Goal: Task Accomplishment & Management: Manage account settings

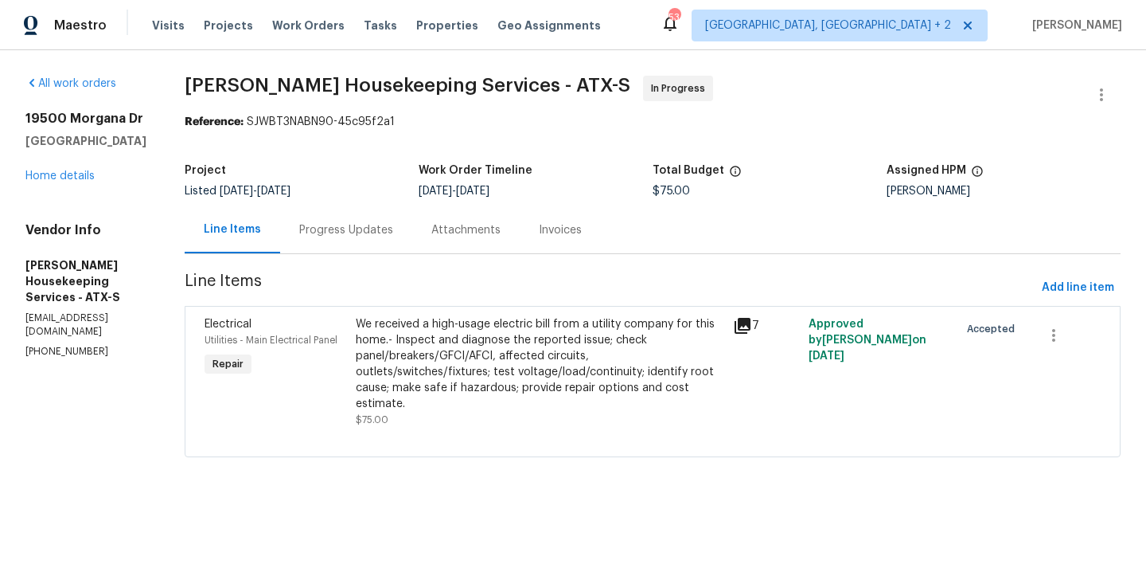
click at [389, 420] on span "$75.00" at bounding box center [372, 420] width 33 height 10
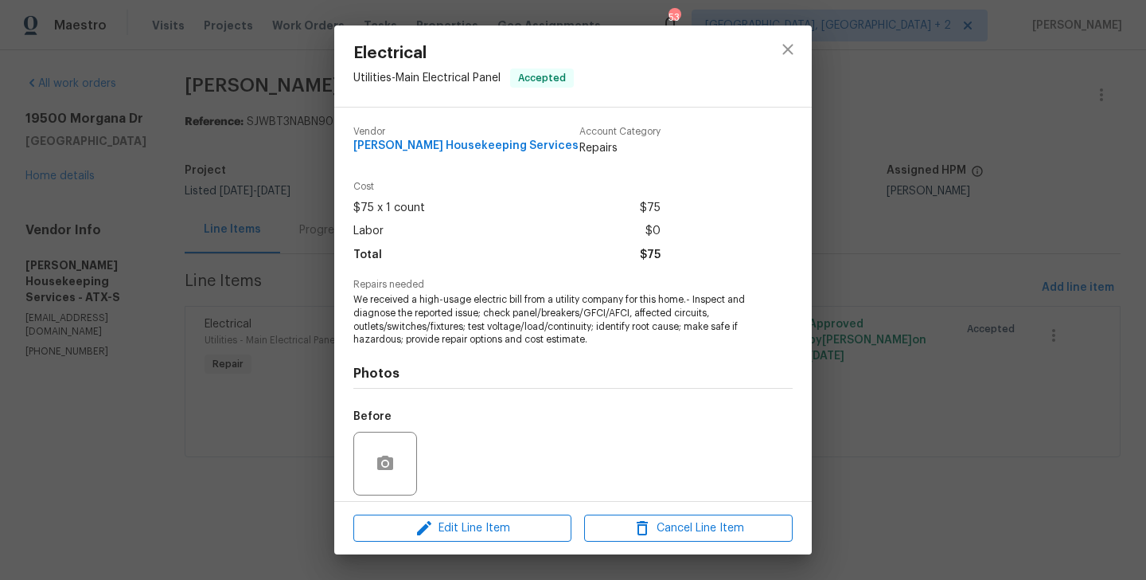
scroll to position [114, 0]
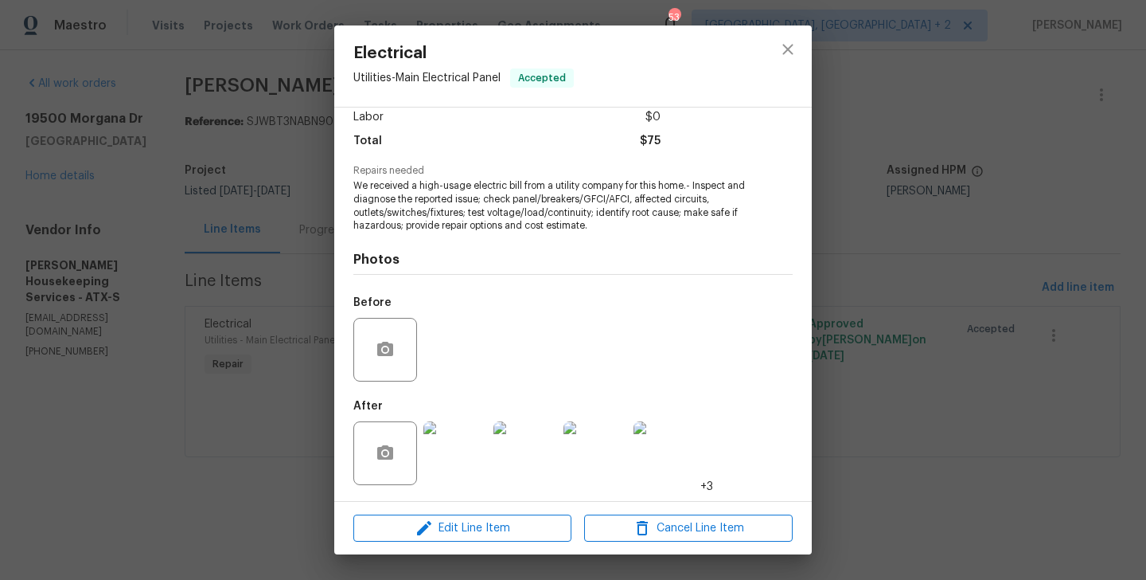
click at [924, 282] on div "Electrical Utilities - Main Electrical Panel Accepted Vendor Arelis Housekeepin…" at bounding box center [573, 290] width 1146 height 580
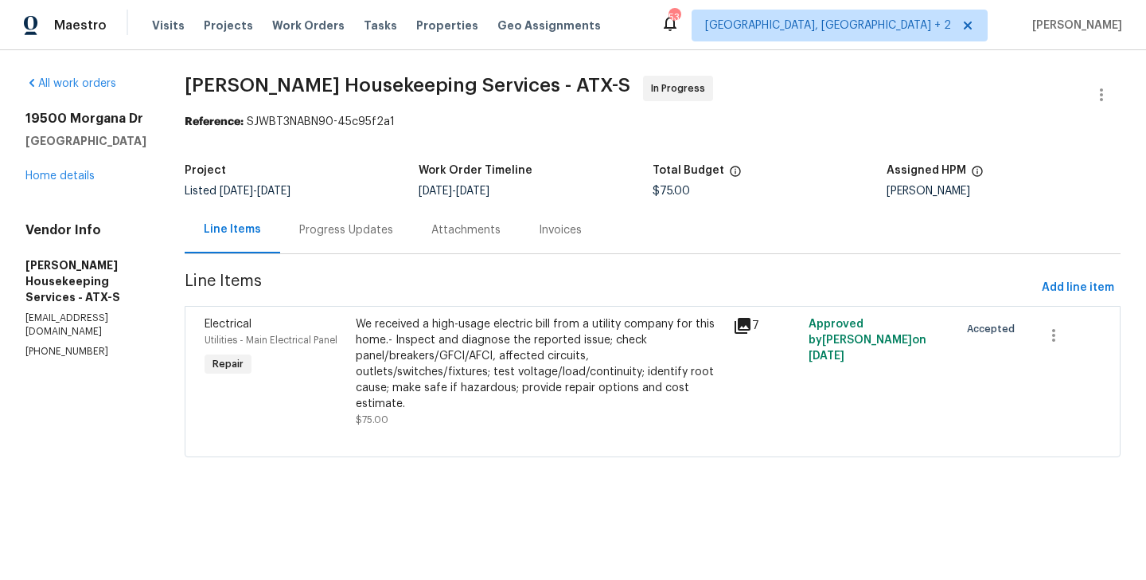
click at [336, 236] on div "Progress Updates" at bounding box center [346, 230] width 94 height 16
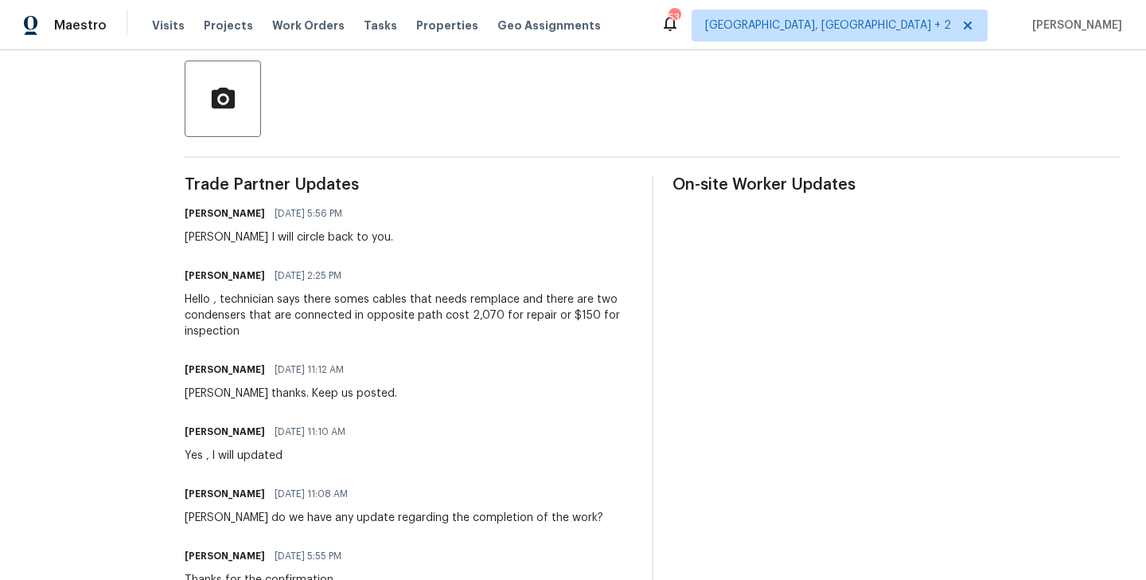
scroll to position [343, 0]
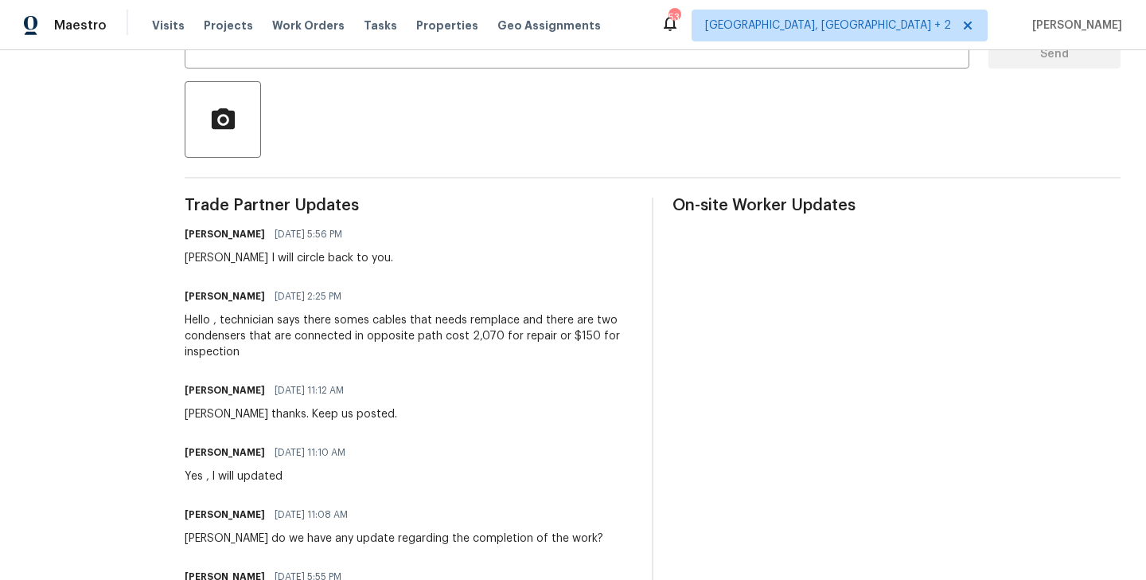
click at [217, 300] on h6 "Arelis Guillen" at bounding box center [225, 296] width 80 height 16
copy h6 "Arelis"
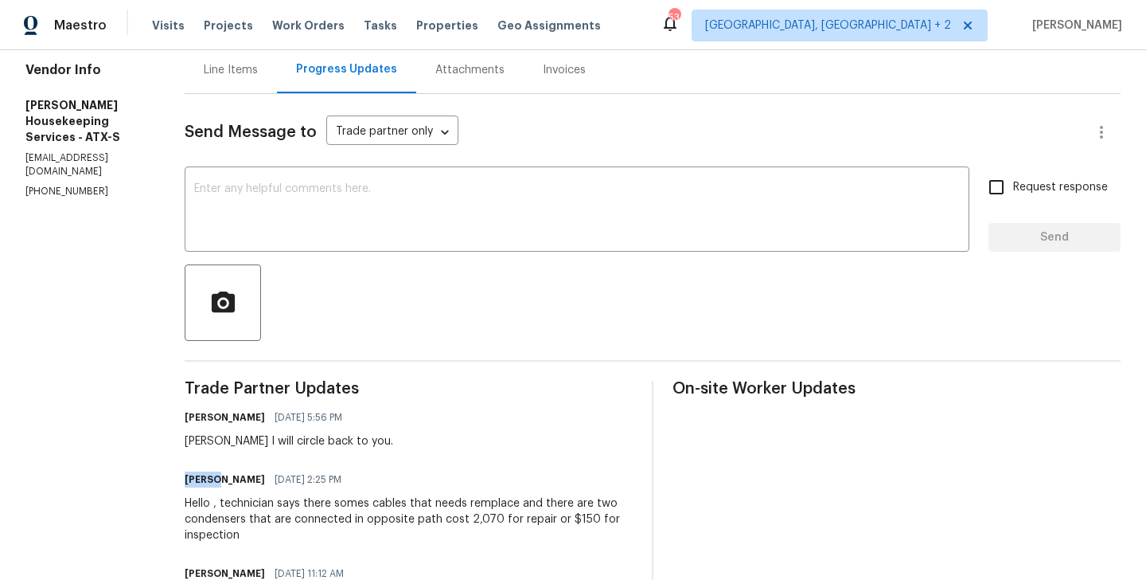
scroll to position [158, 0]
click at [307, 210] on textarea at bounding box center [577, 213] width 766 height 56
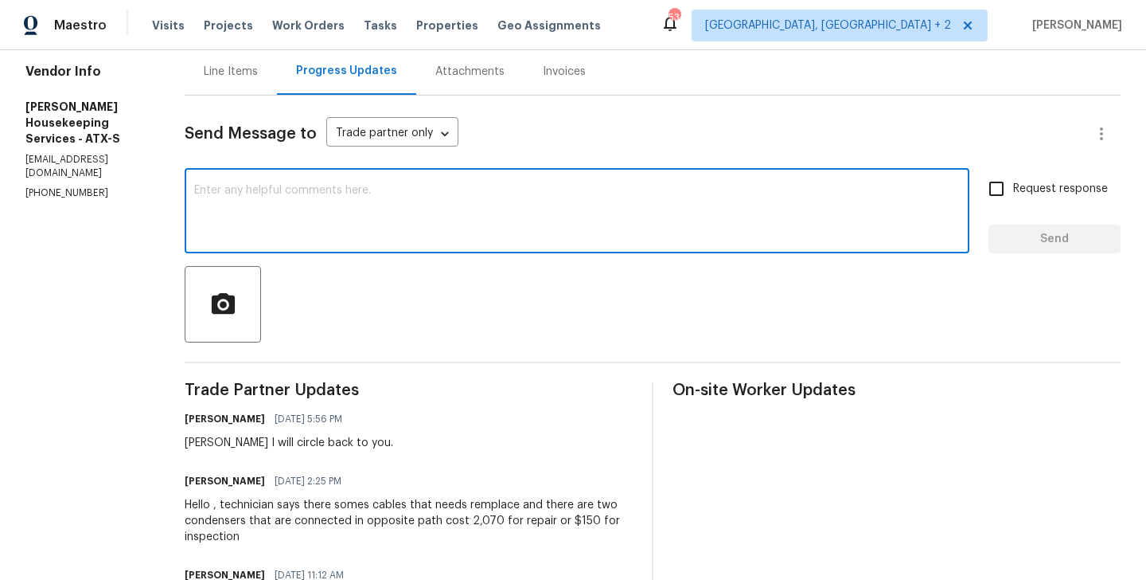
paste textarea "Arelis"
paste textarea "Please provide a more detailed explanation of the issues identified, along with…"
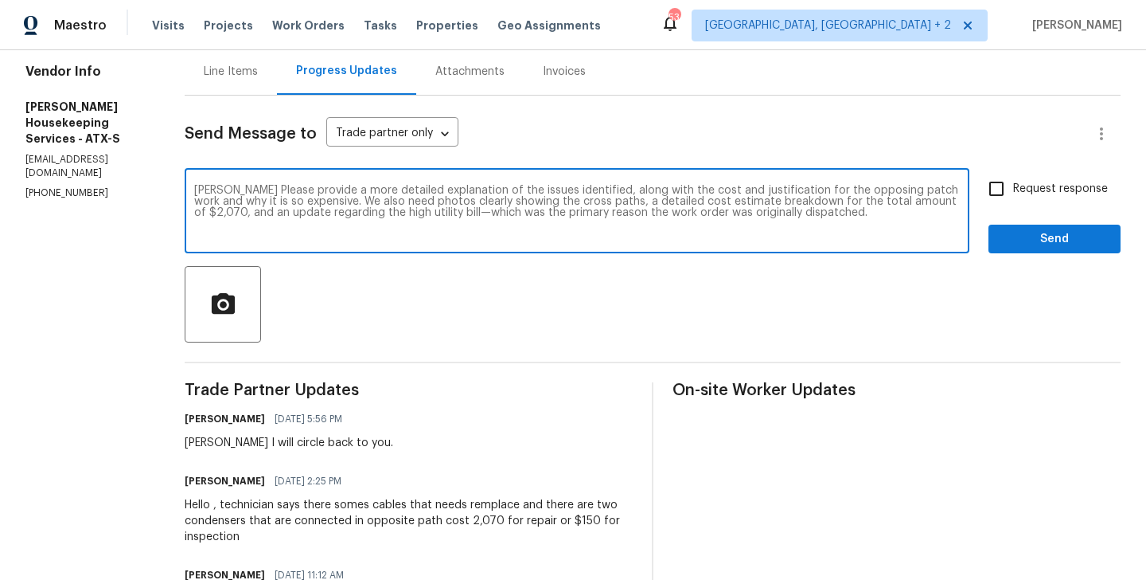
type textarea "Arelis Please provide a more detailed explanation of the issues identified, alo…"
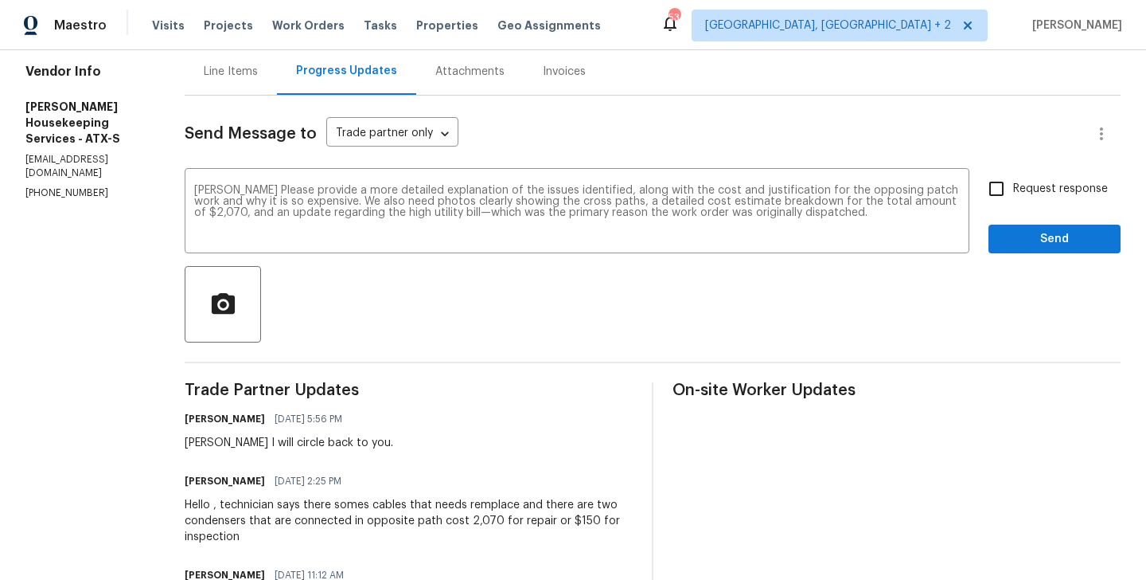
click at [1039, 193] on span "Request response" at bounding box center [1061, 189] width 95 height 17
click at [1014, 193] on input "Request response" at bounding box center [996, 188] width 33 height 33
checkbox input "true"
click at [1033, 244] on span "Send" at bounding box center [1055, 239] width 107 height 20
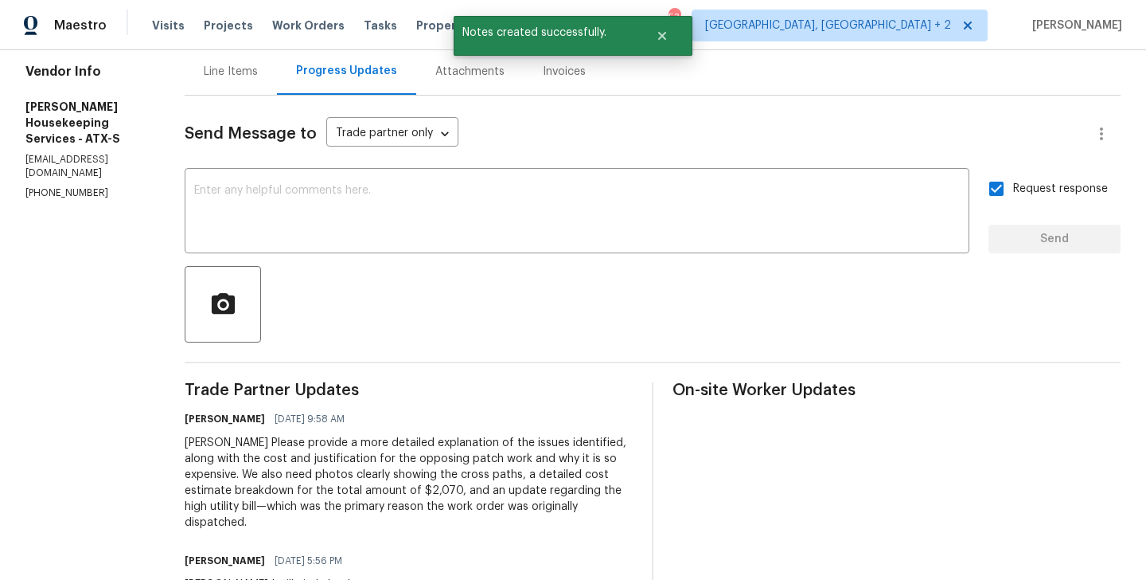
scroll to position [0, 0]
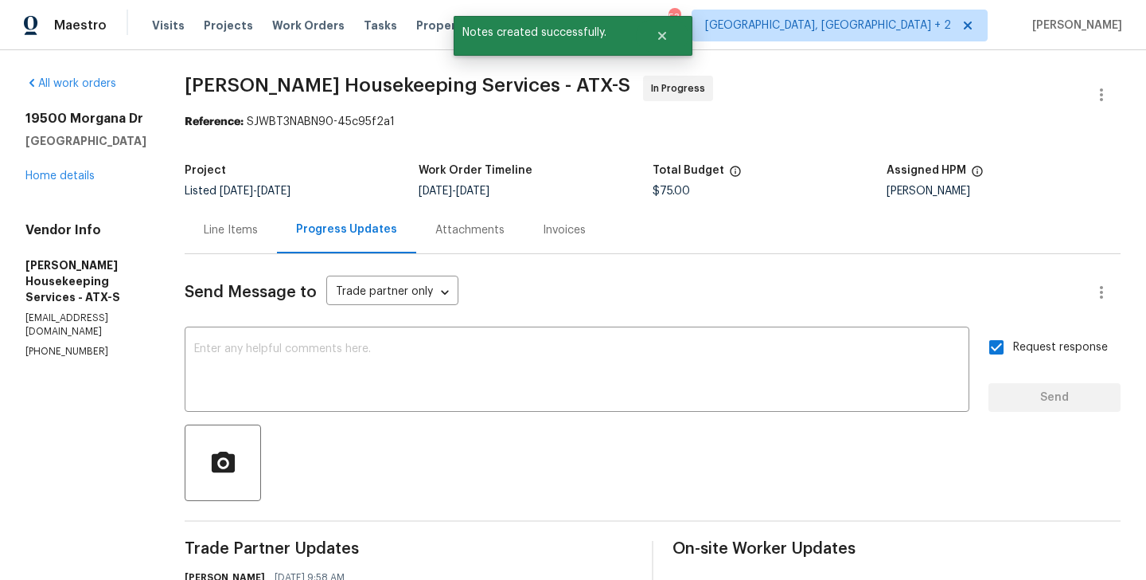
click at [221, 226] on div "Line Items" at bounding box center [231, 229] width 92 height 47
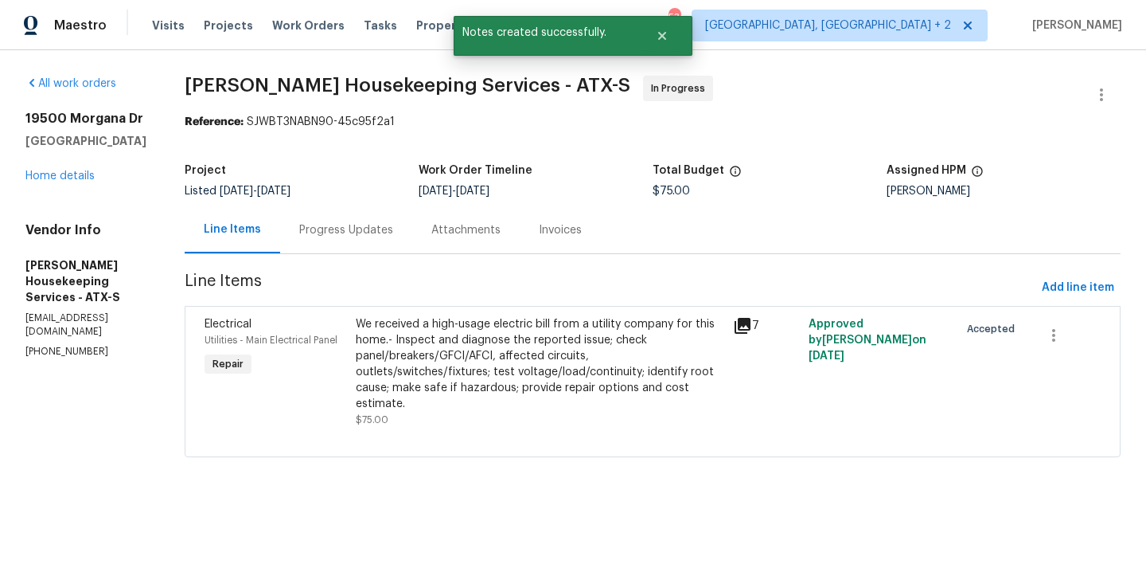
click at [545, 333] on div "We received a high-usage electric bill from a utility company for this home.- I…" at bounding box center [540, 364] width 368 height 96
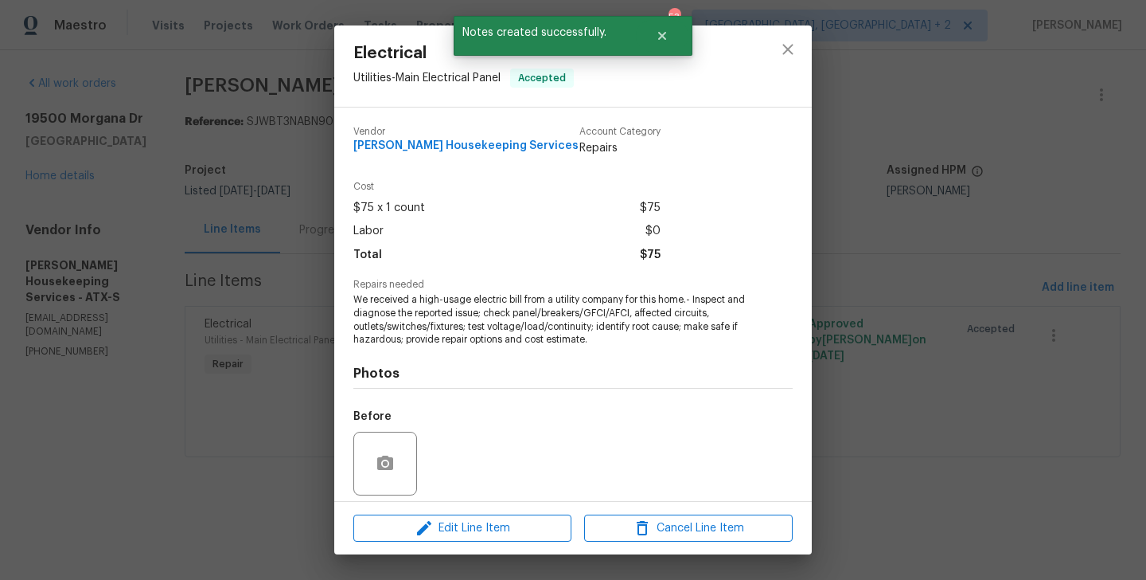
scroll to position [114, 0]
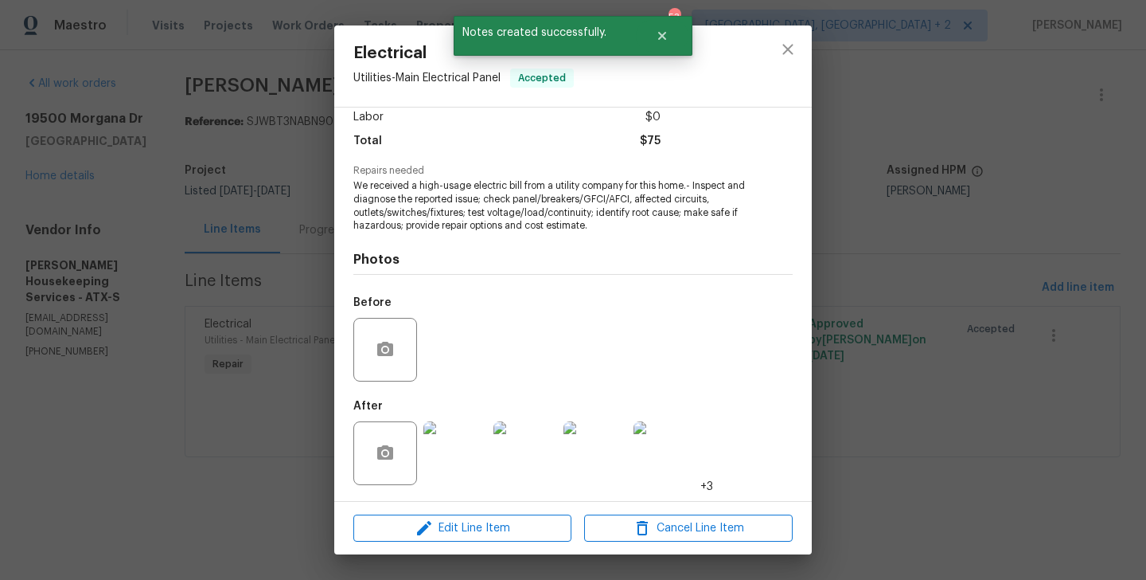
click at [466, 456] on img at bounding box center [456, 453] width 64 height 64
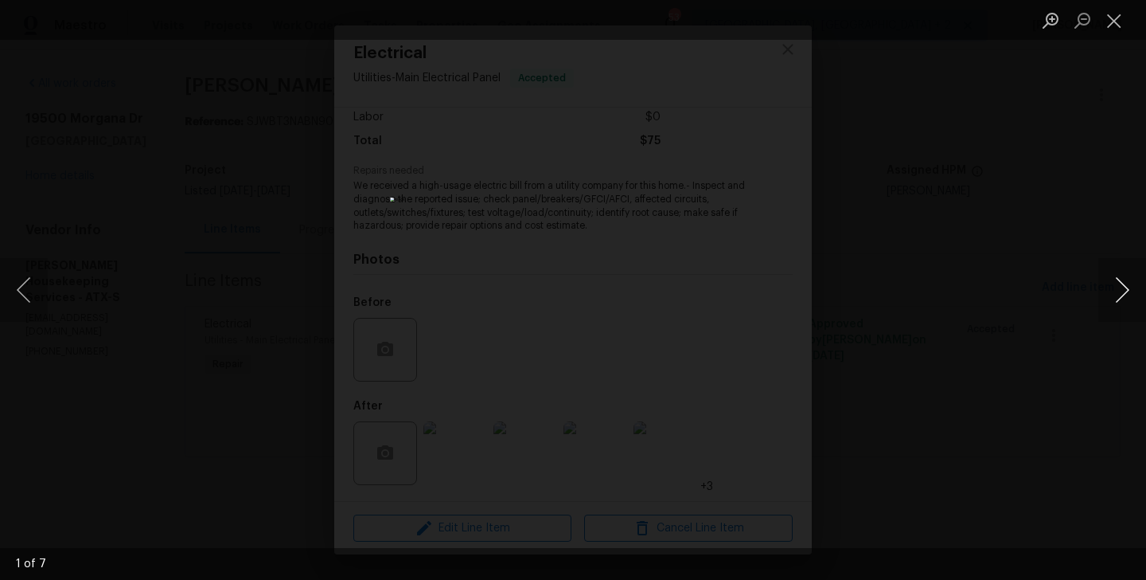
click at [1119, 294] on button "Next image" at bounding box center [1123, 290] width 48 height 64
click at [1018, 299] on div "Lightbox" at bounding box center [573, 290] width 1146 height 580
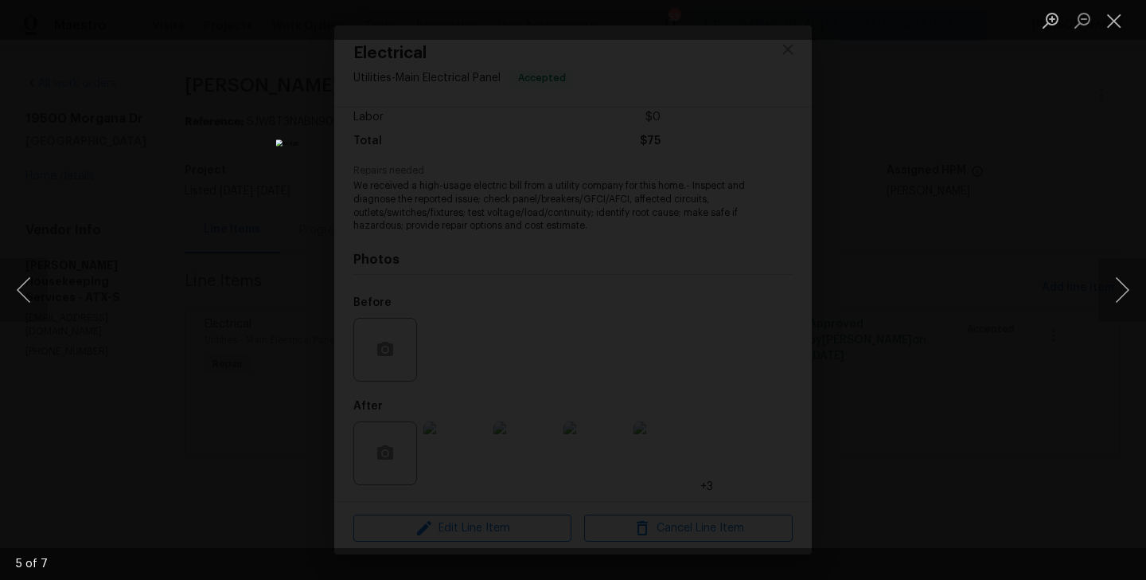
click at [1018, 299] on div "Lightbox" at bounding box center [573, 290] width 1146 height 580
click at [861, 291] on div "Lightbox" at bounding box center [573, 290] width 1146 height 580
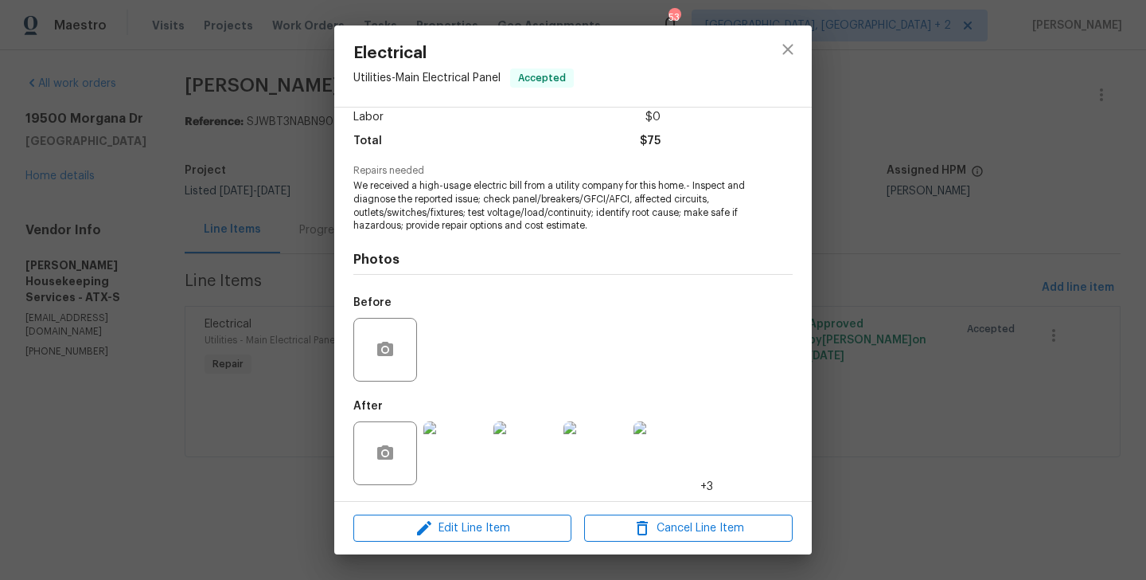
click at [861, 291] on div "Electrical Utilities - Main Electrical Panel Accepted Vendor Arelis Housekeepin…" at bounding box center [573, 290] width 1146 height 580
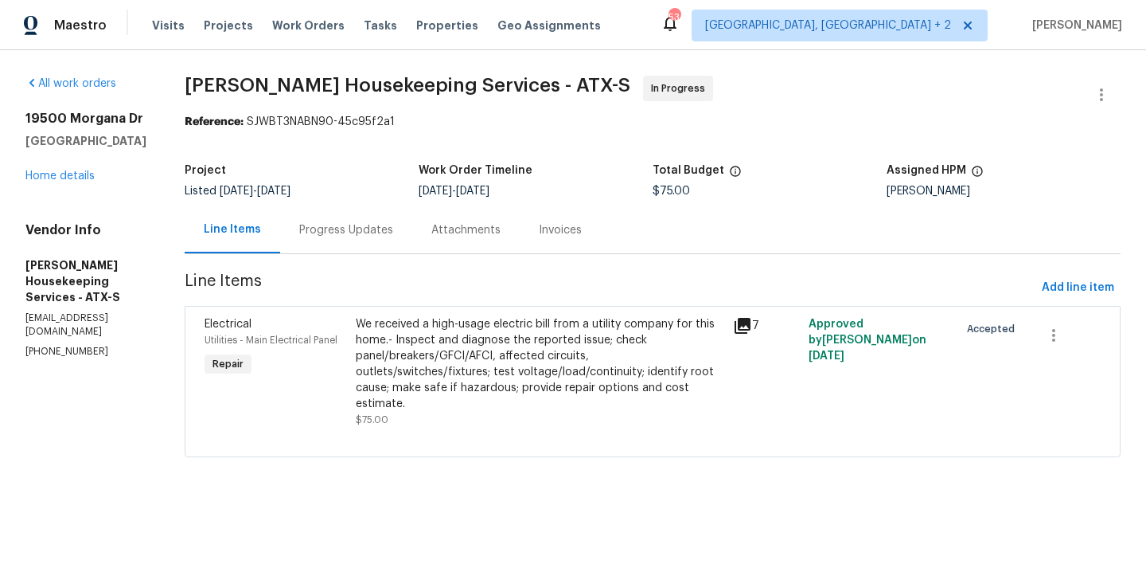
click at [375, 222] on div "Progress Updates" at bounding box center [346, 230] width 94 height 16
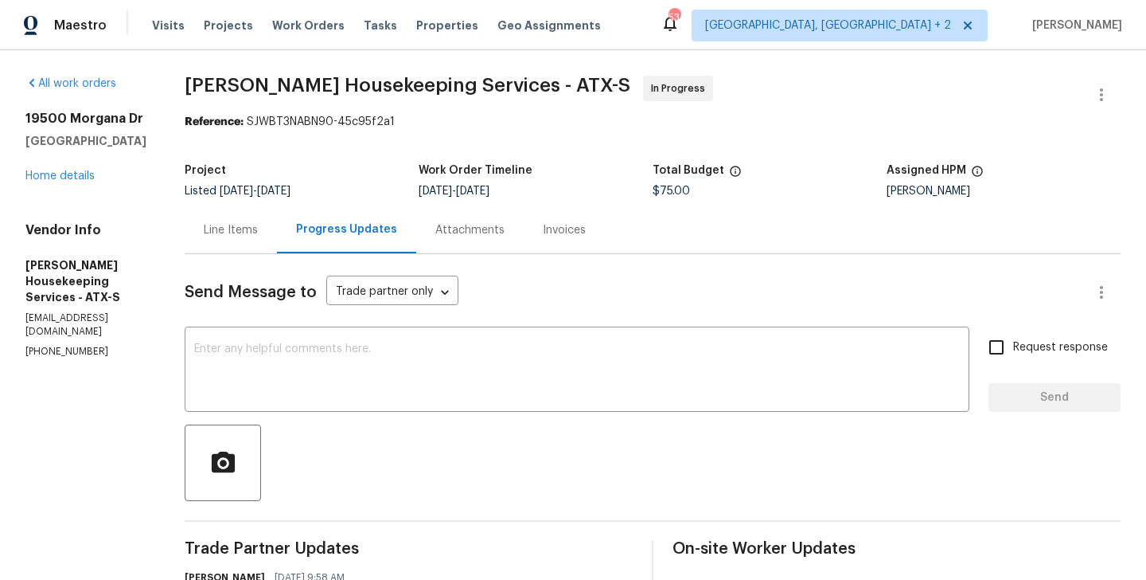
click at [57, 345] on p "(512) 709-0831" at bounding box center [85, 352] width 121 height 14
copy p "(512) 709-0831"
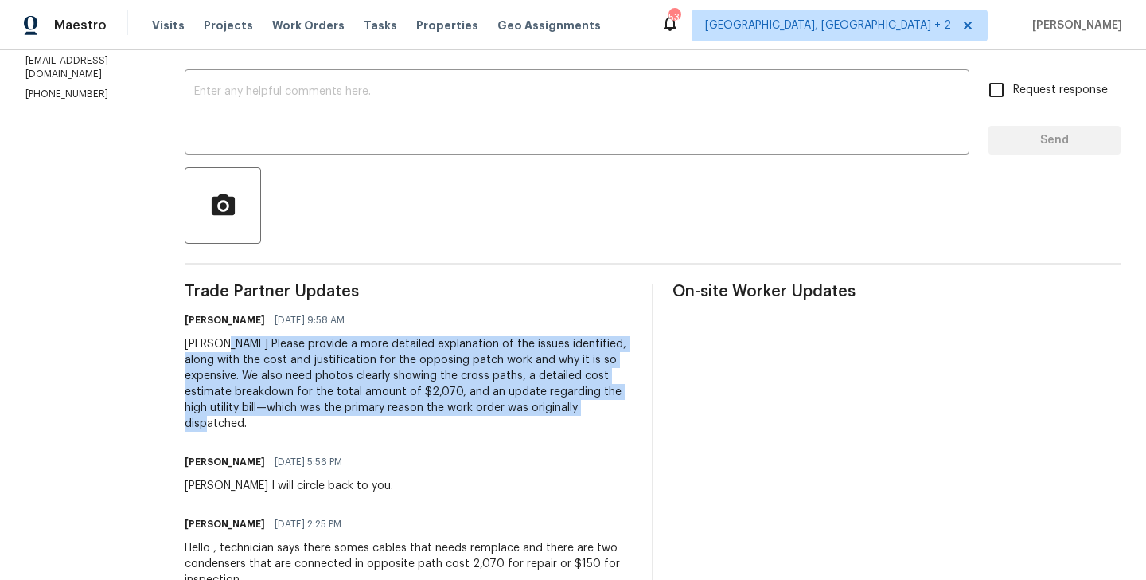
drag, startPoint x: 238, startPoint y: 344, endPoint x: 646, endPoint y: 411, distance: 413.9
copy div "Please provide a more detailed explanation of the issues identified, along with…"
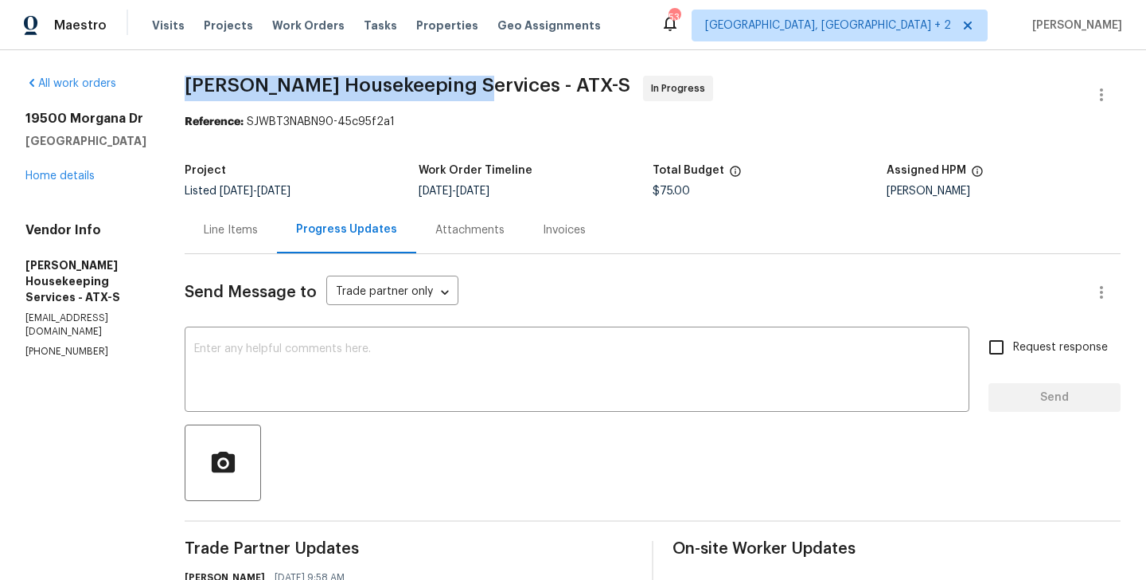
drag, startPoint x: 204, startPoint y: 91, endPoint x: 476, endPoint y: 91, distance: 272.3
copy span "Arelis Housekeeping Services"
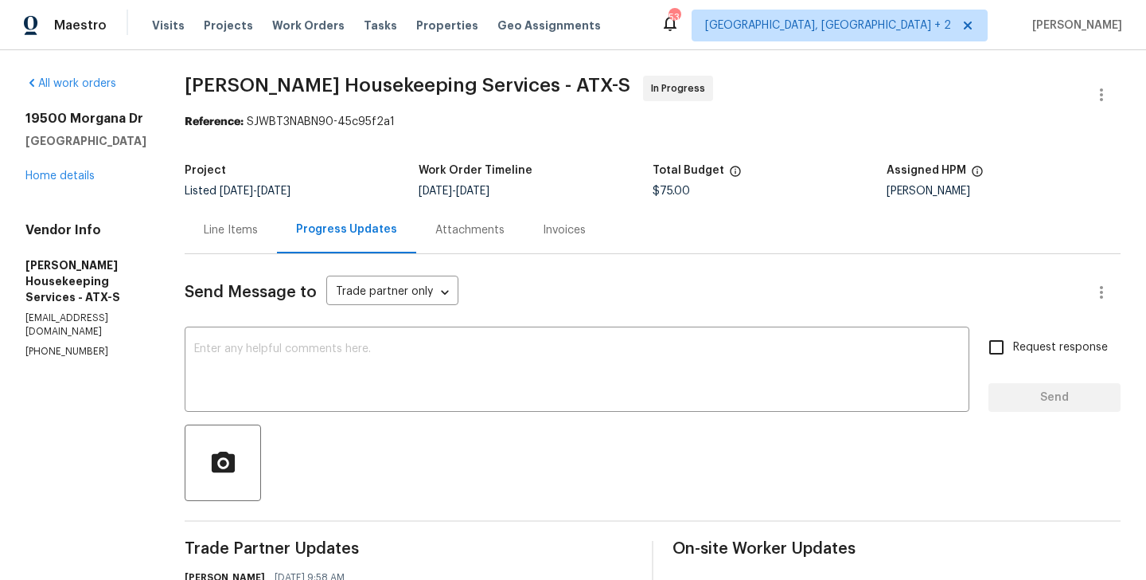
click at [49, 169] on div "19500 Morgana Dr Pflugerville, TX 78660 Home details" at bounding box center [85, 147] width 121 height 73
click at [49, 170] on link "Home details" at bounding box center [59, 175] width 69 height 11
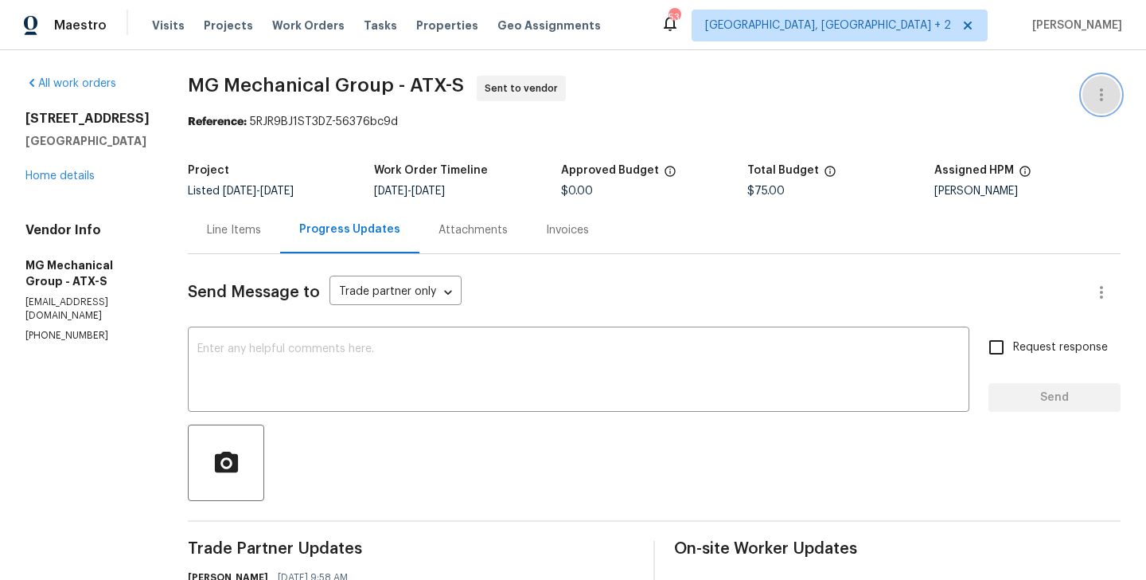
click at [1103, 80] on button "button" at bounding box center [1102, 95] width 38 height 38
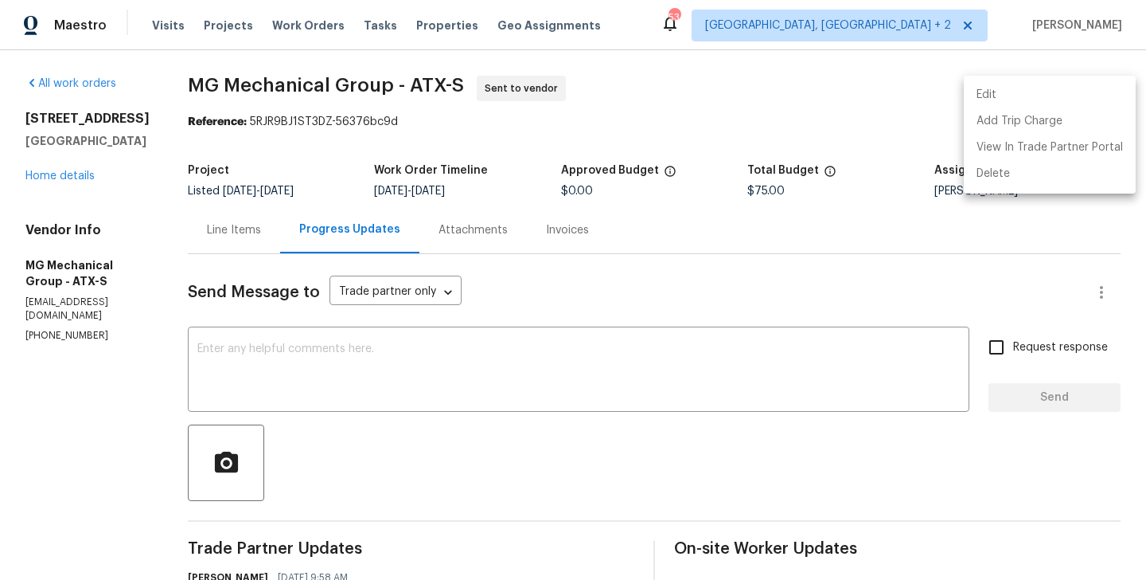
click at [1076, 93] on li "Edit" at bounding box center [1050, 95] width 172 height 26
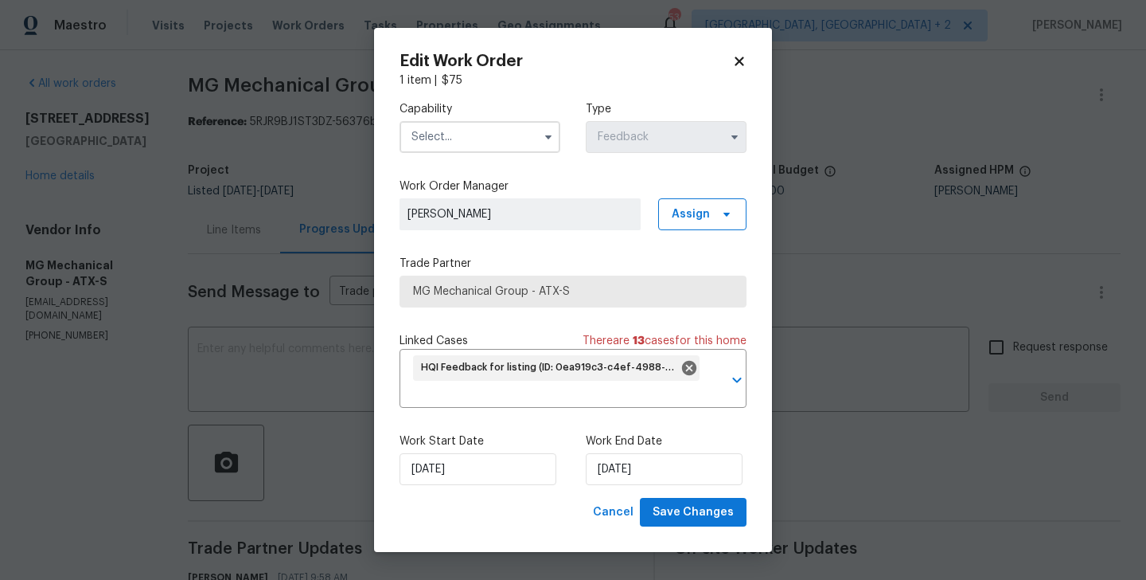
click at [451, 135] on input "text" at bounding box center [480, 137] width 161 height 32
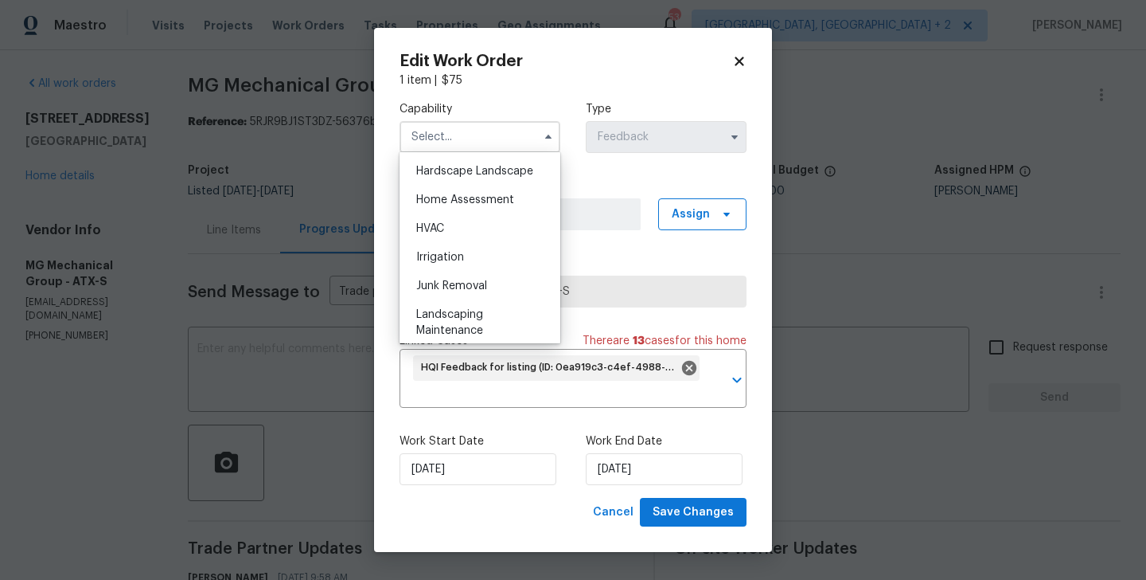
scroll to position [1123, 0]
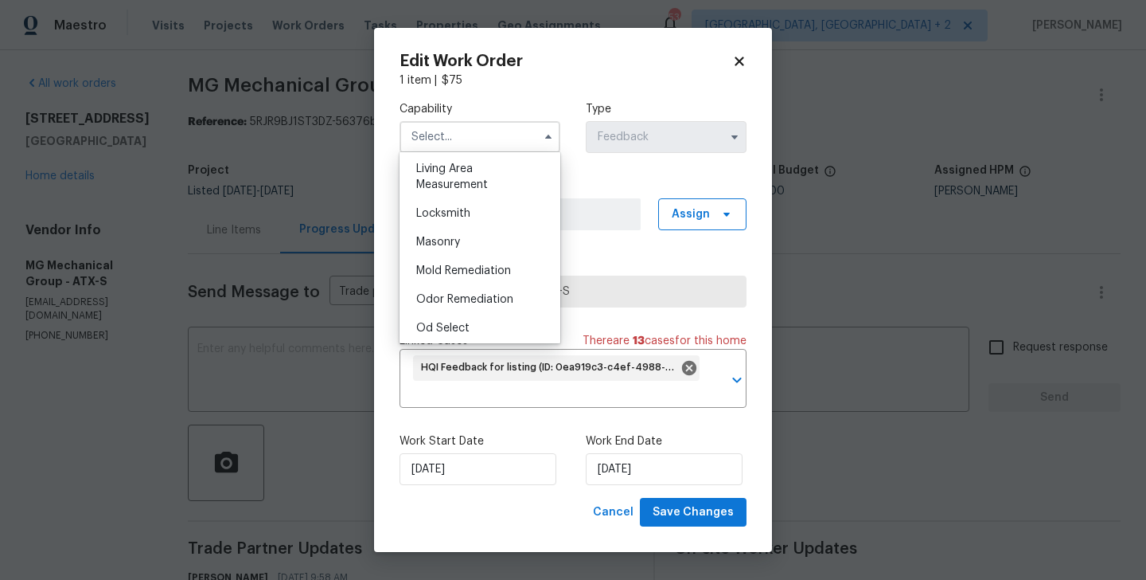
click at [221, 226] on body "Maestro Visits Projects Work Orders Tasks Properties Geo Assignments 53 Albuque…" at bounding box center [573, 290] width 1146 height 580
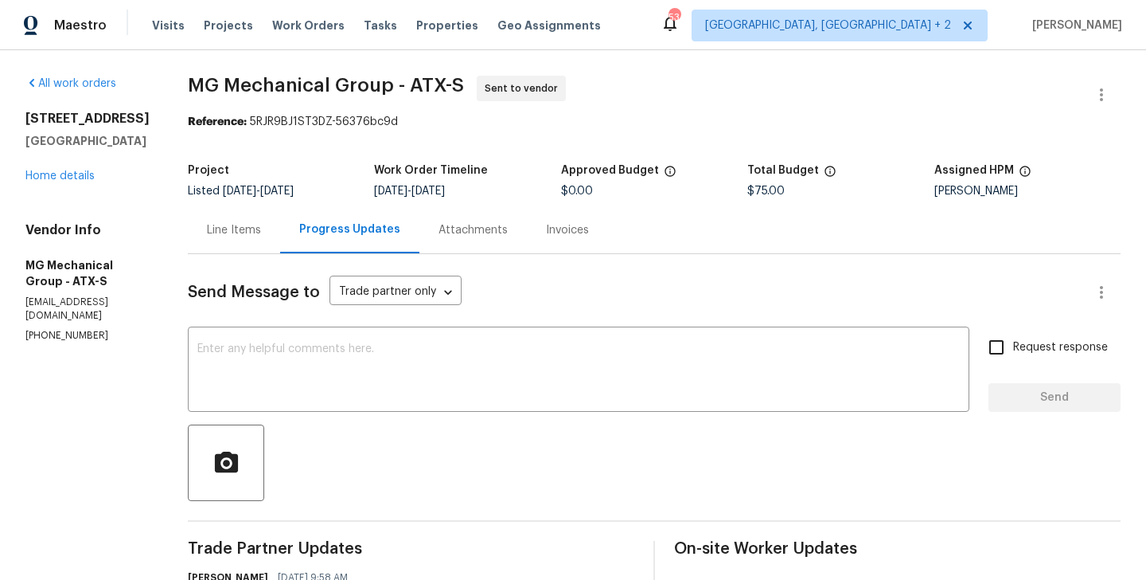
click at [238, 231] on div "Line Items" at bounding box center [234, 230] width 54 height 16
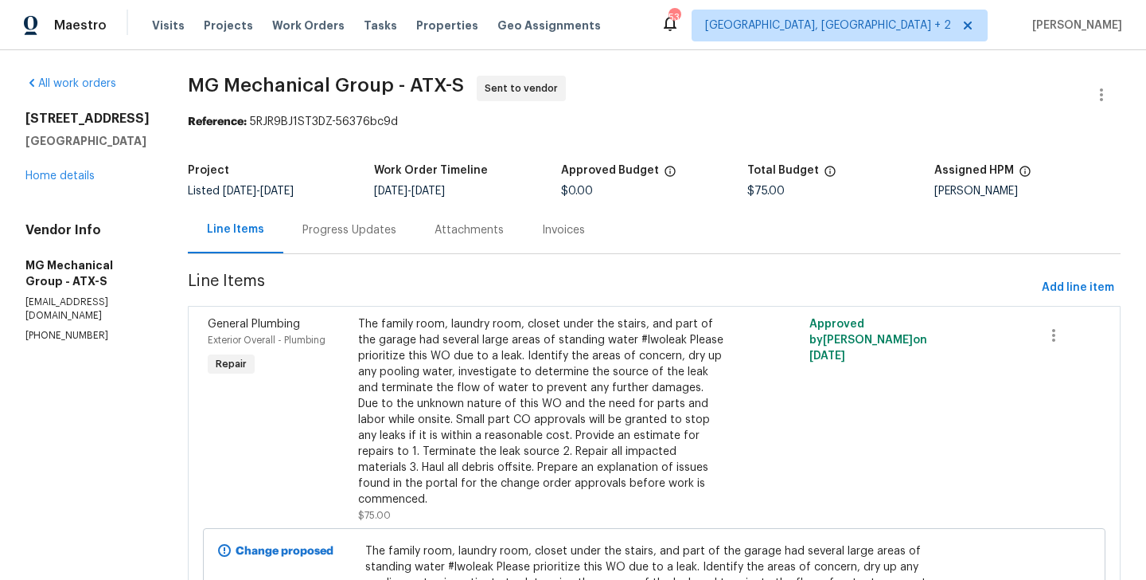
click at [390, 225] on div "Progress Updates" at bounding box center [350, 230] width 94 height 16
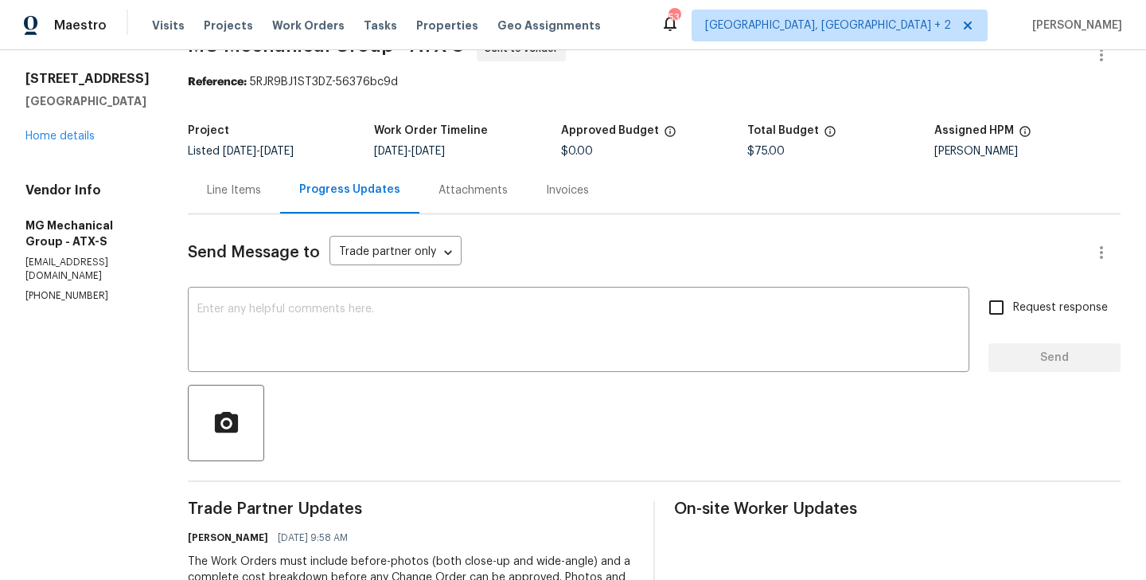
scroll to position [242, 0]
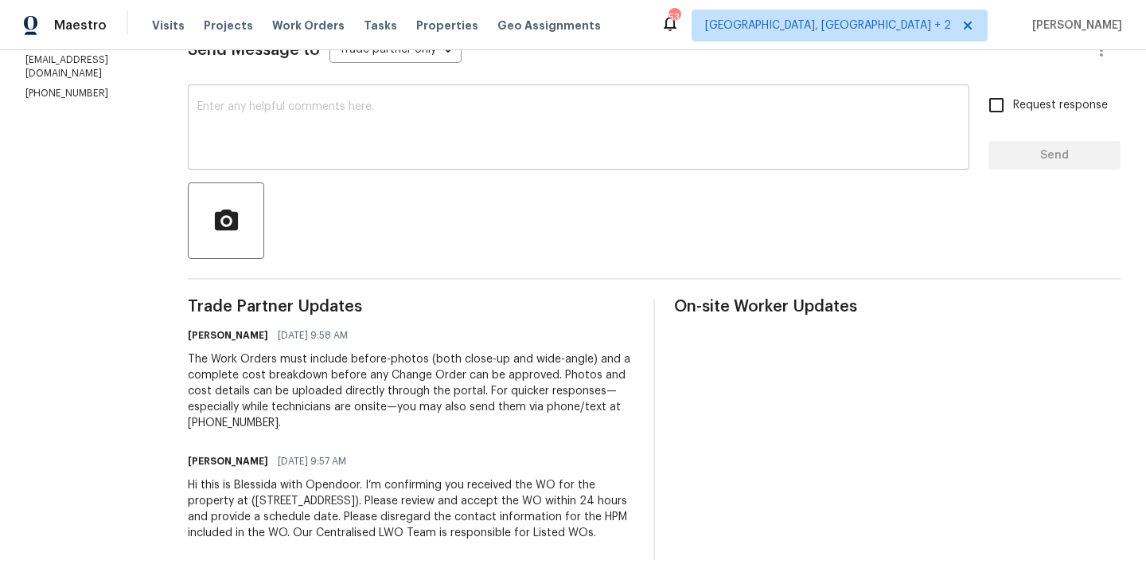
click at [300, 123] on textarea at bounding box center [578, 129] width 763 height 56
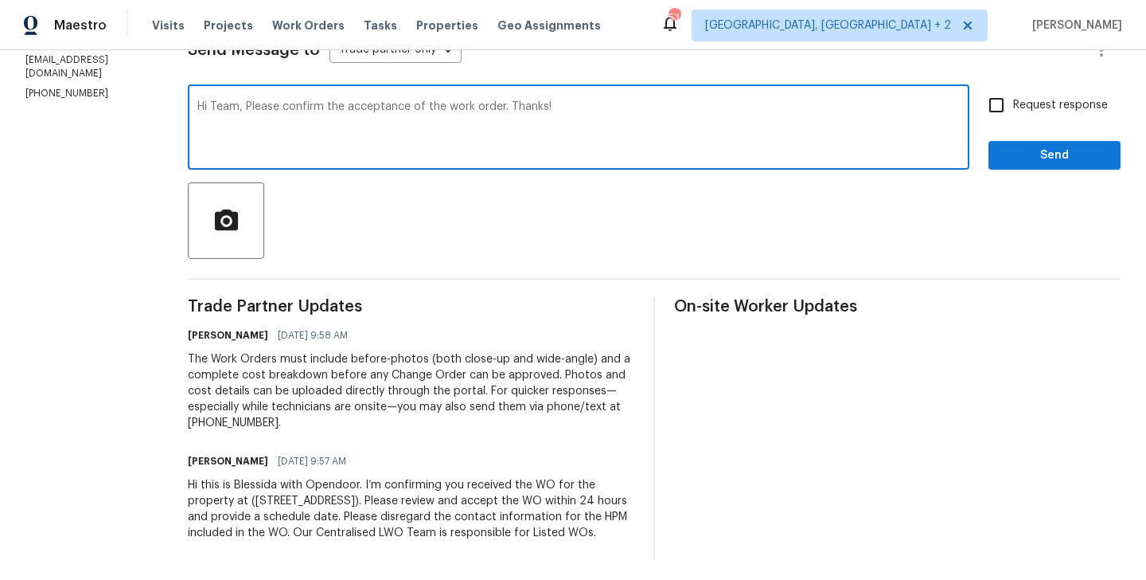
type textarea "Hi Team, Please confirm the acceptance of the work order. Thanks!"
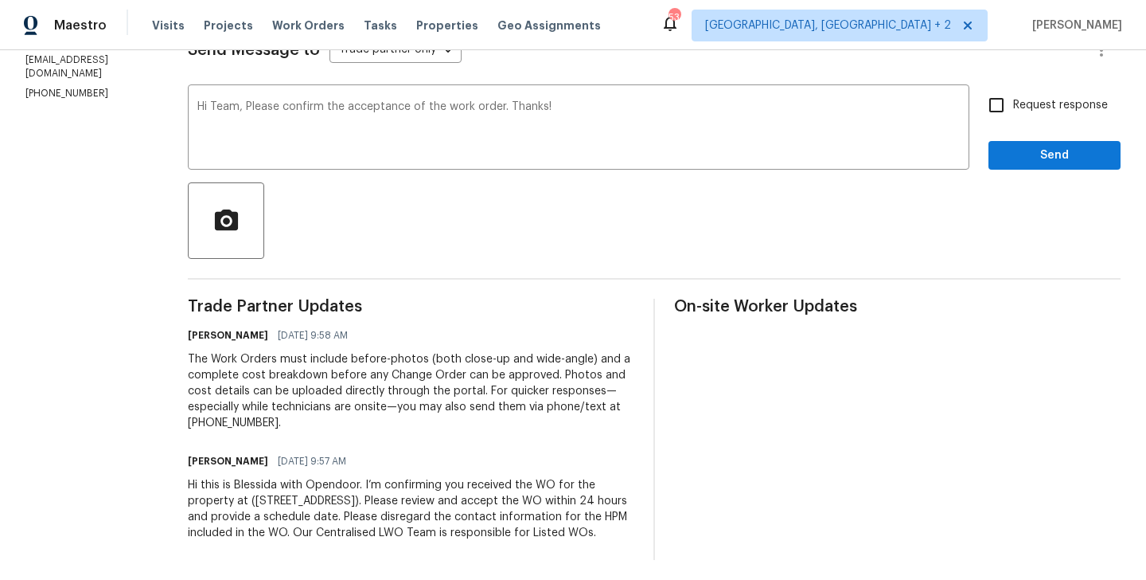
click at [1041, 97] on span "Request response" at bounding box center [1061, 105] width 95 height 17
click at [1014, 96] on input "Request response" at bounding box center [996, 104] width 33 height 33
checkbox input "true"
click at [1032, 142] on button "Send" at bounding box center [1055, 155] width 132 height 29
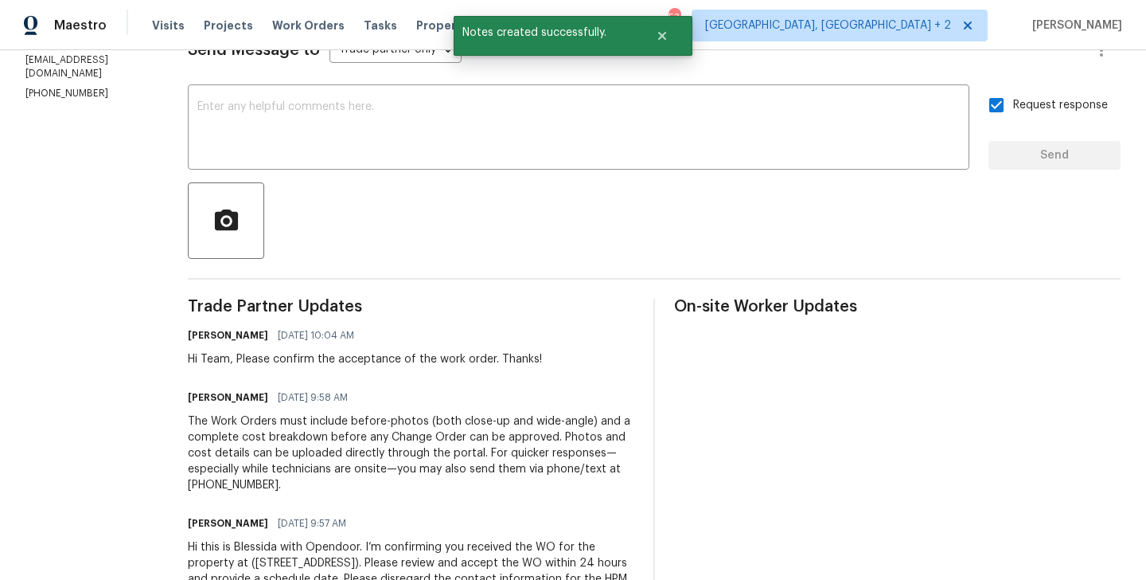
click at [87, 90] on section "All work orders 5709 Southerner Way Austin, TX 78747 Home details Vendor Info M…" at bounding box center [87, 228] width 124 height 788
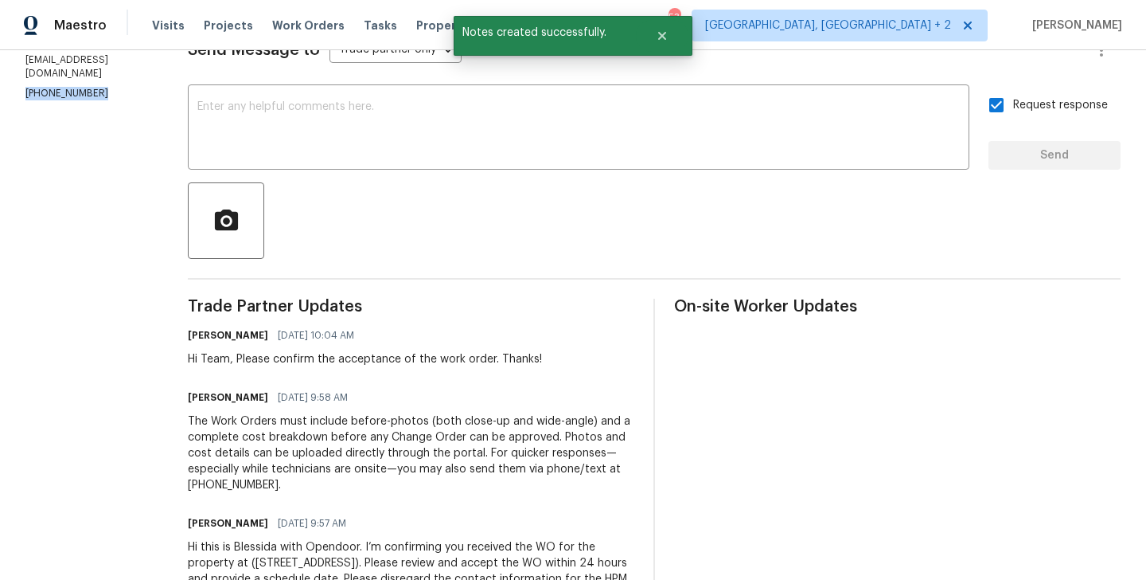
click at [87, 90] on section "All work orders 5709 Southerner Way Austin, TX 78747 Home details Vendor Info M…" at bounding box center [87, 228] width 124 height 788
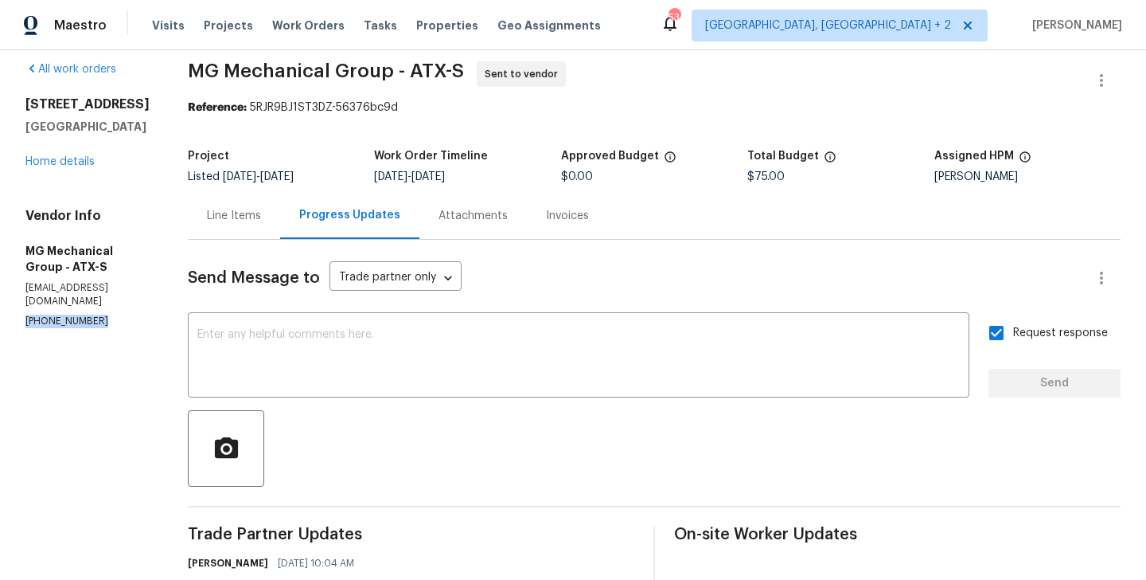
scroll to position [0, 0]
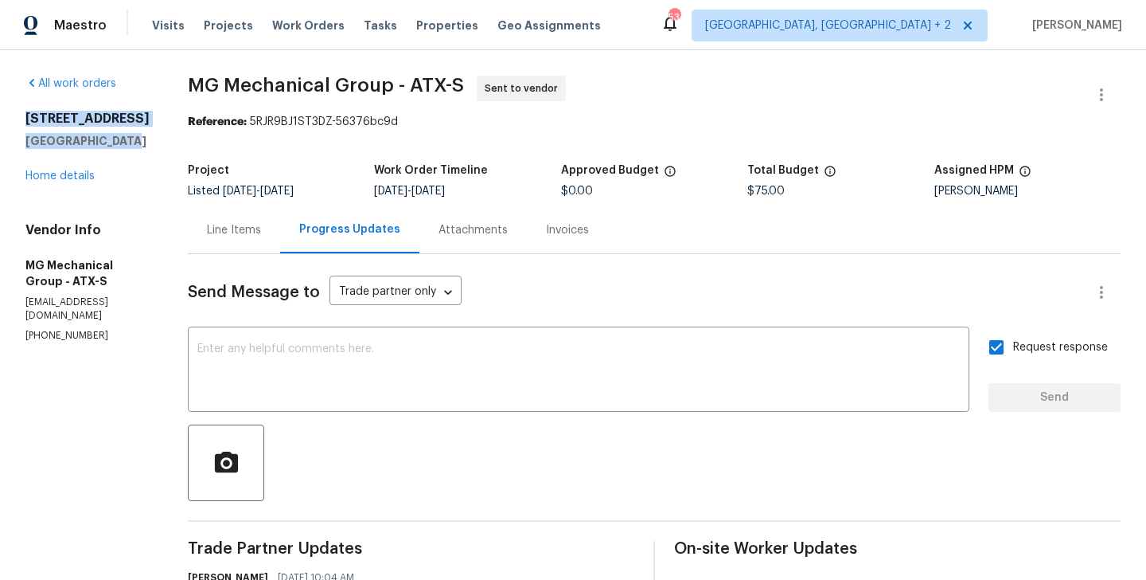
drag, startPoint x: 128, startPoint y: 146, endPoint x: 20, endPoint y: 107, distance: 115.1
click at [20, 107] on div "All work orders 5709 Southerner Way Austin, TX 78747 Home details Vendor Info M…" at bounding box center [573, 469] width 1146 height 839
copy div "5709 Southerner Way Austin, TX 78747"
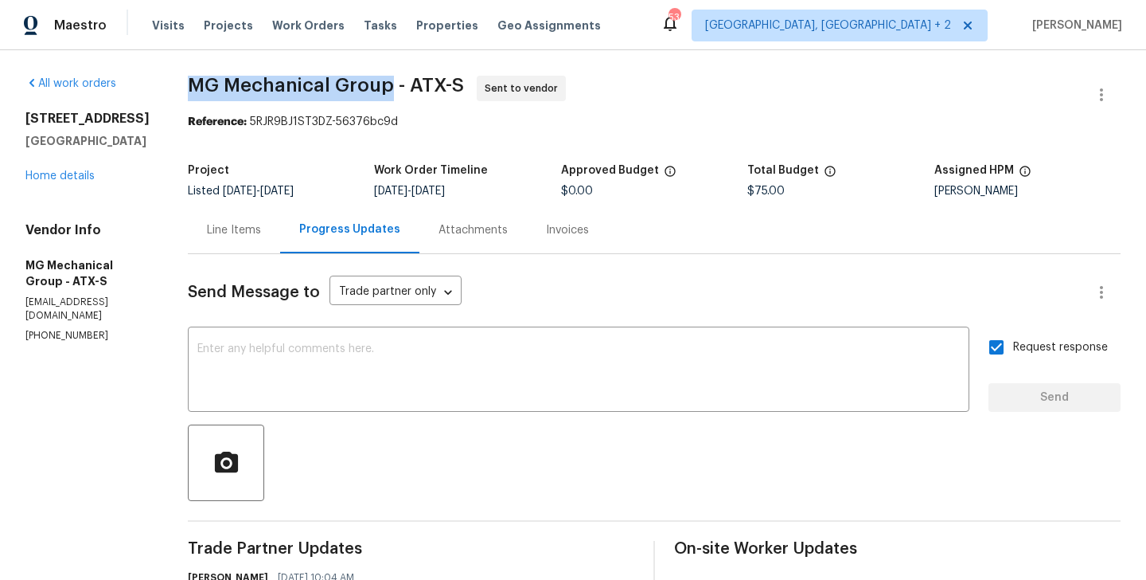
drag, startPoint x: 208, startPoint y: 85, endPoint x: 413, endPoint y: 88, distance: 205.4
click at [413, 88] on div "All work orders 5709 Southerner Way Austin, TX 78747 Home details Vendor Info M…" at bounding box center [573, 469] width 1146 height 839
copy span "MG Mechanical Group"
click at [41, 176] on link "Home details" at bounding box center [59, 175] width 69 height 11
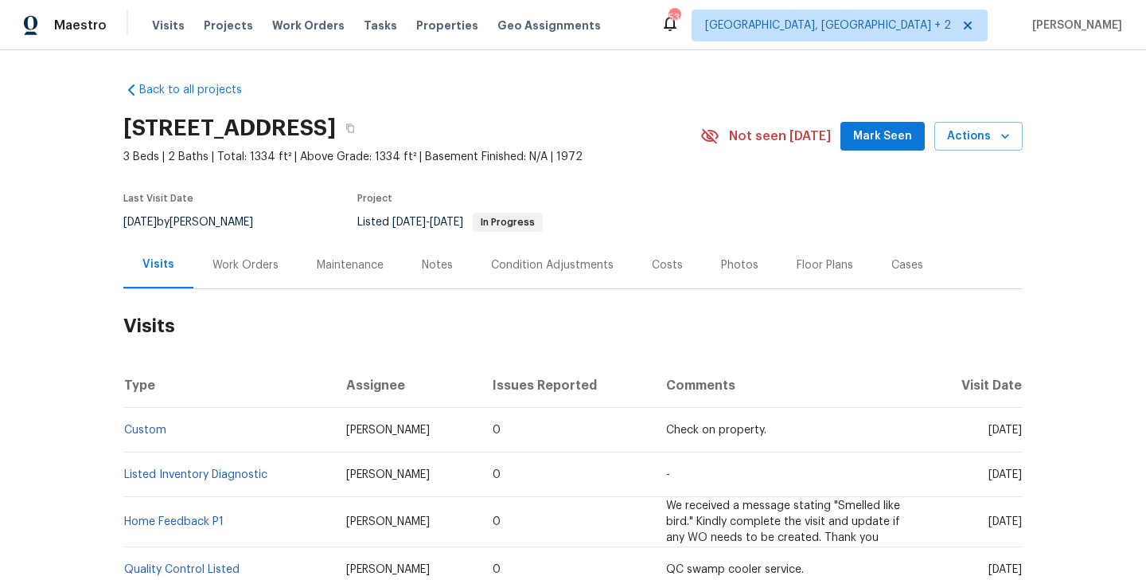
click at [270, 260] on div "Work Orders" at bounding box center [246, 265] width 66 height 16
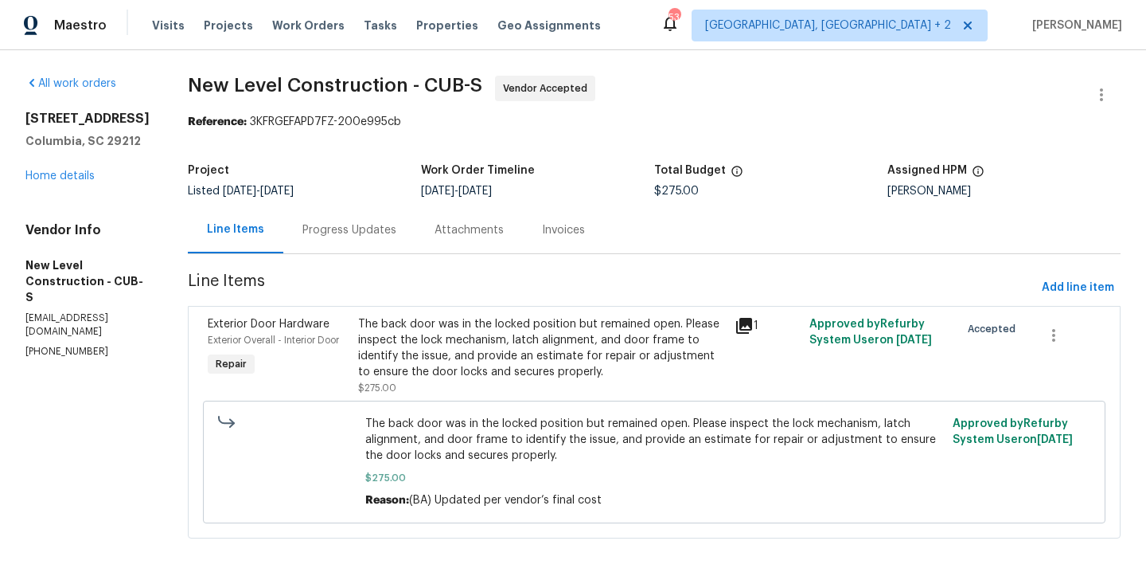
click at [396, 243] on div "Progress Updates" at bounding box center [349, 229] width 132 height 47
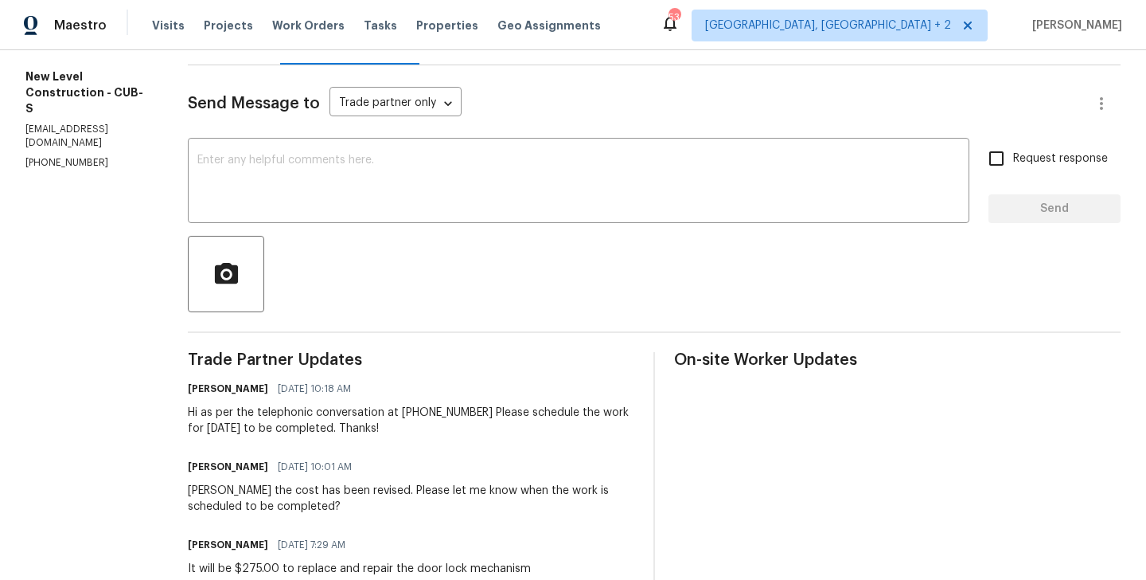
scroll to position [219, 0]
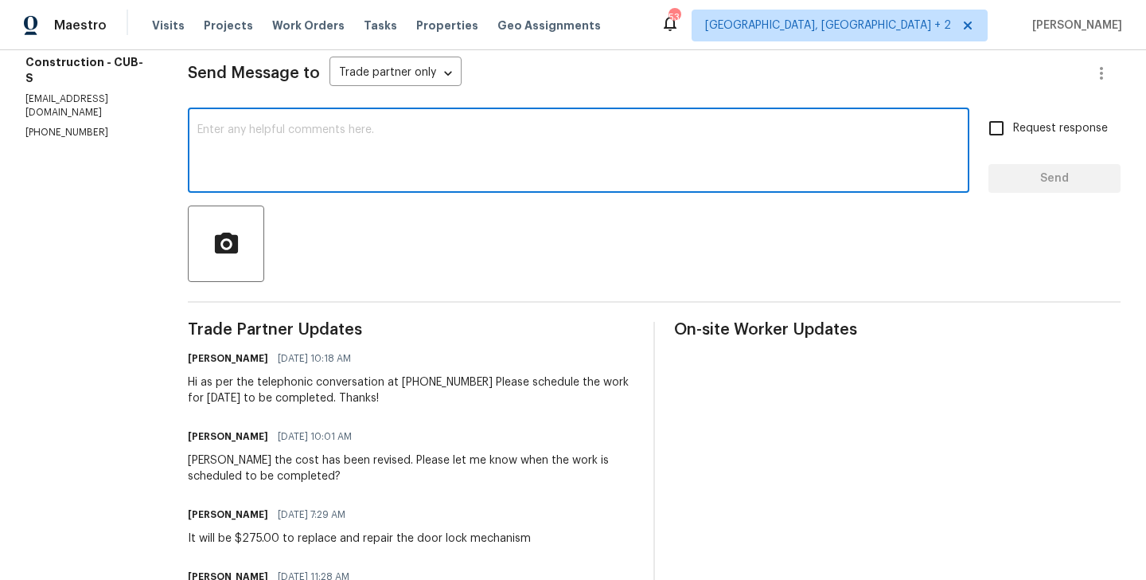
click at [336, 146] on textarea at bounding box center [578, 152] width 763 height 56
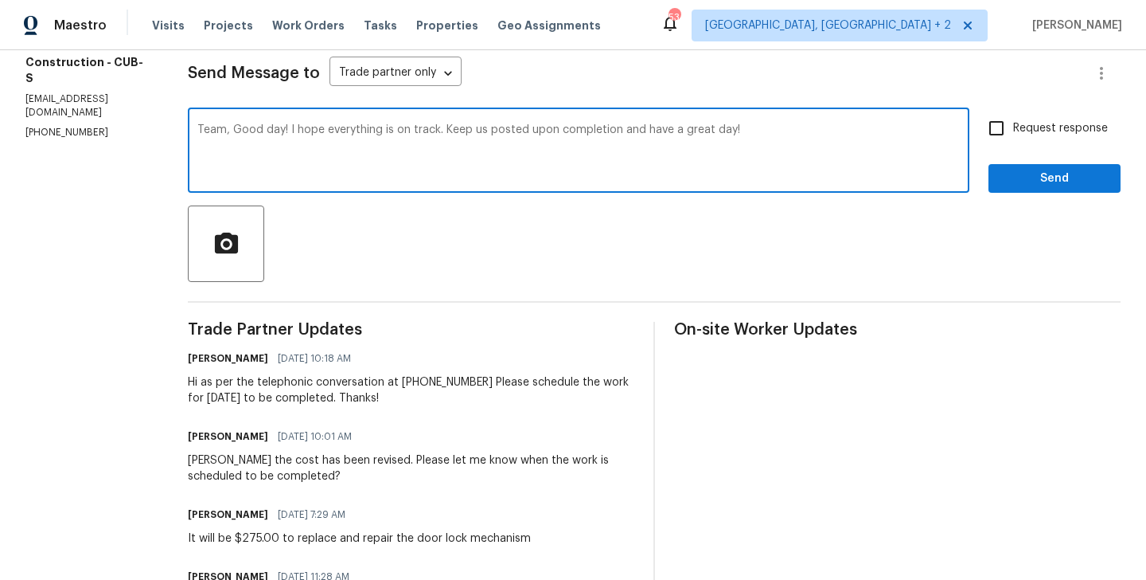
type textarea "Team, Good day! I hope everything is on track. Keep us posted upon completion a…"
click at [995, 126] on input "Request response" at bounding box center [996, 127] width 33 height 33
checkbox input "true"
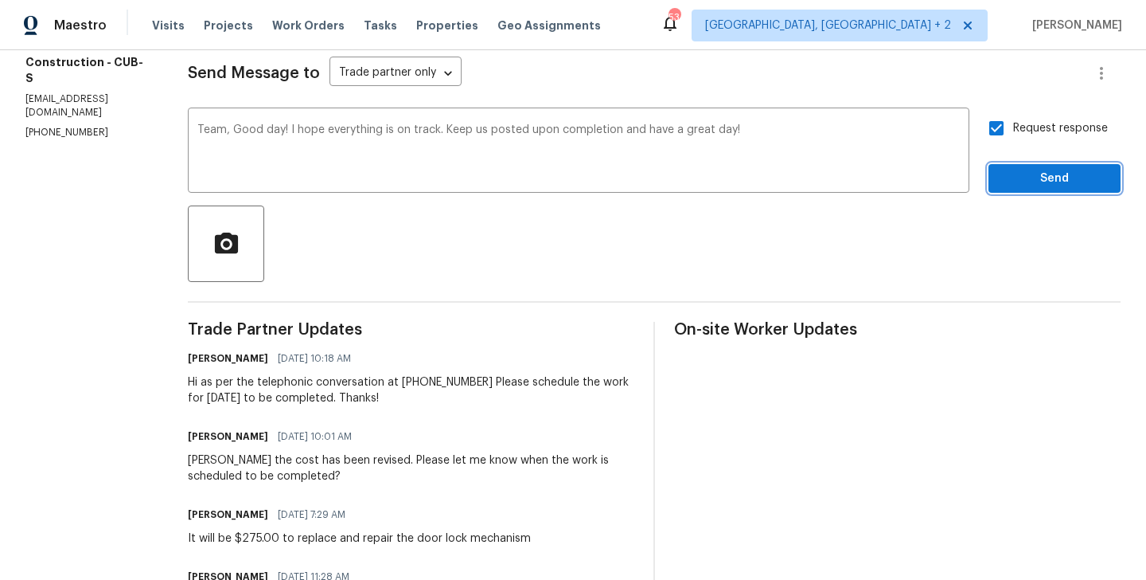
click at [1019, 174] on span "Send" at bounding box center [1055, 179] width 107 height 20
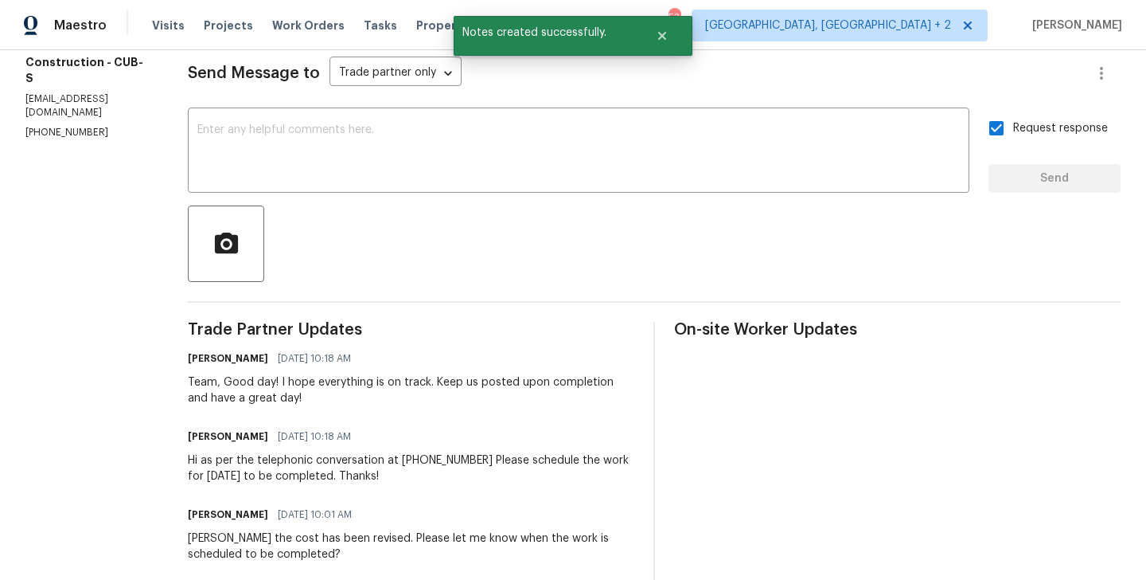
scroll to position [0, 0]
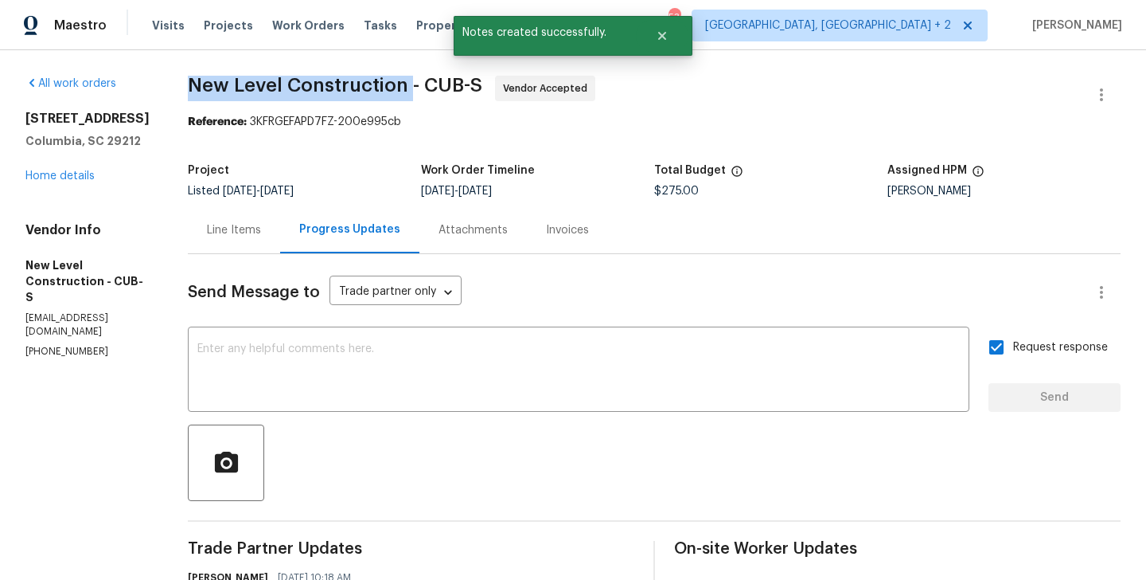
drag, startPoint x: 236, startPoint y: 78, endPoint x: 457, endPoint y: 88, distance: 221.5
click at [457, 88] on div "All work orders 401 Quail Trace Dr Columbia, SC 29212 Home details Vendor Info …" at bounding box center [573, 586] width 1146 height 1073
copy span "New Level Construction"
click at [95, 172] on div "401 Quail Trace Dr Columbia, SC 29212 Home details" at bounding box center [87, 147] width 124 height 73
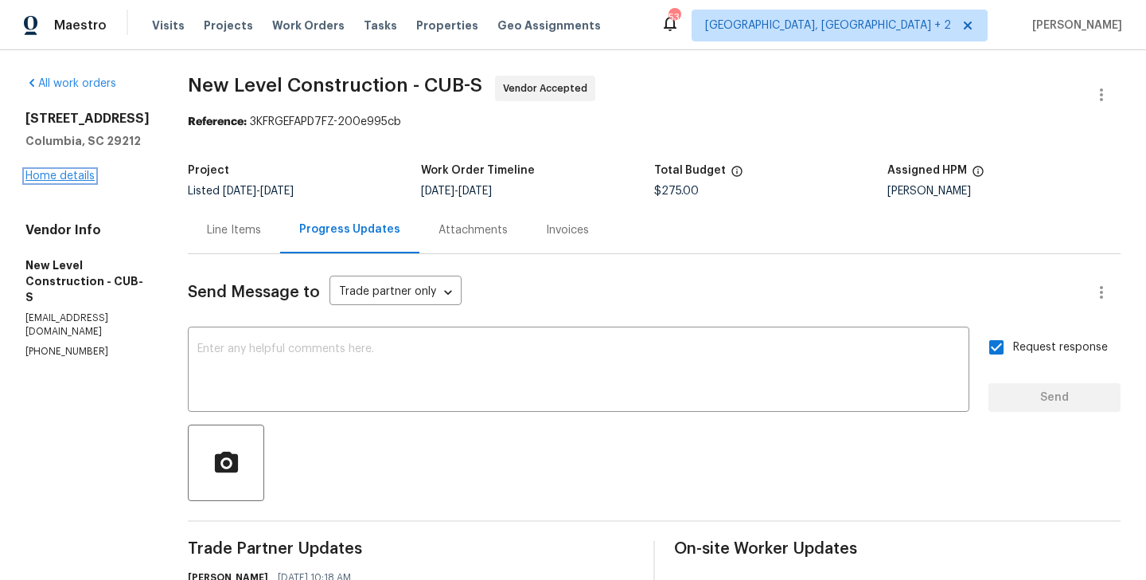
click at [74, 172] on link "Home details" at bounding box center [59, 175] width 69 height 11
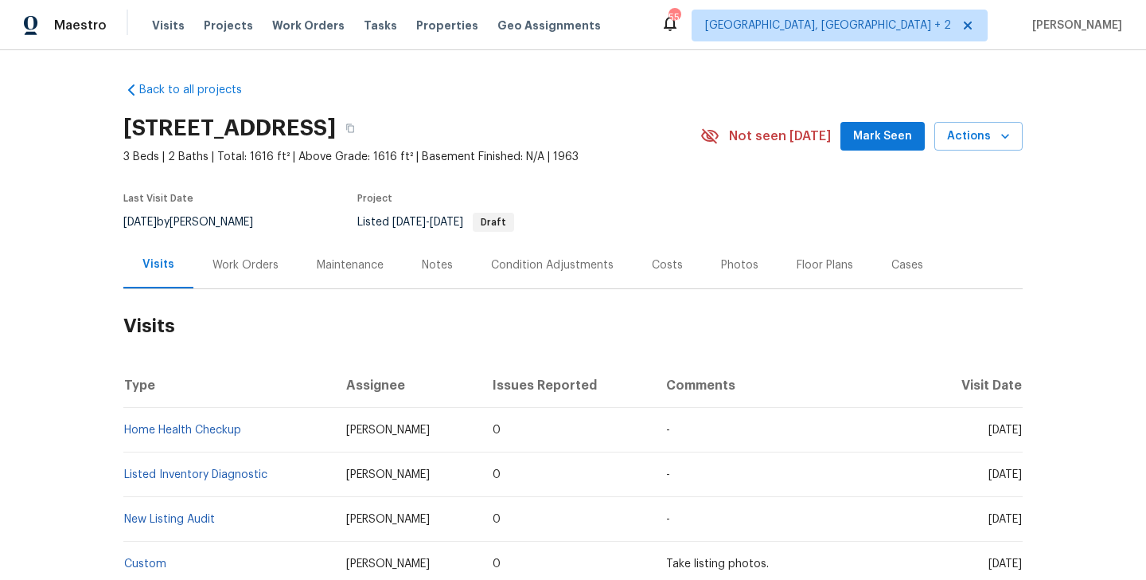
click at [222, 270] on div "Work Orders" at bounding box center [246, 265] width 66 height 16
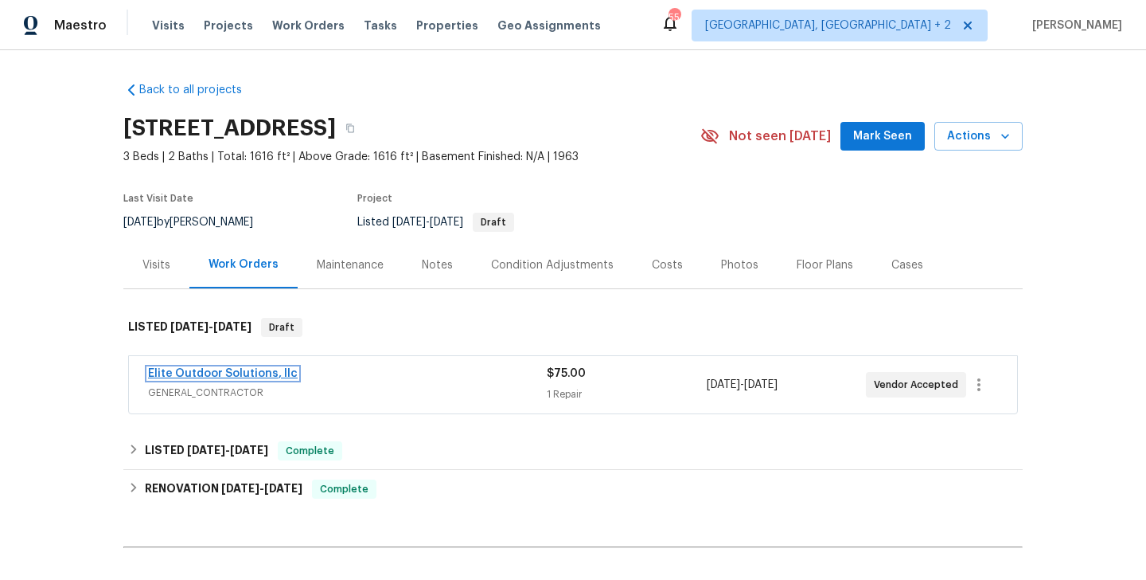
click at [258, 373] on link "Elite Outdoor Solutions, llc" at bounding box center [223, 373] width 150 height 11
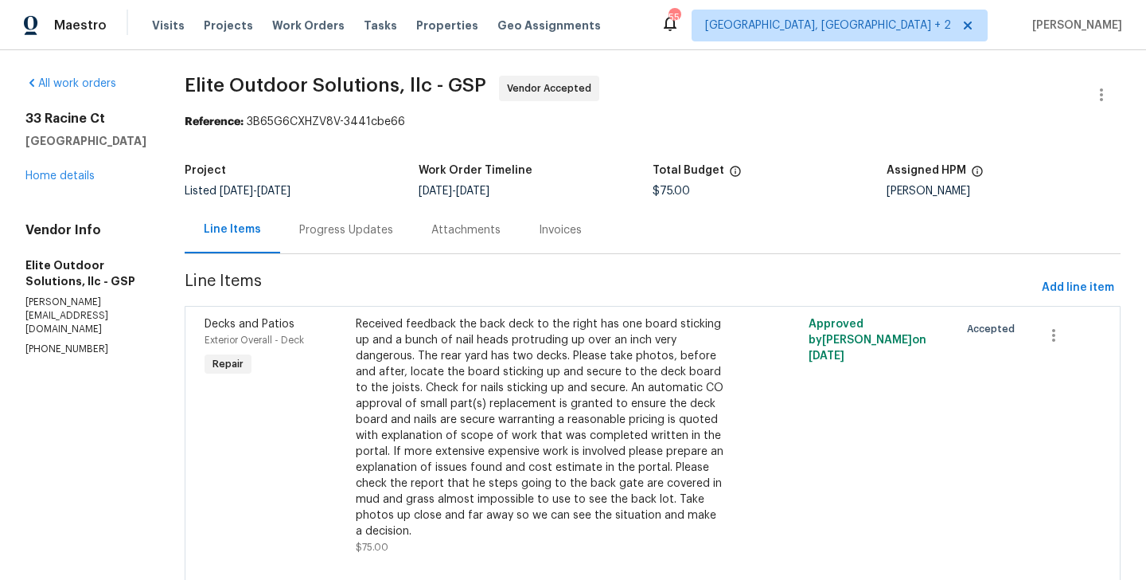
click at [350, 221] on div "Progress Updates" at bounding box center [346, 229] width 132 height 47
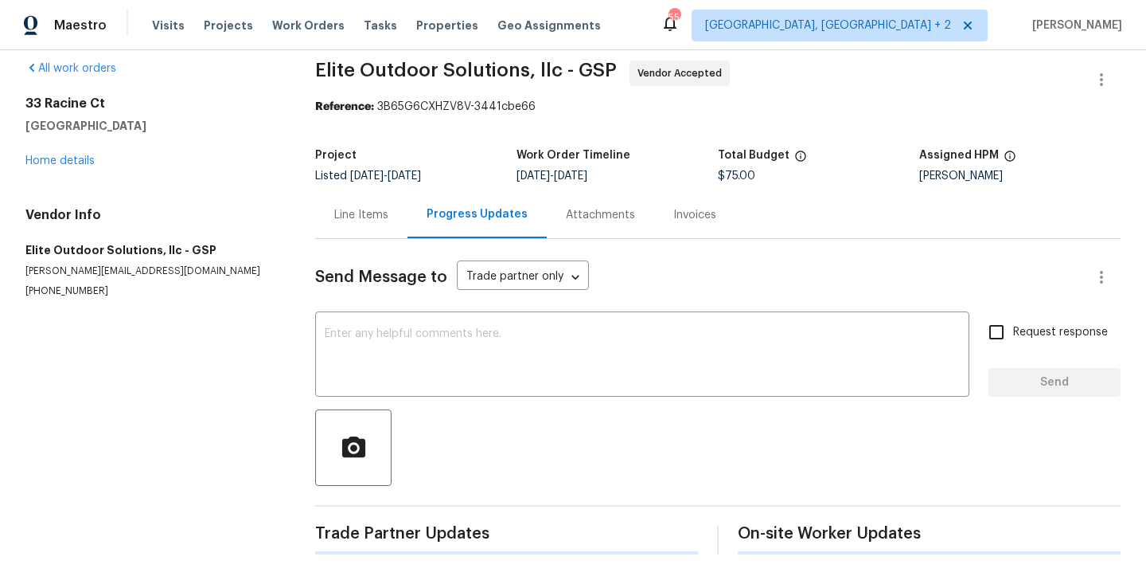
scroll to position [76, 0]
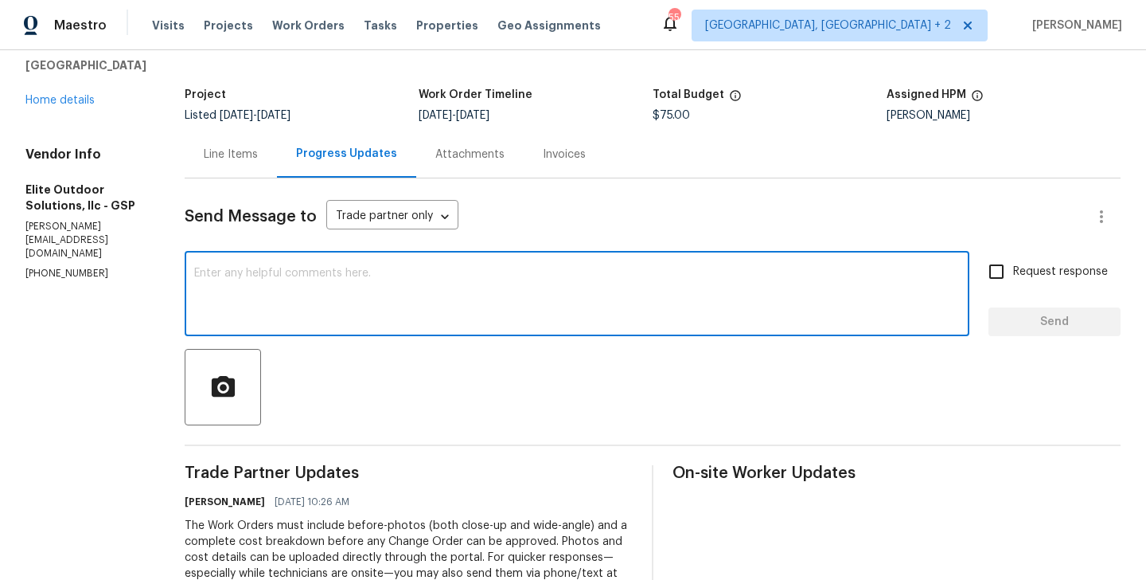
click at [347, 282] on textarea at bounding box center [577, 296] width 766 height 56
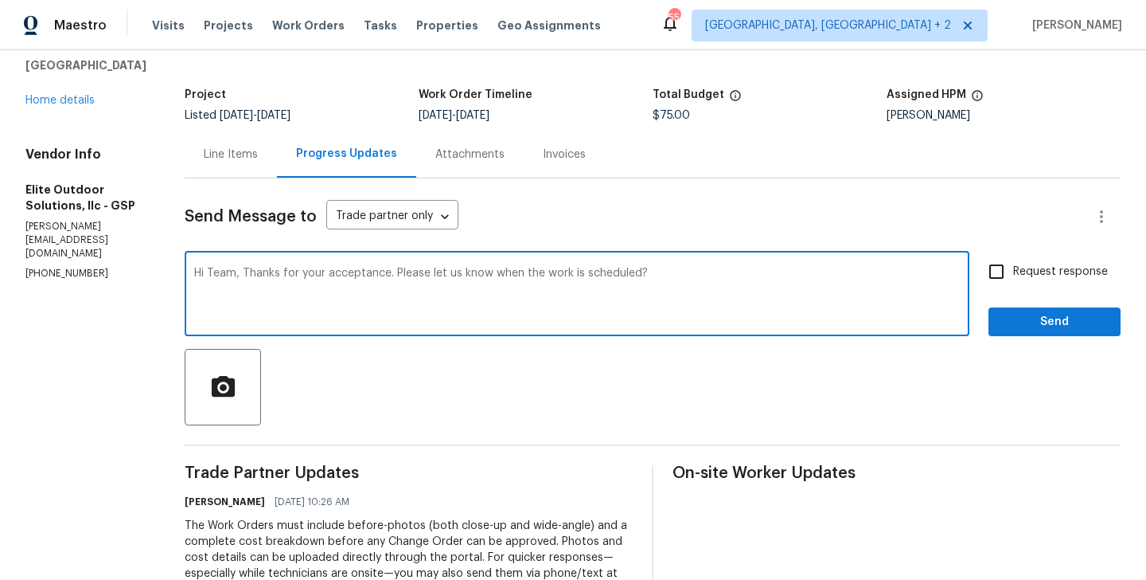
type textarea "Hi Team, Thanks for your acceptance. Please let us know when the work is schedu…"
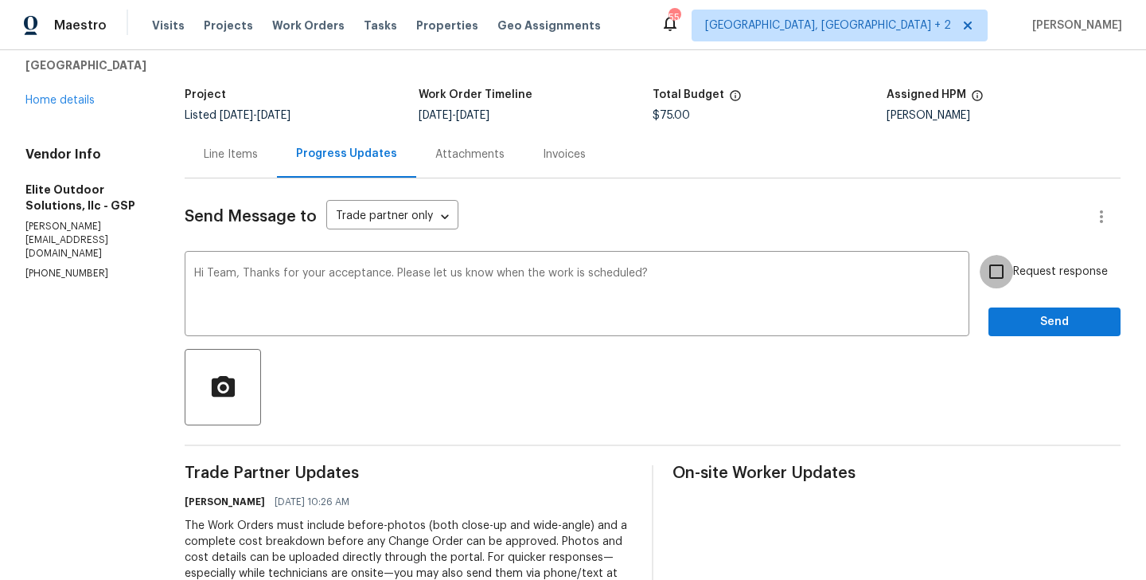
click at [1002, 260] on input "Request response" at bounding box center [996, 271] width 33 height 33
checkbox input "true"
click at [1014, 320] on span "Send" at bounding box center [1055, 322] width 107 height 20
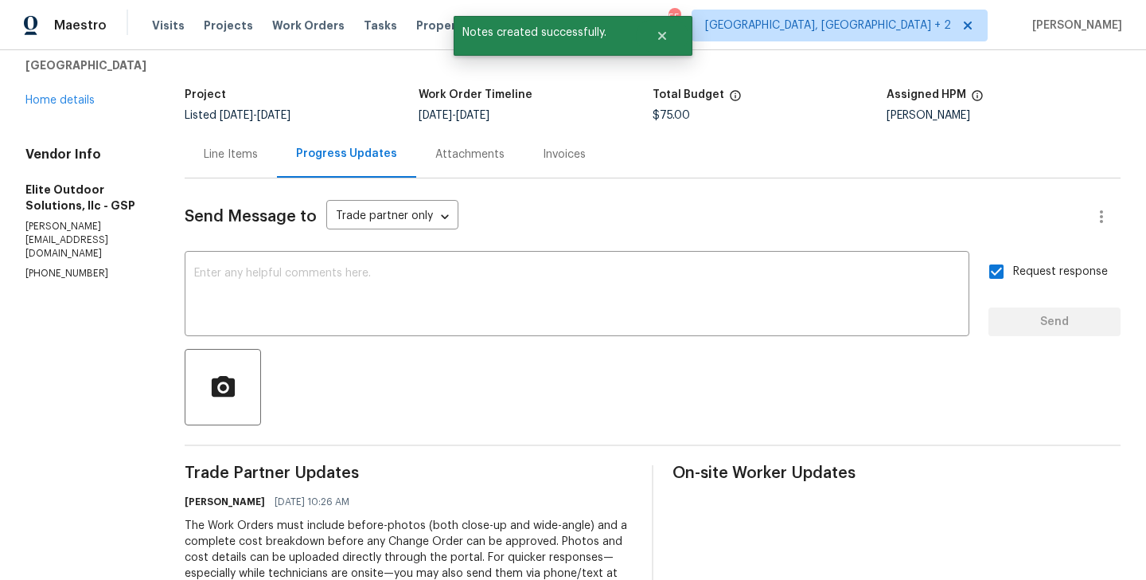
click at [68, 263] on section "All work orders 33 Racine Ct Greenville, SC 29617 Home details Vendor Info Elit…" at bounding box center [85, 363] width 121 height 726
copy p "(704) 779-0386"
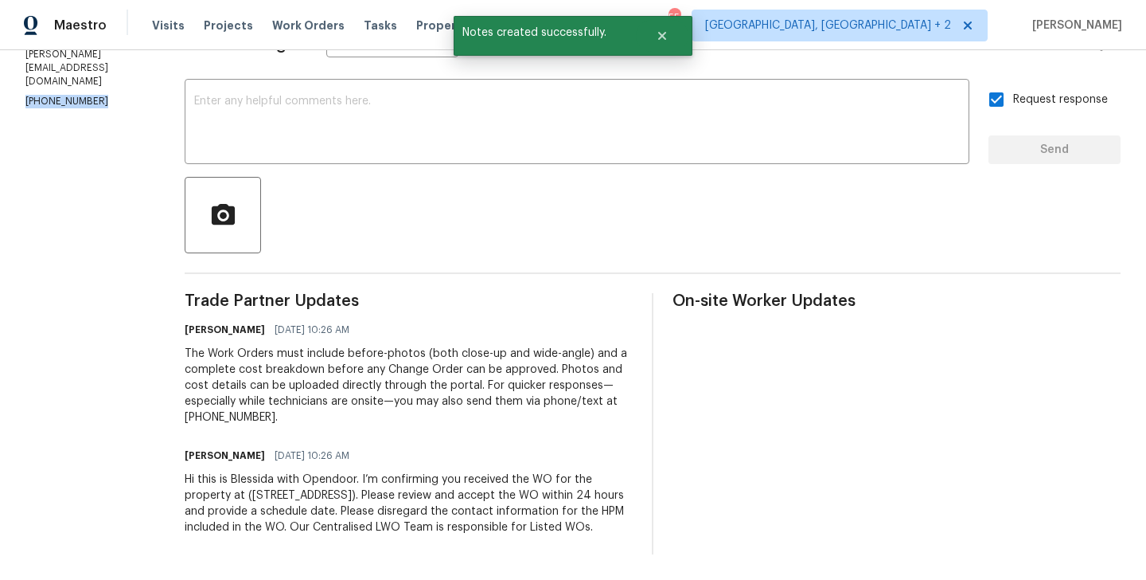
scroll to position [0, 0]
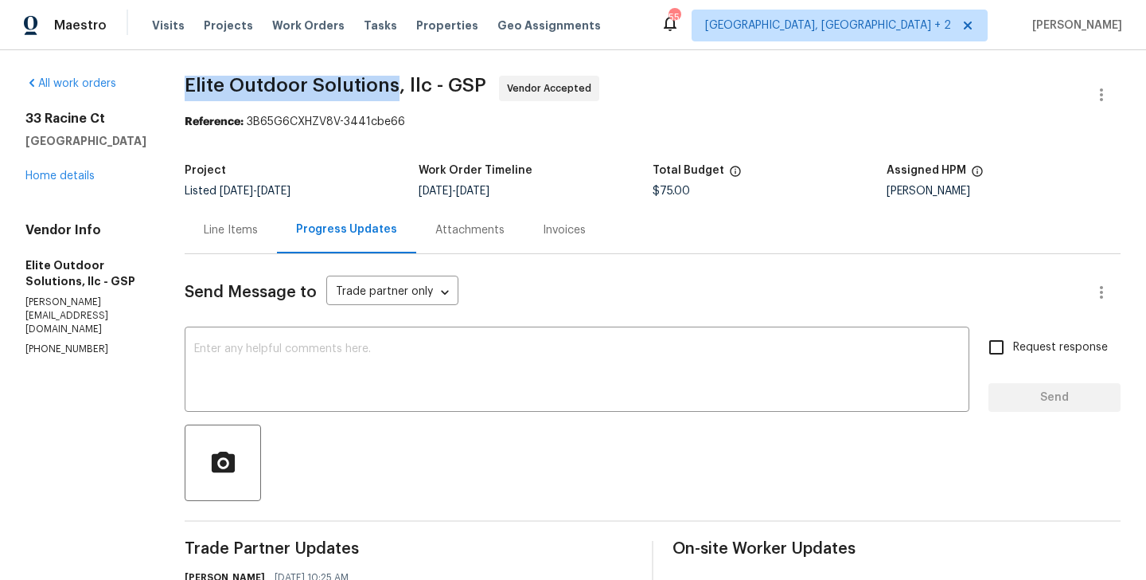
drag, startPoint x: 174, startPoint y: 80, endPoint x: 390, endPoint y: 80, distance: 215.8
click at [390, 80] on div "All work orders [STREET_ADDRESS] Home details Vendor Info Elite Outdoor Solutio…" at bounding box center [573, 477] width 1146 height 855
copy span "Elite Outdoor Solutions"
click at [53, 174] on link "Home details" at bounding box center [59, 175] width 69 height 11
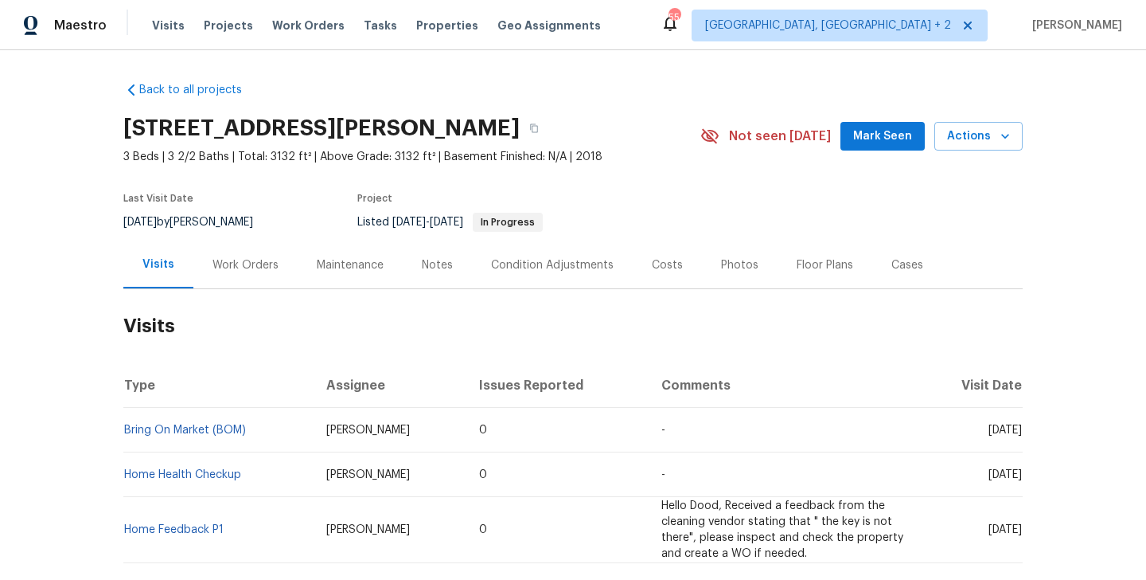
click at [226, 252] on div "Work Orders" at bounding box center [245, 264] width 104 height 47
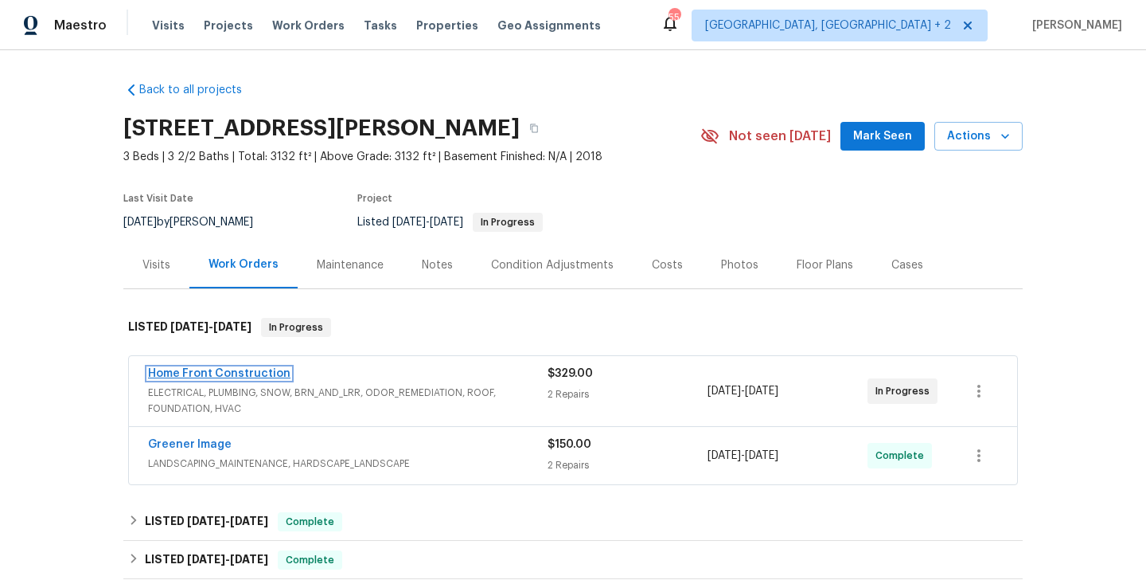
click at [254, 374] on link "Home Front Construction" at bounding box center [219, 373] width 143 height 11
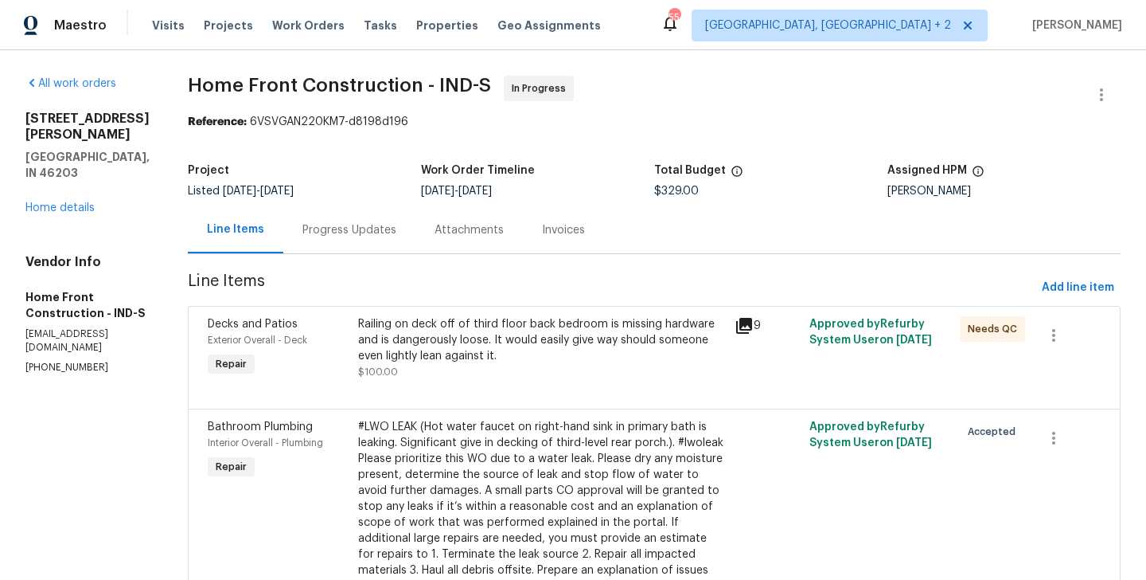
click at [396, 237] on div "Progress Updates" at bounding box center [350, 230] width 94 height 16
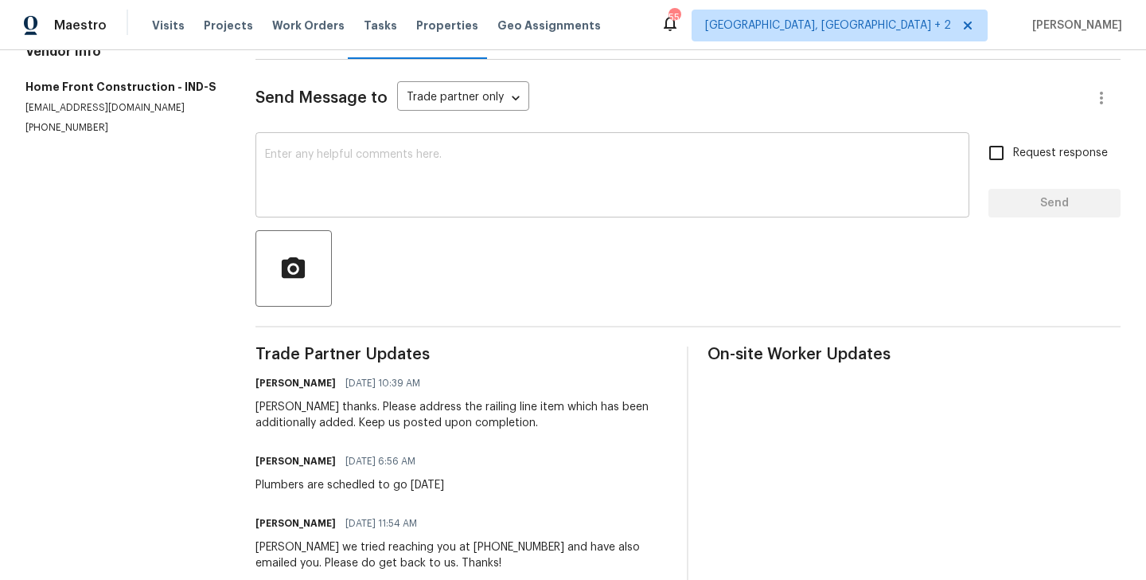
scroll to position [193, 0]
click at [271, 407] on div "Joel thanks. Please address the railing line item which has been additionally a…" at bounding box center [462, 416] width 413 height 32
copy div "Joel"
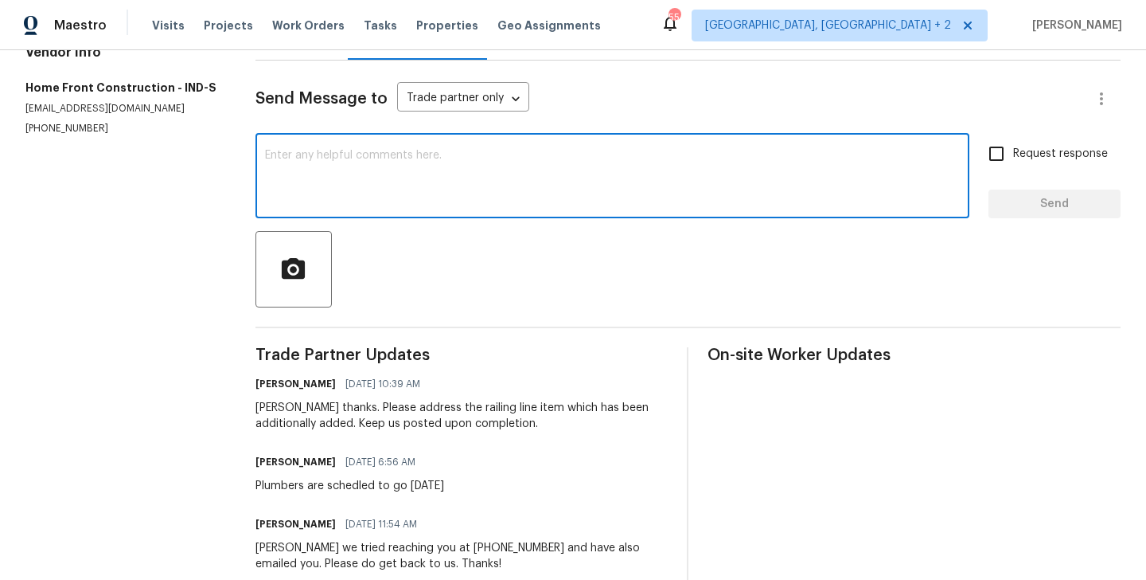
click at [354, 150] on textarea at bounding box center [612, 178] width 695 height 56
paste textarea "Joel"
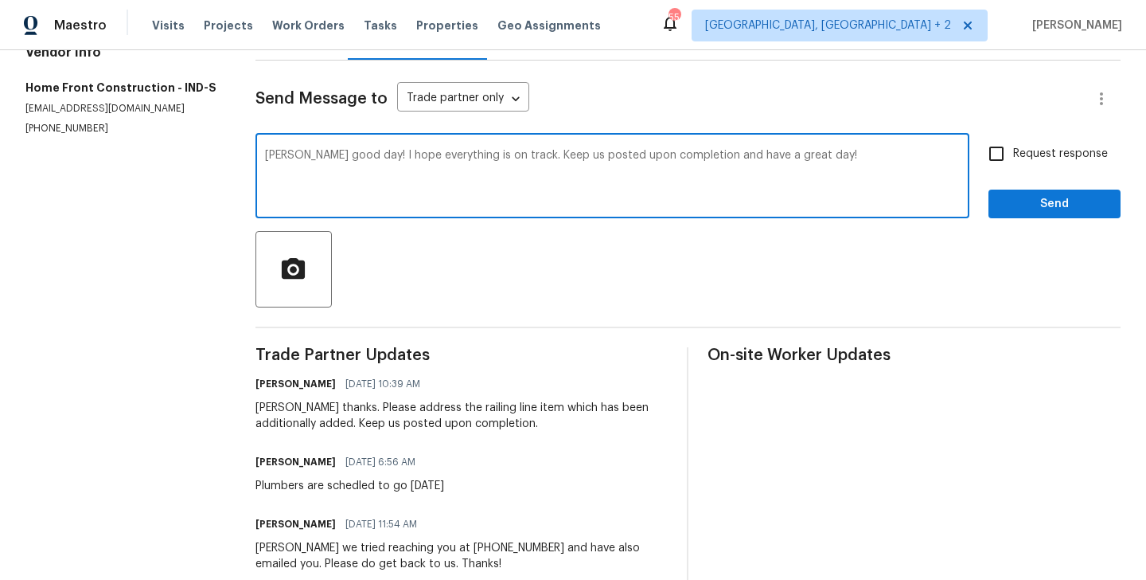
type textarea "Joel good day! I hope everything is on track. Keep us posted upon completion an…"
click at [1037, 158] on span "Request response" at bounding box center [1061, 154] width 95 height 17
click at [1014, 158] on input "Request response" at bounding box center [996, 153] width 33 height 33
checkbox input "true"
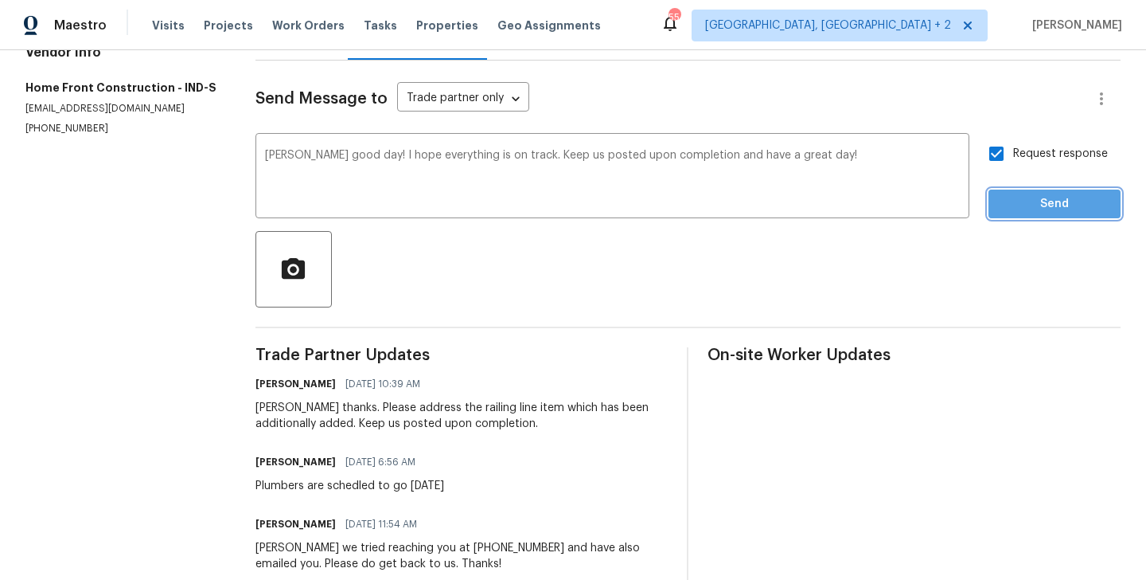
click at [1031, 201] on span "Send" at bounding box center [1055, 204] width 107 height 20
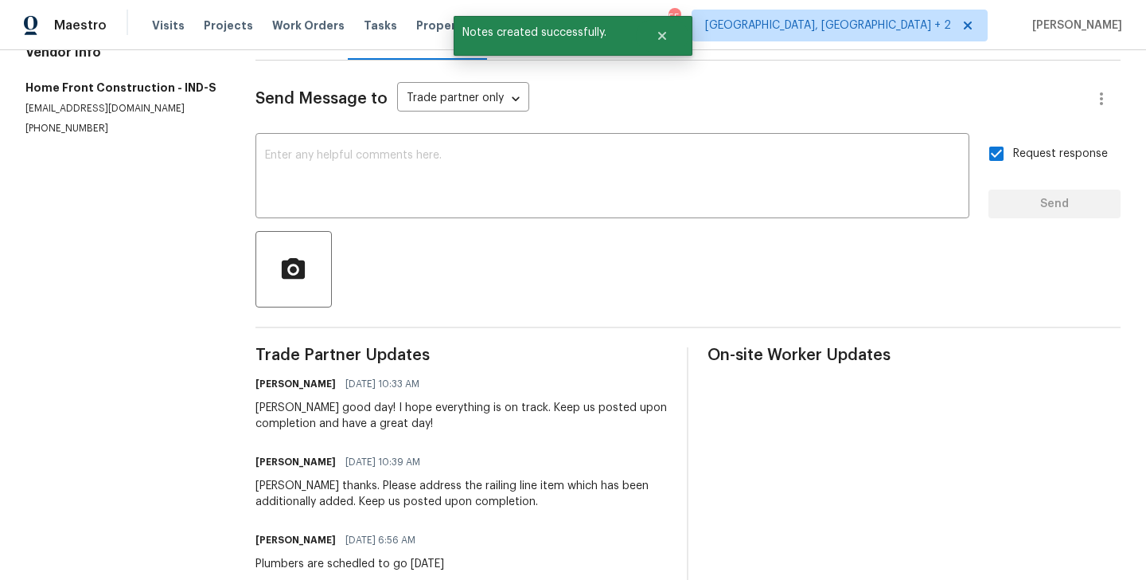
scroll to position [0, 0]
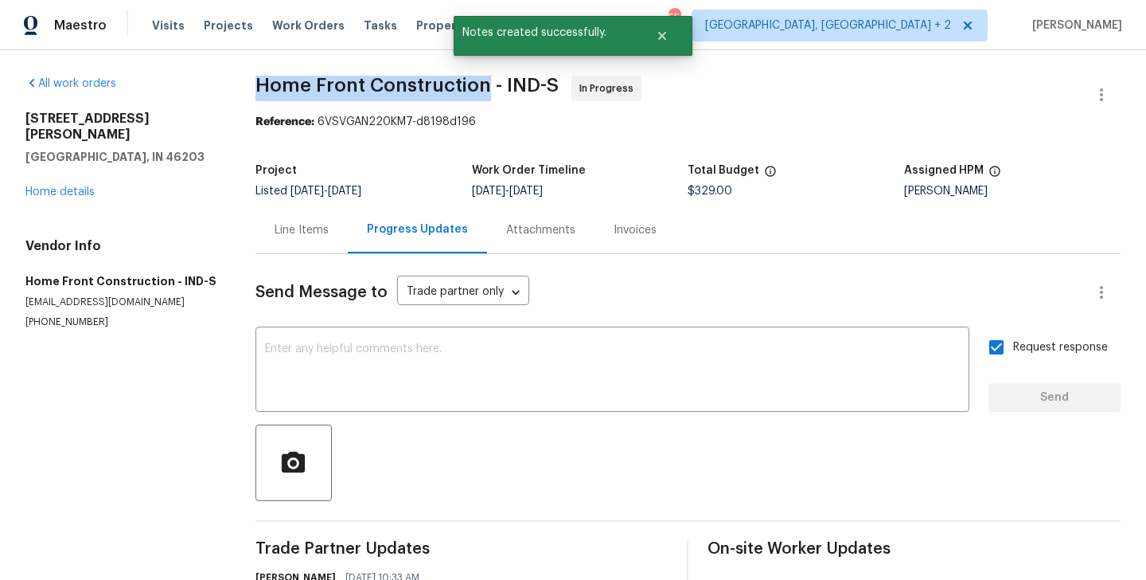
drag, startPoint x: 260, startPoint y: 92, endPoint x: 493, endPoint y: 85, distance: 233.4
copy span "Home Front Construction"
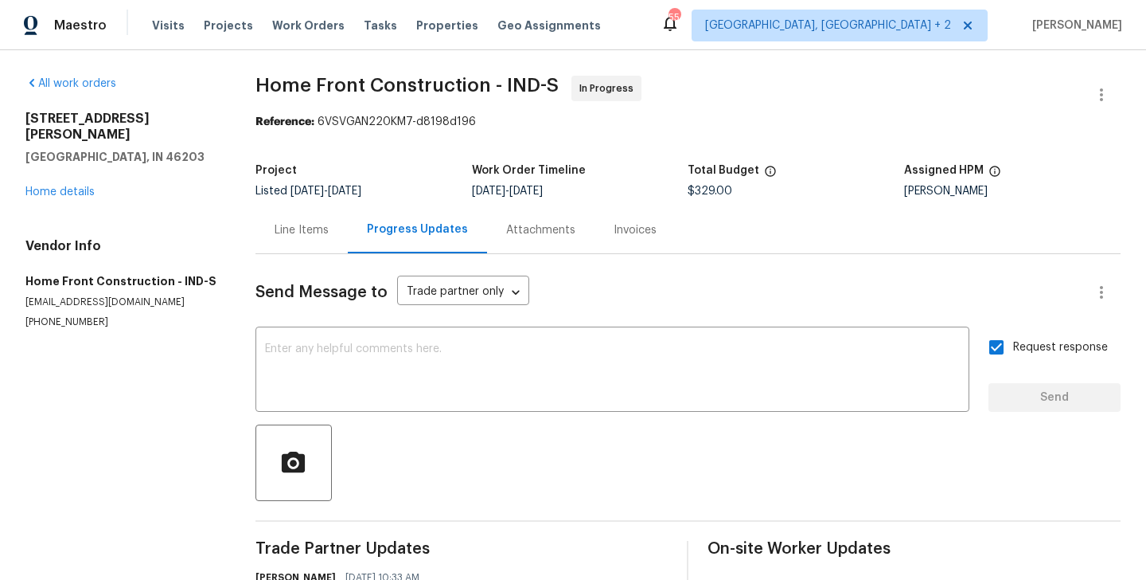
click at [60, 182] on div "917 Buchanan St Indianapolis, IN 46203 Home details" at bounding box center [121, 155] width 192 height 89
click at [49, 186] on link "Home details" at bounding box center [59, 191] width 69 height 11
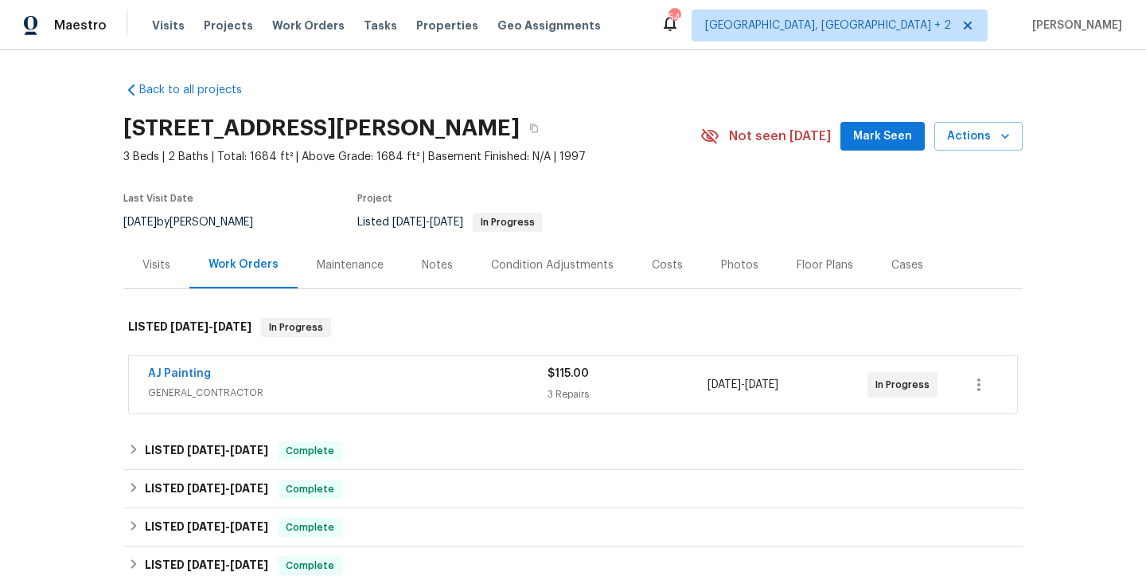
click at [236, 374] on div "AJ Painting" at bounding box center [348, 374] width 400 height 19
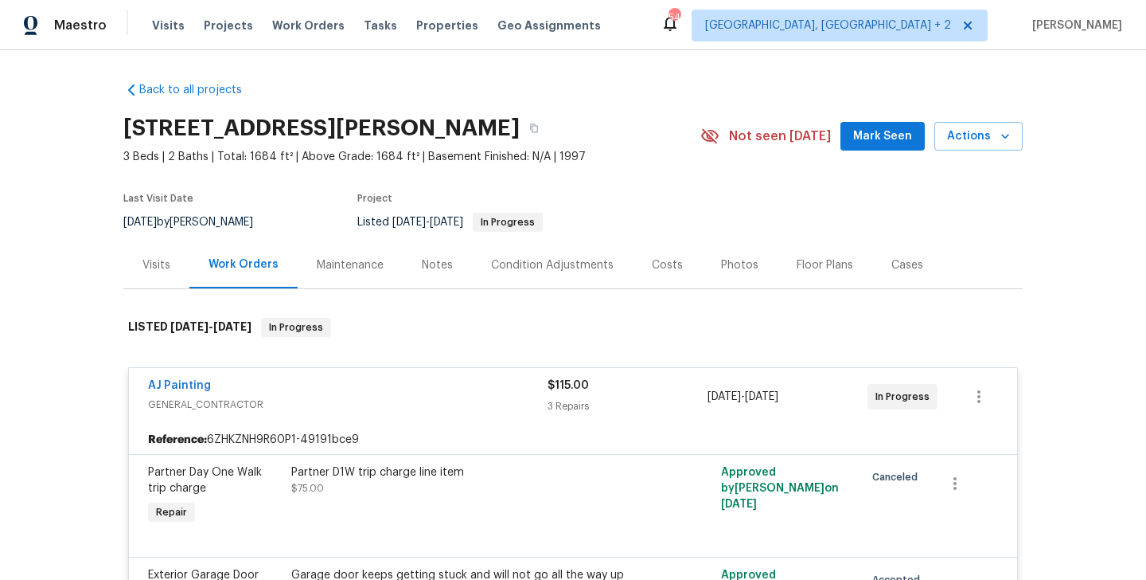
click at [287, 381] on div "AJ Painting" at bounding box center [348, 386] width 400 height 19
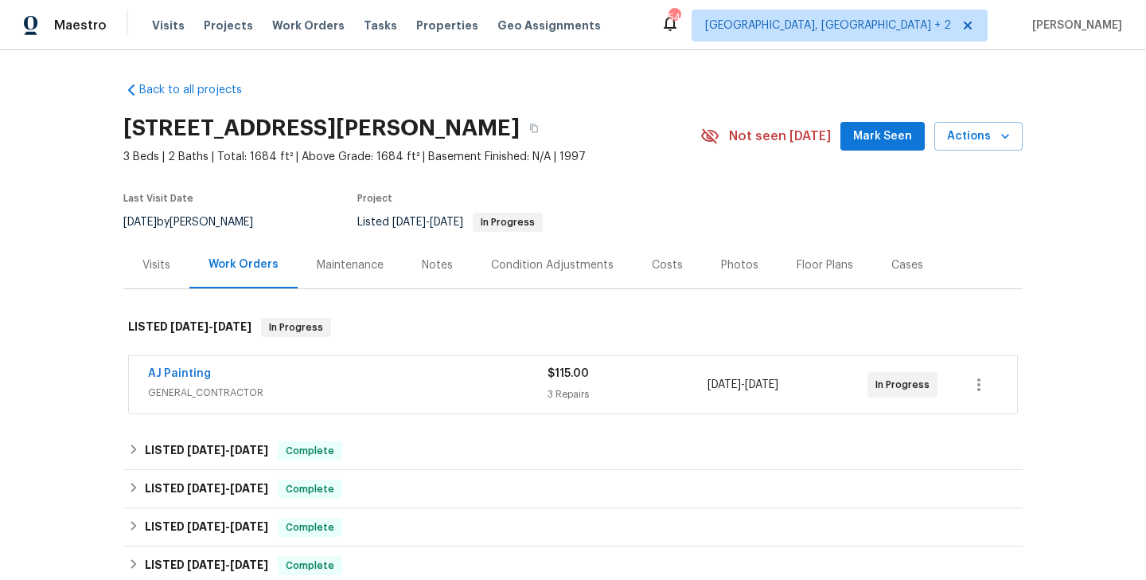
scroll to position [516, 0]
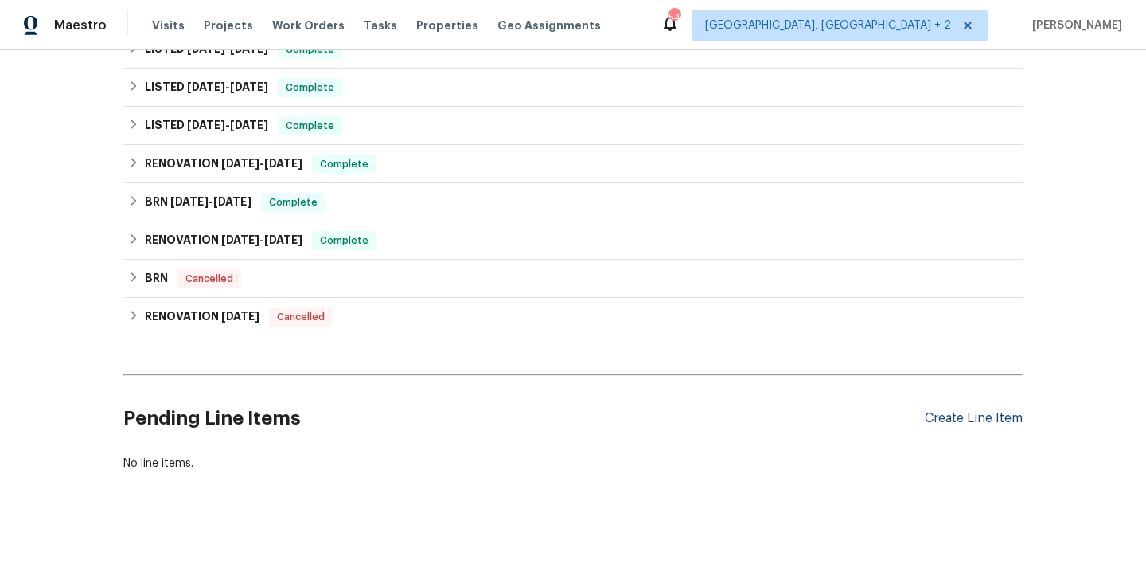
click at [933, 421] on div "Create Line Item" at bounding box center [974, 418] width 98 height 15
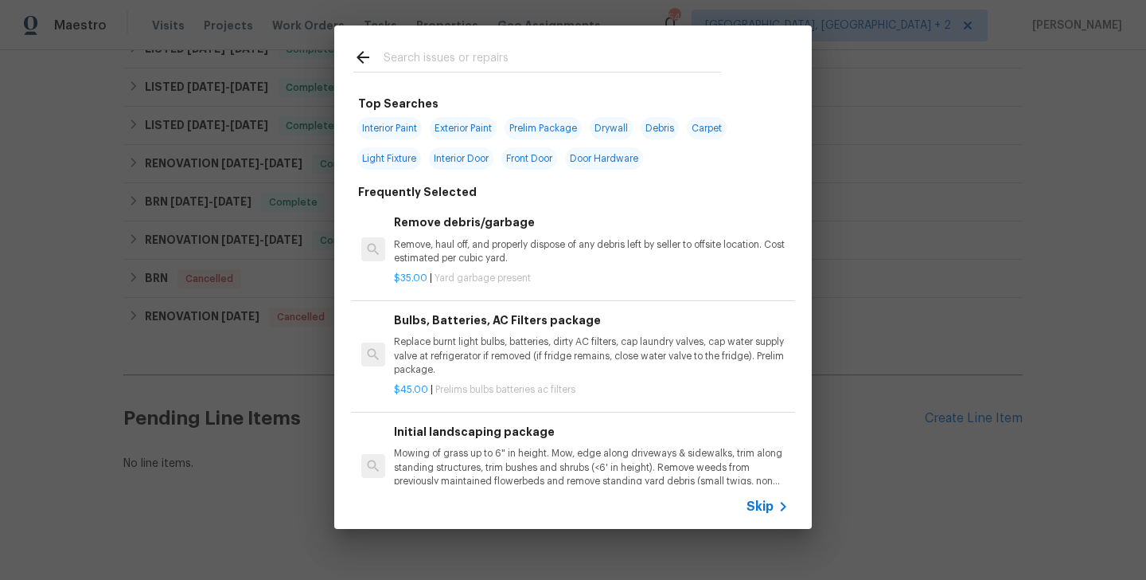
click at [757, 498] on span "Skip" at bounding box center [760, 506] width 27 height 16
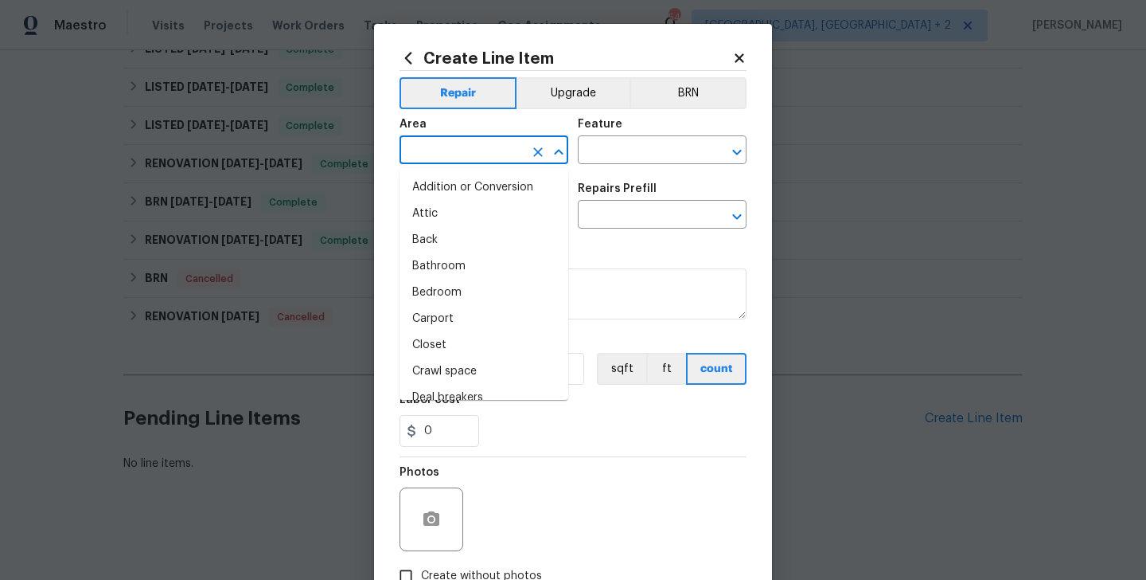
click at [424, 153] on input "text" at bounding box center [462, 151] width 124 height 25
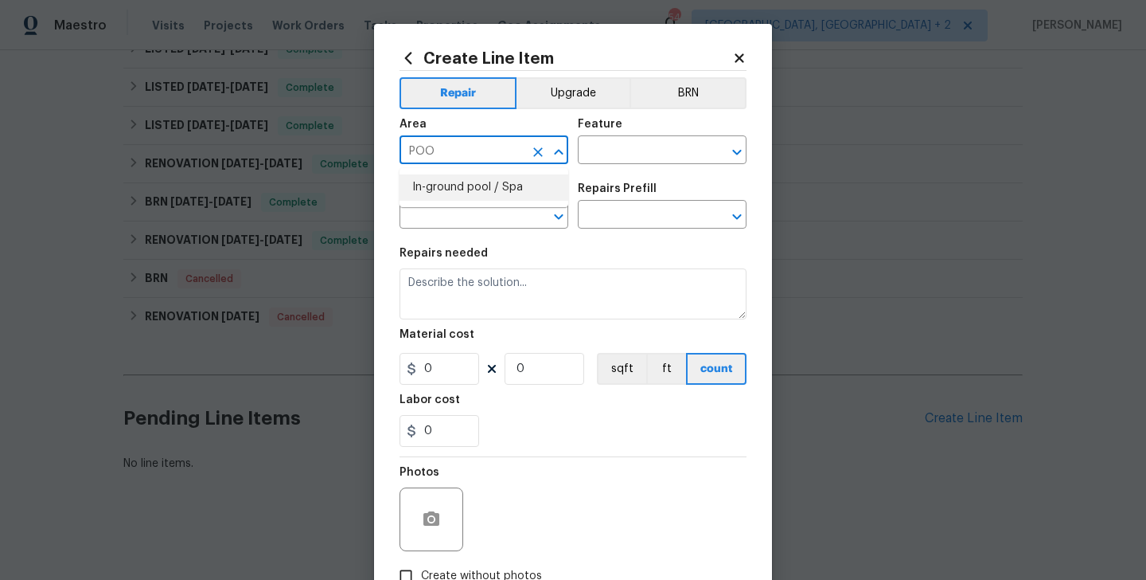
click at [435, 192] on li "In-ground pool / Spa" at bounding box center [484, 187] width 169 height 26
type input "In-ground pool / Spa"
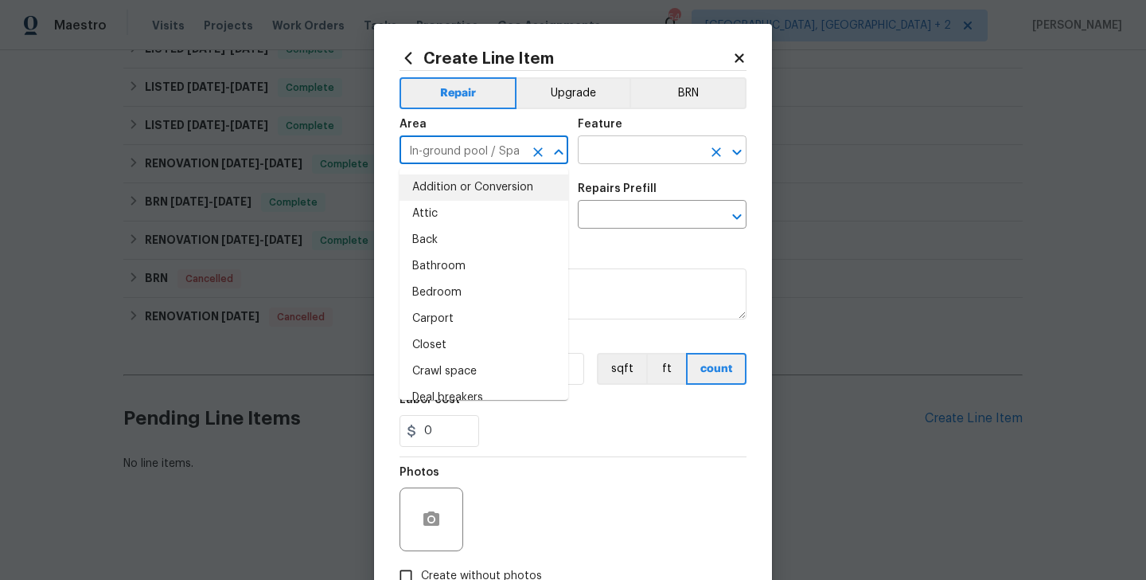
click at [654, 147] on input "text" at bounding box center [640, 151] width 124 height 25
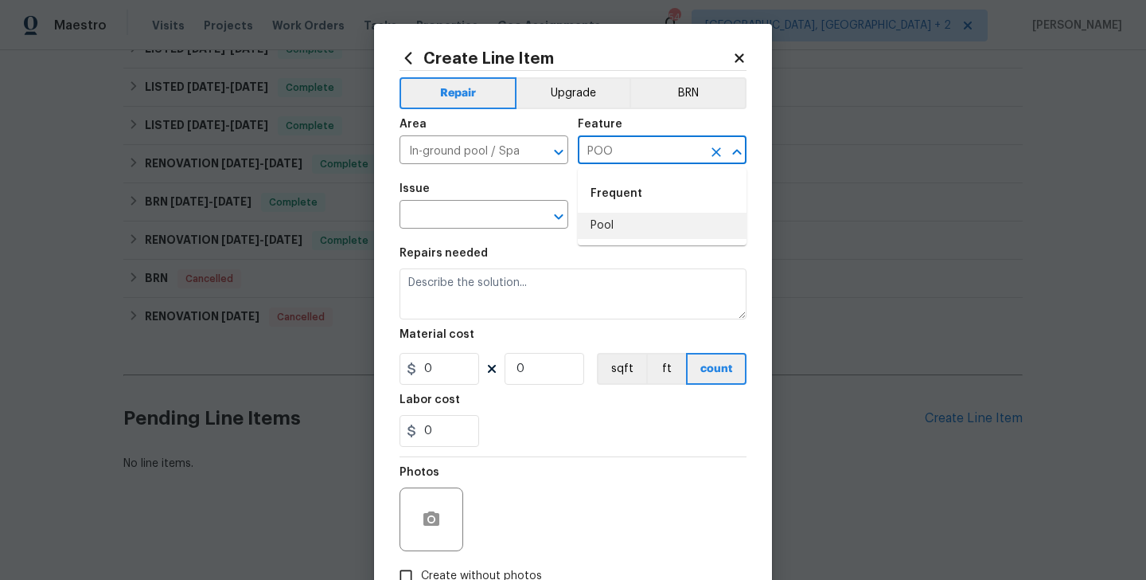
click at [635, 217] on li "Pool" at bounding box center [662, 226] width 169 height 26
type input "Pool"
click at [412, 219] on input "text" at bounding box center [462, 216] width 124 height 25
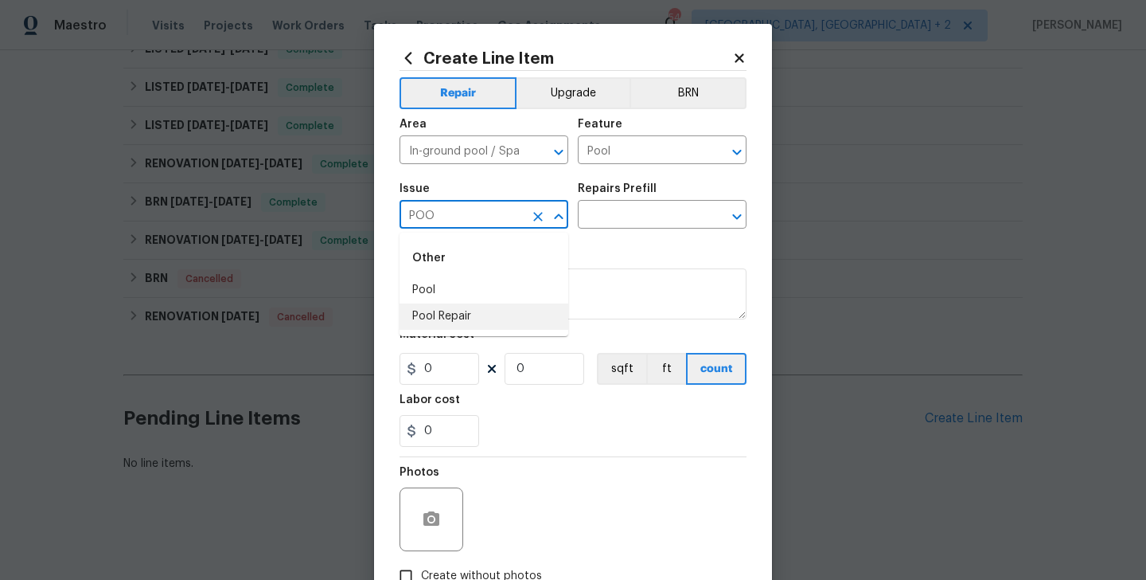
click at [424, 321] on li "Pool Repair" at bounding box center [484, 316] width 169 height 26
type input "Pool Repair"
click at [602, 216] on input "text" at bounding box center [640, 216] width 124 height 25
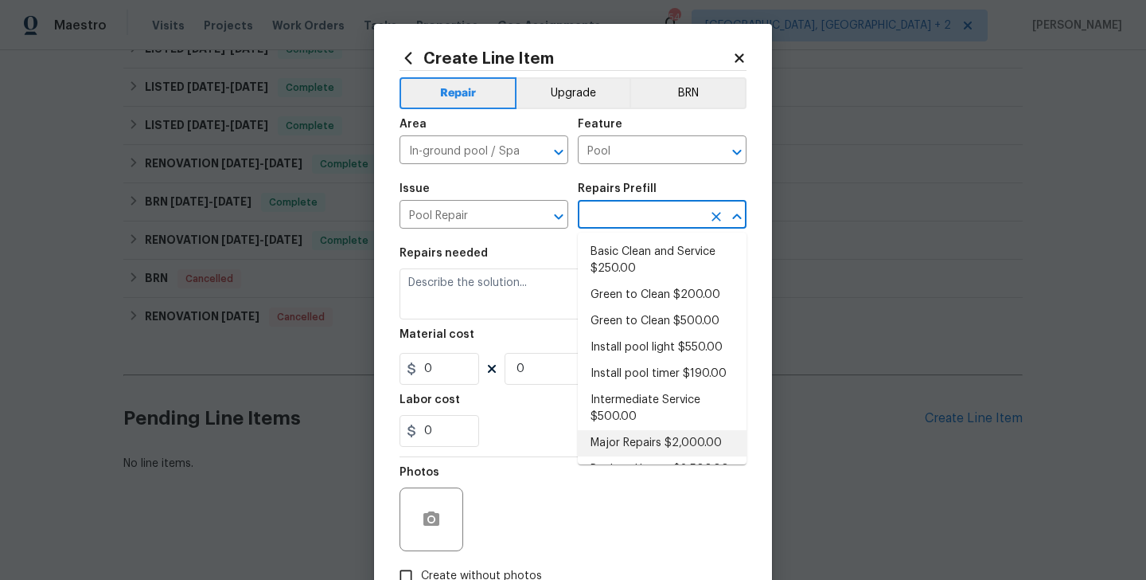
click at [642, 443] on li "Major Repairs $2,000.00" at bounding box center [662, 443] width 169 height 26
type input "Major Repairs $2,000.00"
type textarea "large misc. repairs abandoned empty pool"
type input "2000"
type input "1"
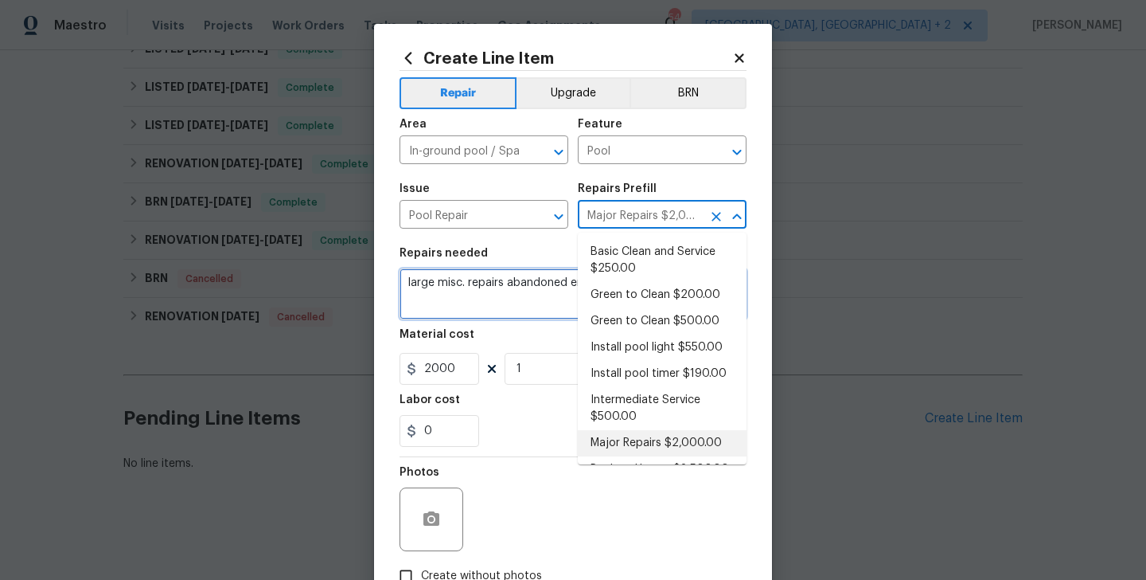
click at [442, 283] on textarea "large misc. repairs abandoned empty pool" at bounding box center [573, 293] width 347 height 51
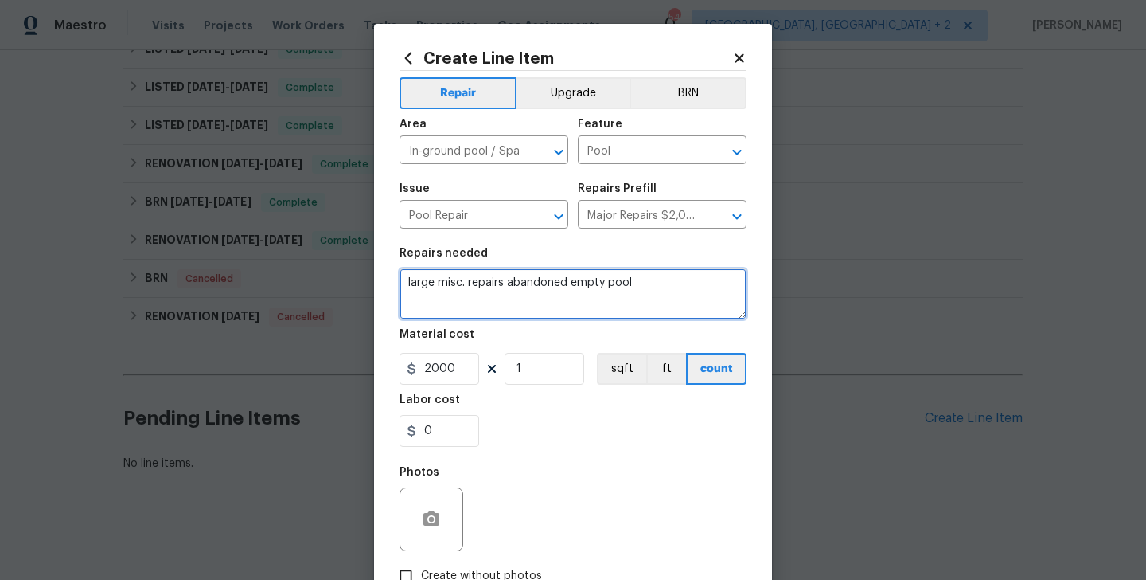
click at [442, 283] on textarea "large misc. repairs abandoned empty pool" at bounding box center [573, 293] width 347 height 51
paste textarea "As requested, replace the cracked pool filter with a new unit to ensure proper …"
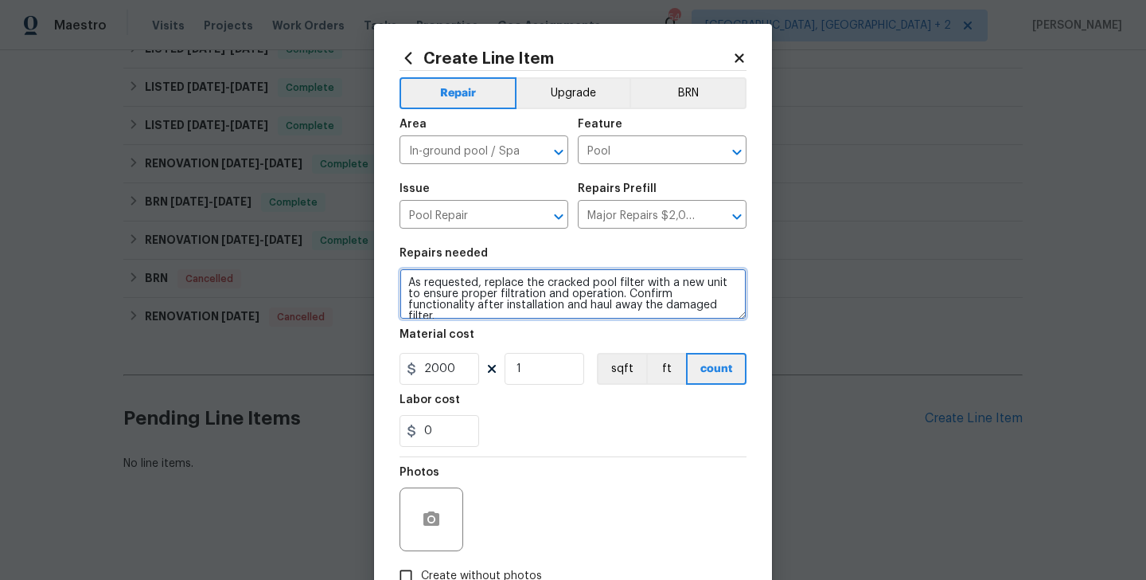
type textarea "As requested, replace the cracked pool filter with a new unit to ensure proper …"
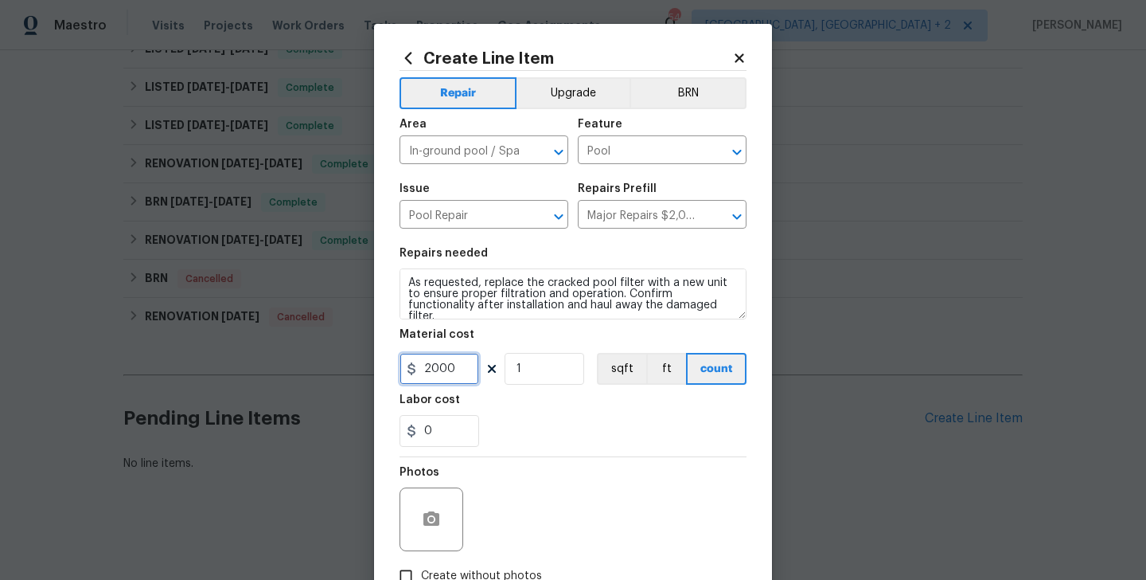
click at [445, 361] on input "2000" at bounding box center [440, 369] width 80 height 32
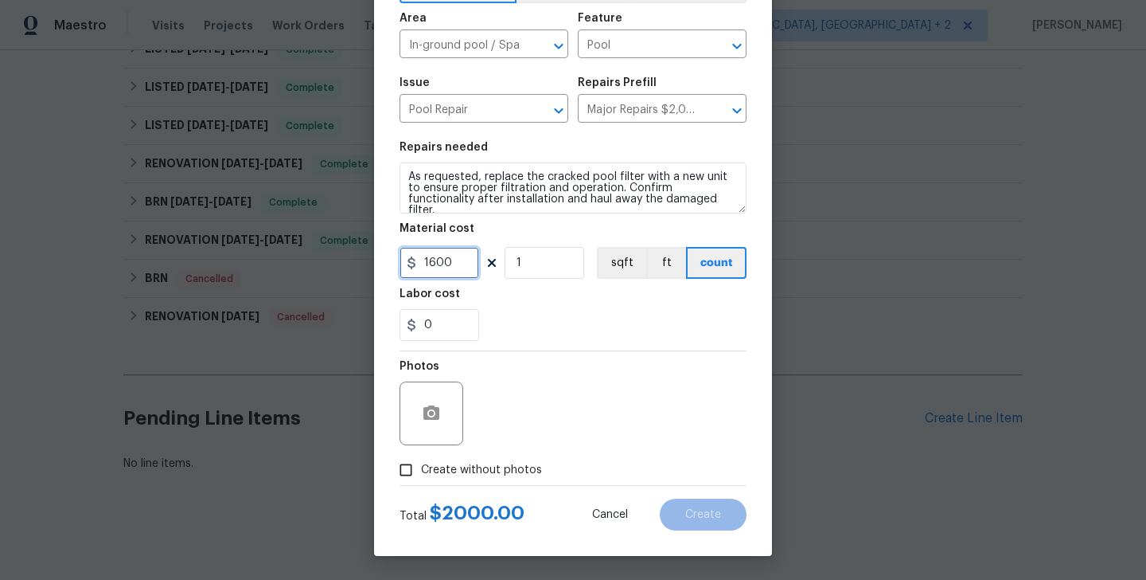
type input "1600"
click at [459, 475] on span "Create without photos" at bounding box center [481, 470] width 121 height 17
click at [421, 475] on input "Create without photos" at bounding box center [406, 470] width 30 height 30
checkbox input "true"
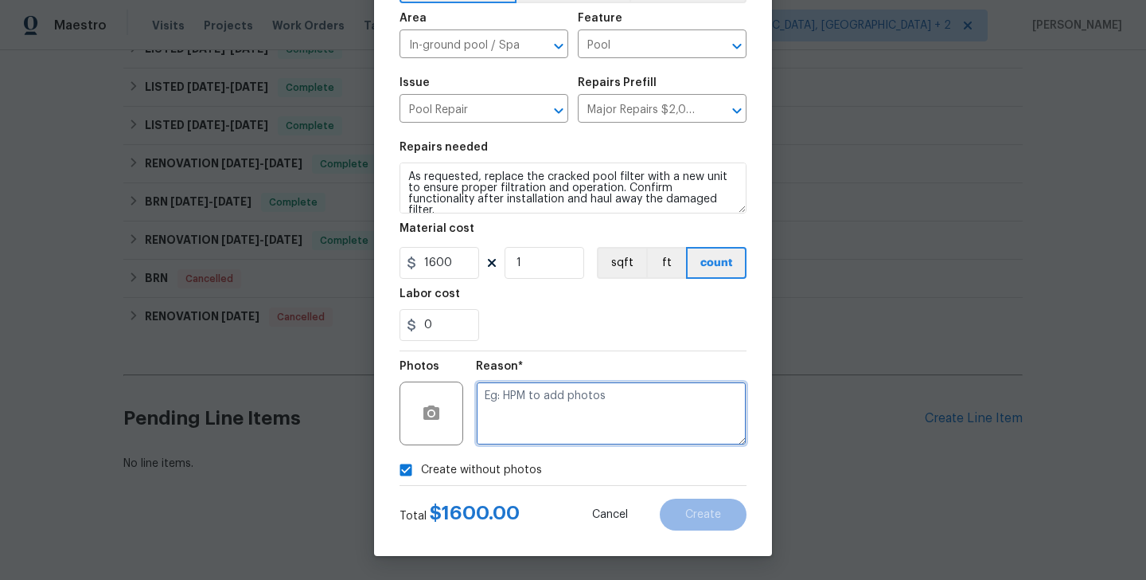
click at [639, 420] on textarea at bounding box center [611, 413] width 271 height 64
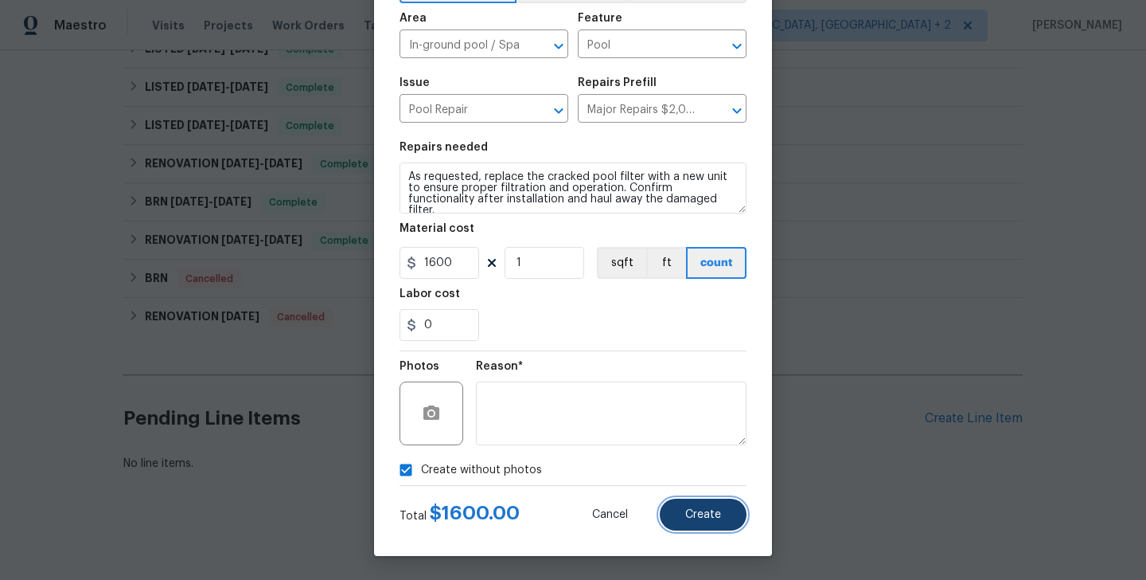
click at [701, 521] on button "Create" at bounding box center [703, 514] width 87 height 32
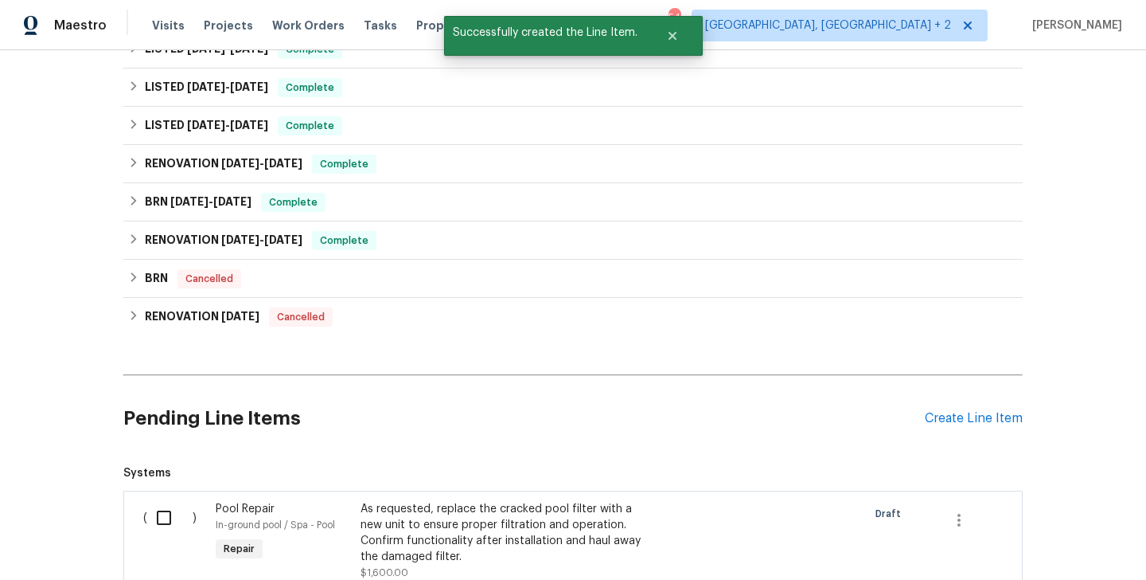
scroll to position [729, 0]
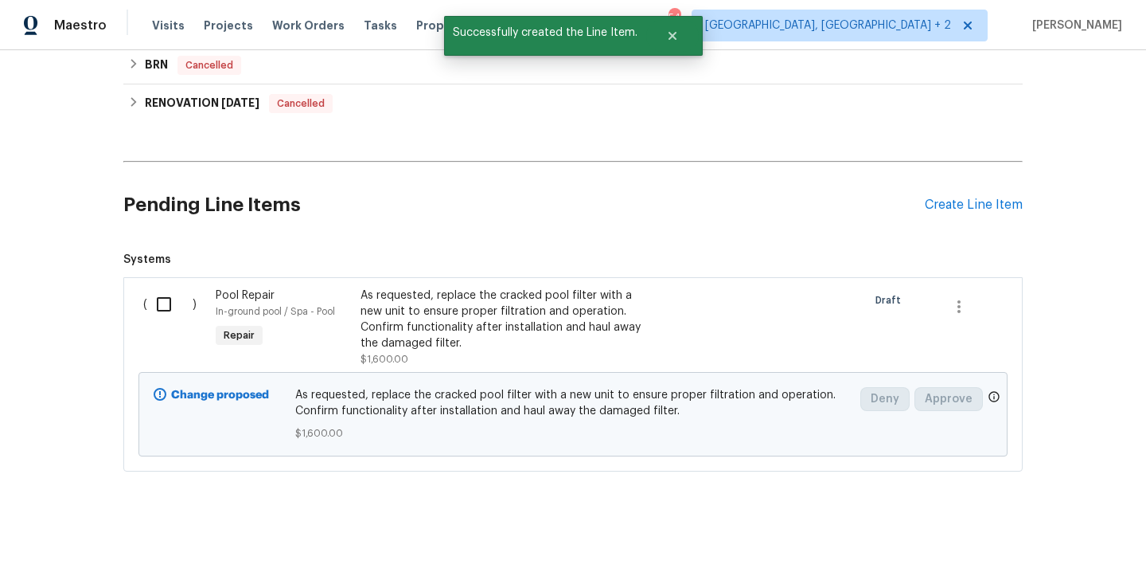
click at [178, 306] on input "checkbox" at bounding box center [169, 303] width 45 height 33
checkbox input "true"
click at [1029, 543] on span "Create Work Order" at bounding box center [1055, 540] width 106 height 20
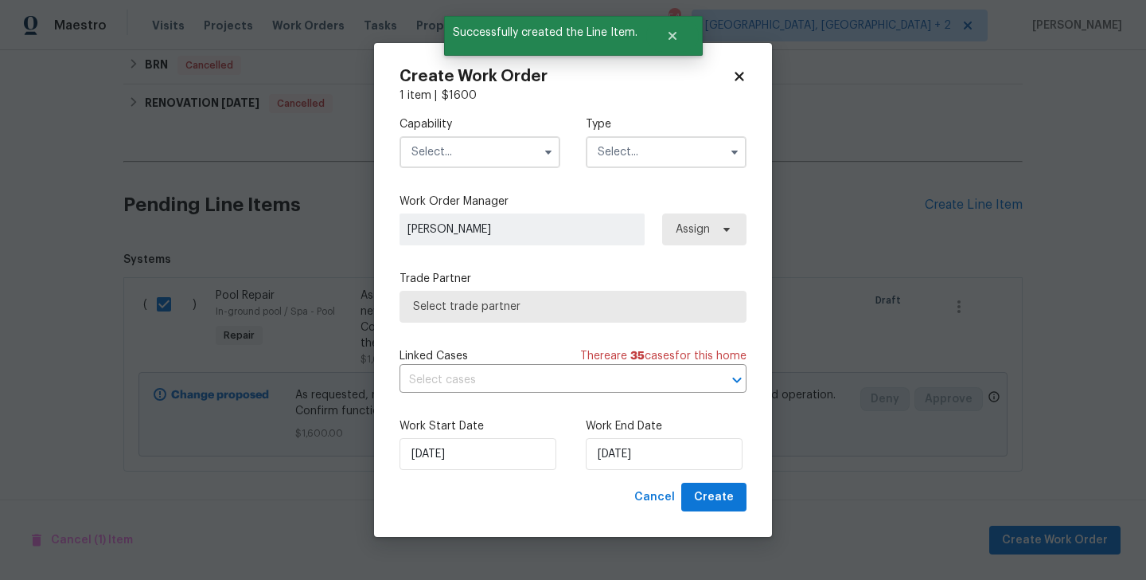
click at [480, 154] on input "text" at bounding box center [480, 152] width 161 height 32
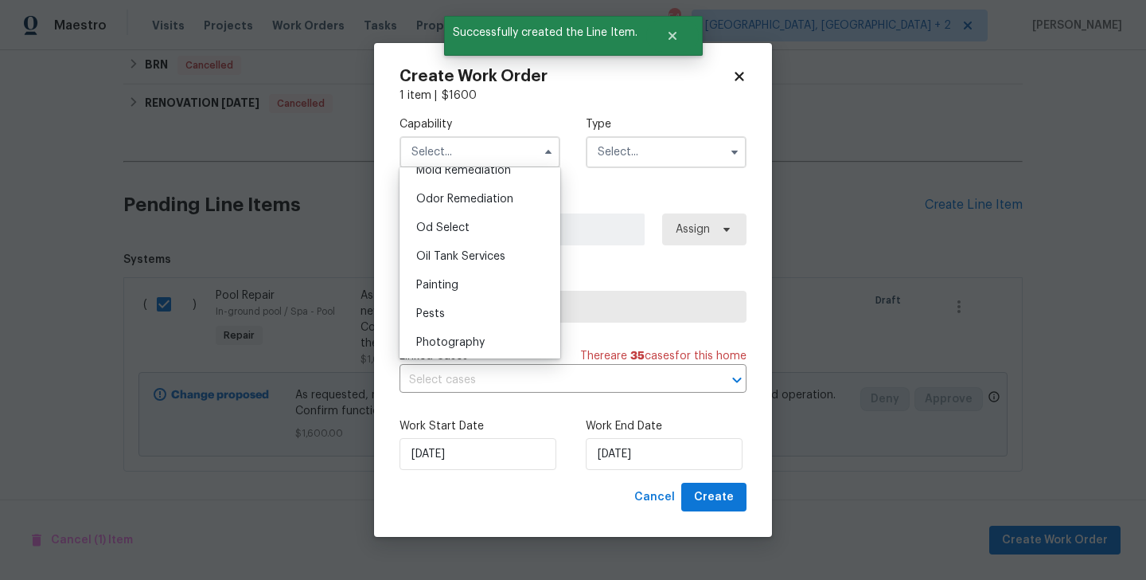
scroll to position [1379, 0]
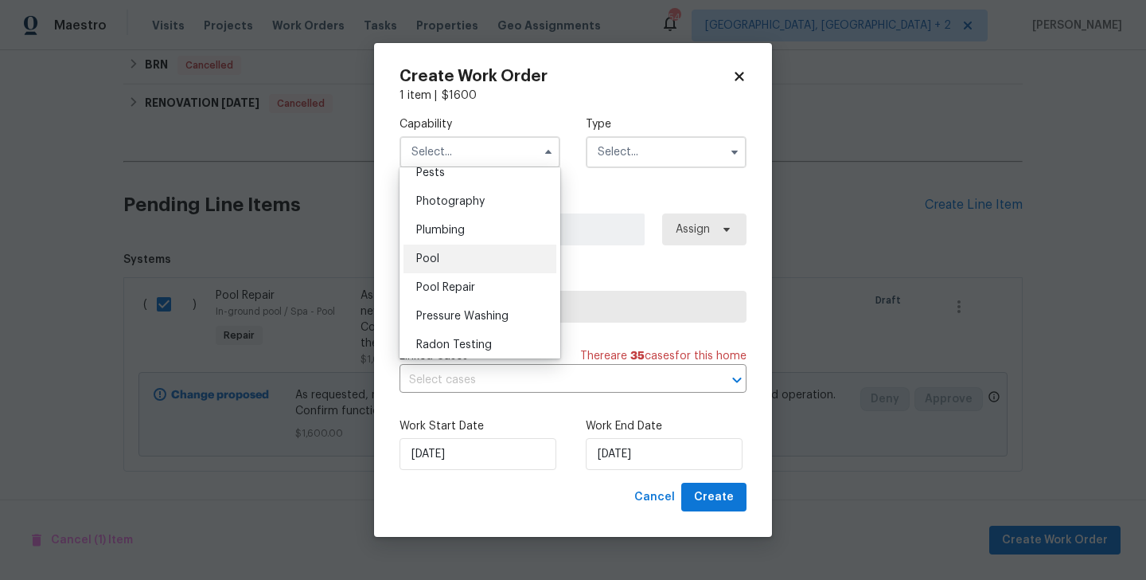
click at [442, 264] on div "Pool" at bounding box center [480, 258] width 153 height 29
type input "Pool"
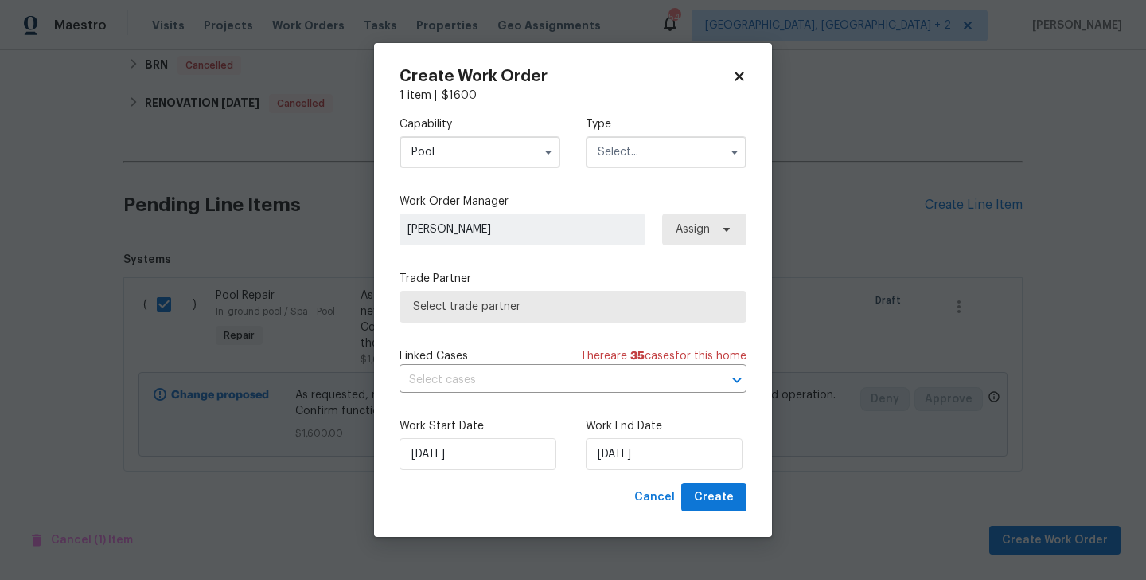
click at [647, 128] on label "Type" at bounding box center [666, 124] width 161 height 16
click at [647, 162] on input "text" at bounding box center [666, 152] width 161 height 32
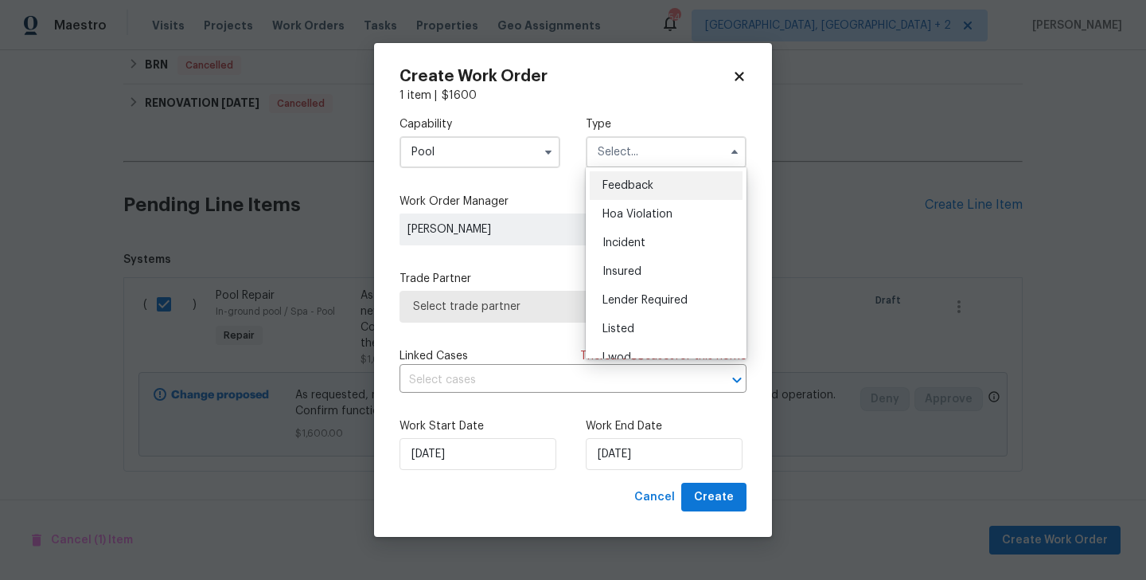
click at [638, 183] on span "Feedback" at bounding box center [628, 185] width 51 height 11
type input "Feedback"
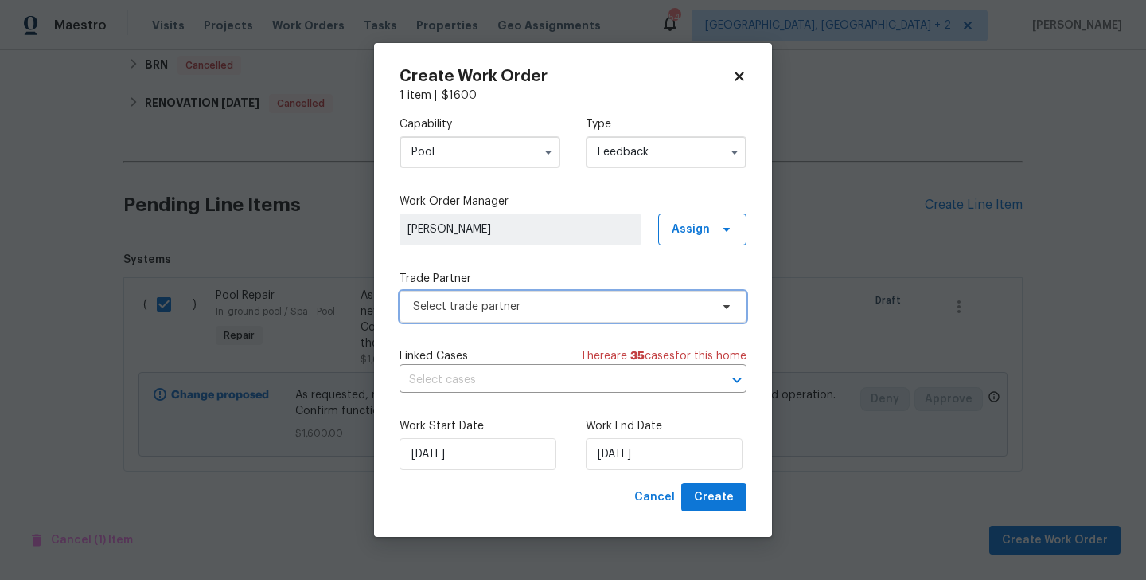
click at [486, 316] on span "Select trade partner" at bounding box center [573, 307] width 347 height 32
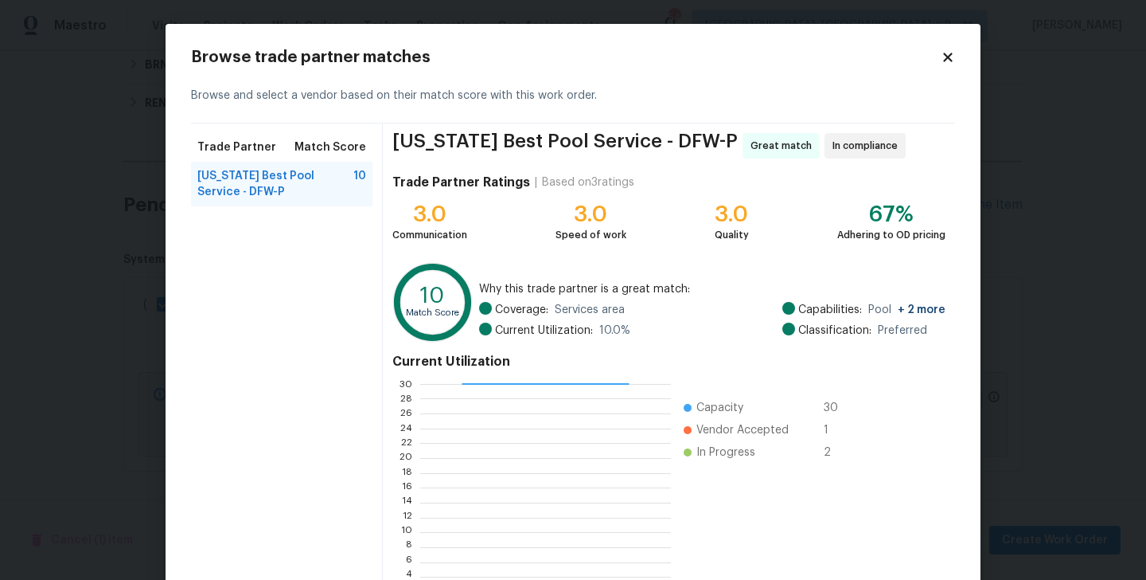
scroll to position [123, 0]
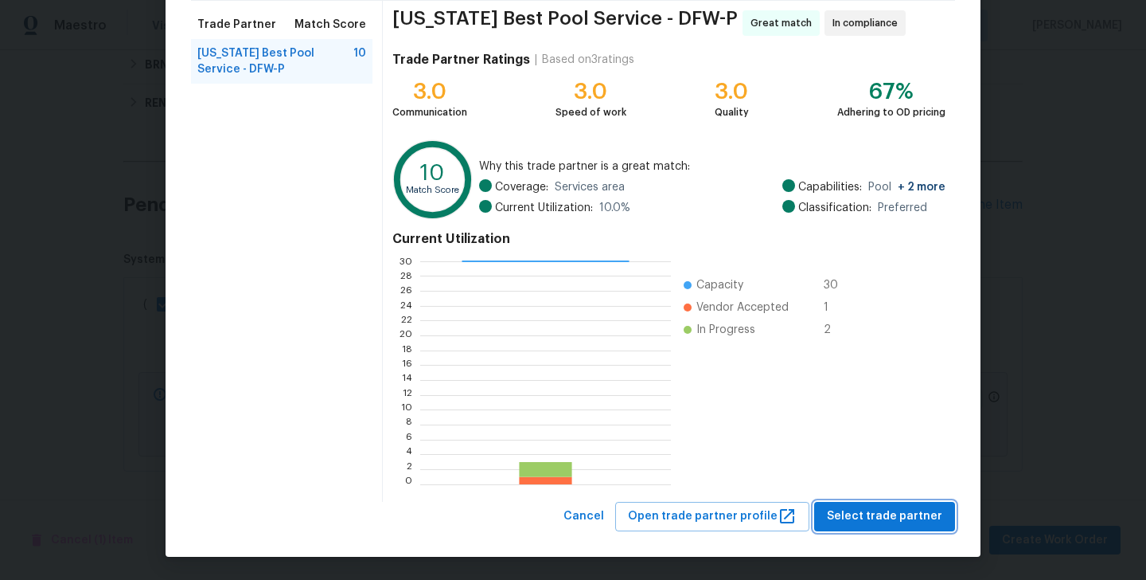
click at [856, 521] on span "Select trade partner" at bounding box center [884, 516] width 115 height 20
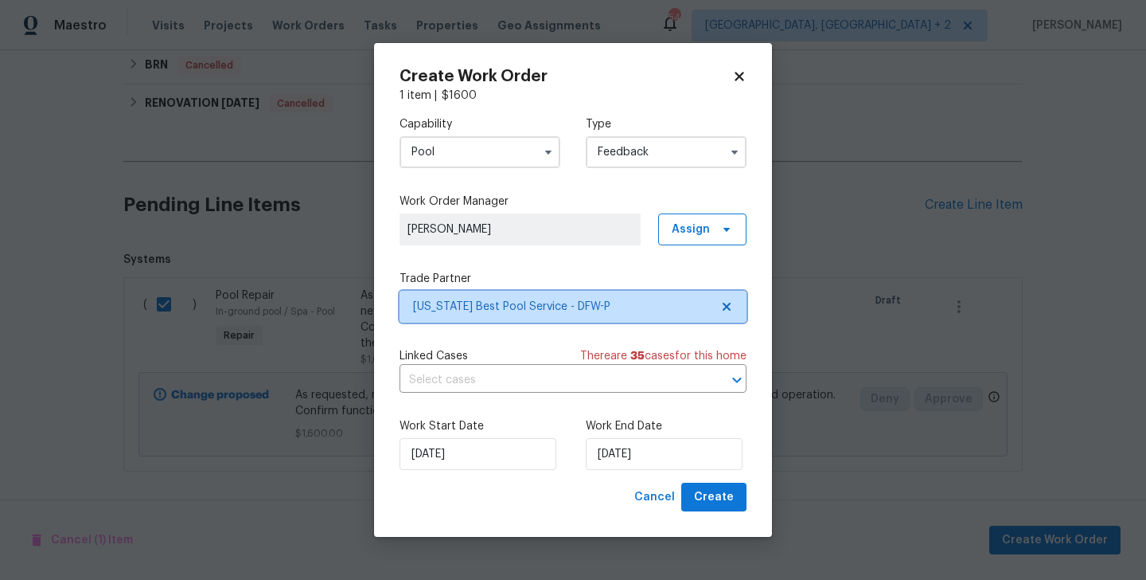
scroll to position [0, 0]
click at [650, 470] on div "Work Start Date 14/10/2025 Work End Date 14/10/2025" at bounding box center [573, 443] width 347 height 77
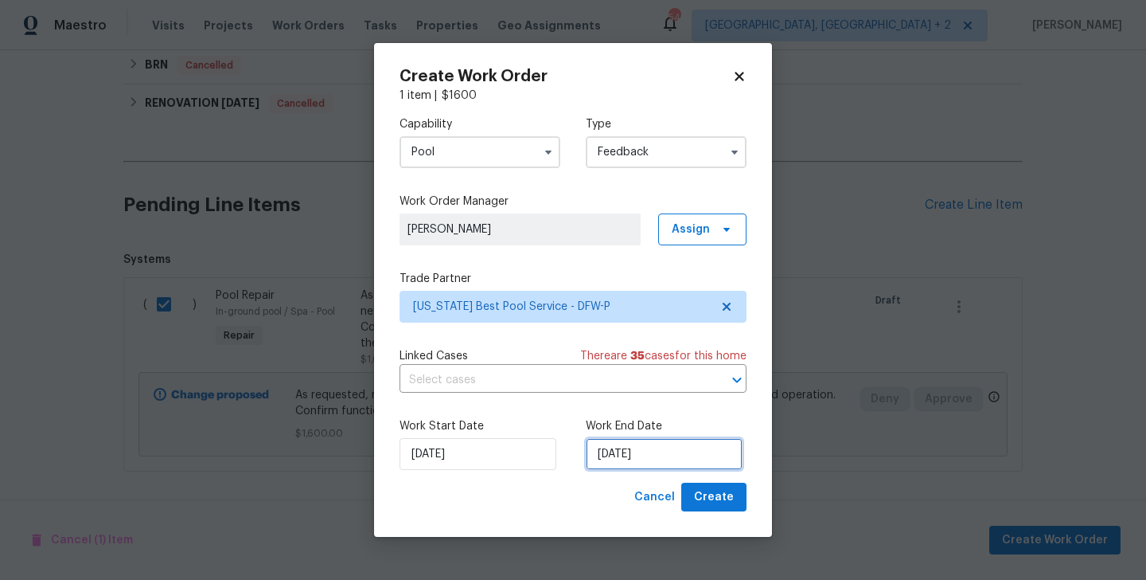
click at [640, 453] on input "14/10/2025" at bounding box center [664, 454] width 157 height 32
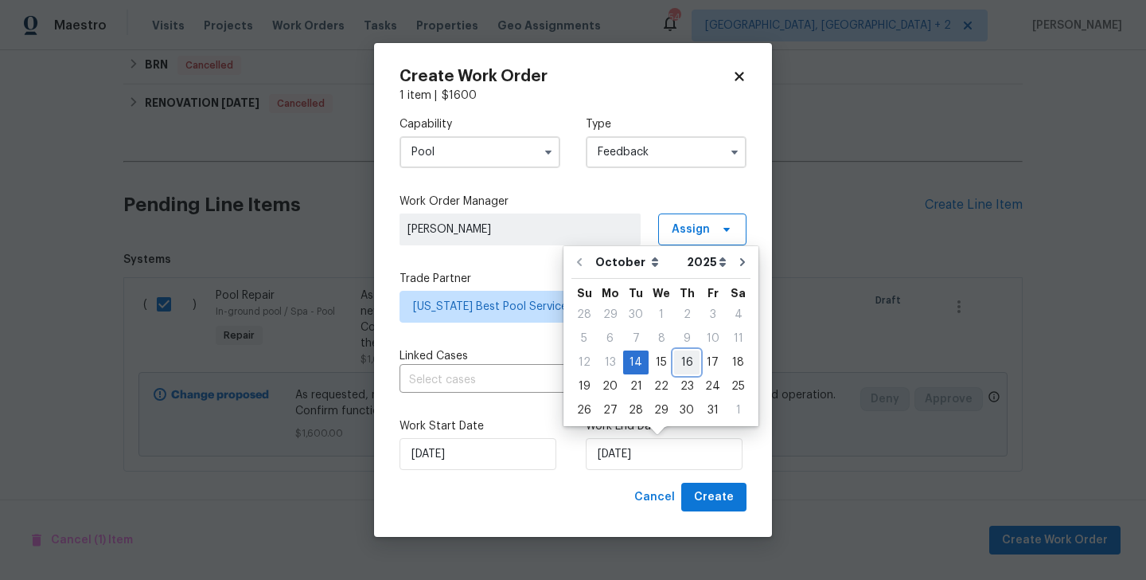
click at [689, 363] on div "16" at bounding box center [686, 362] width 25 height 22
type input "16/10/2025"
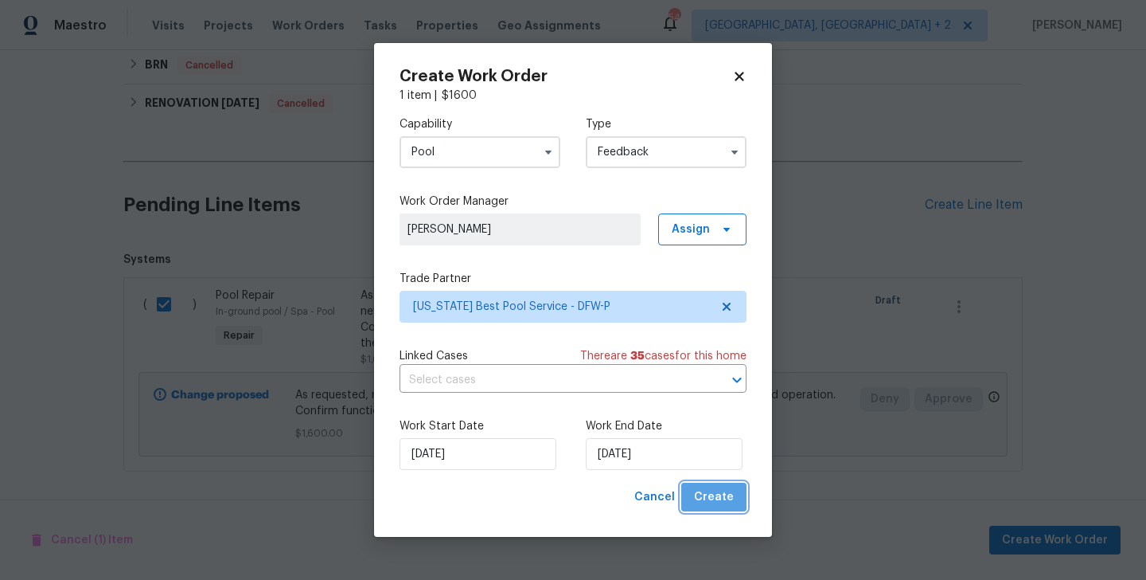
click at [721, 495] on span "Create" at bounding box center [714, 497] width 40 height 20
checkbox input "false"
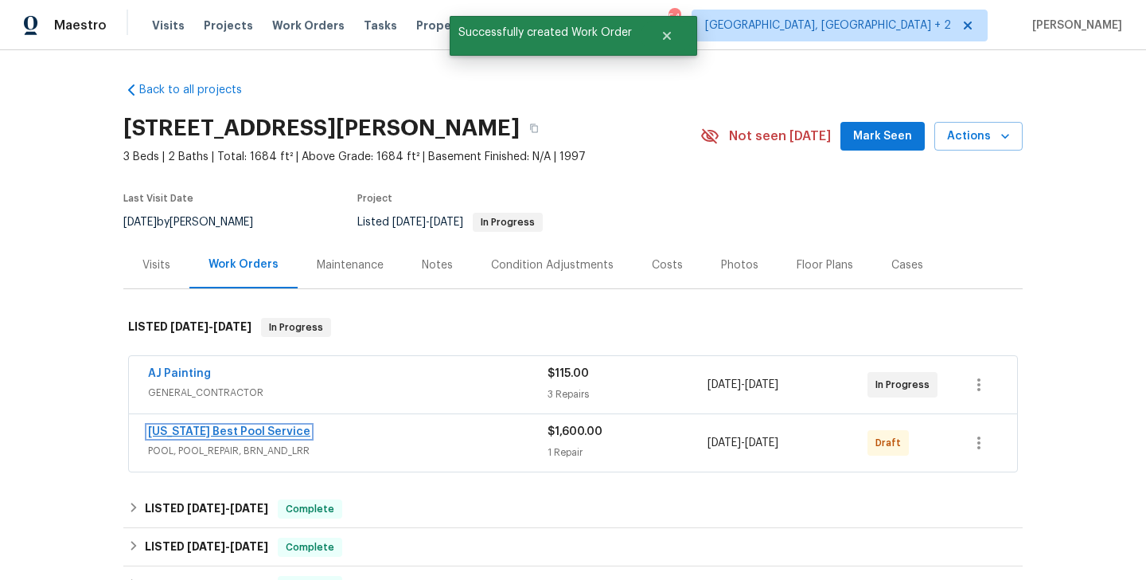
click at [237, 429] on link "Texas Best Pool Service" at bounding box center [229, 431] width 162 height 11
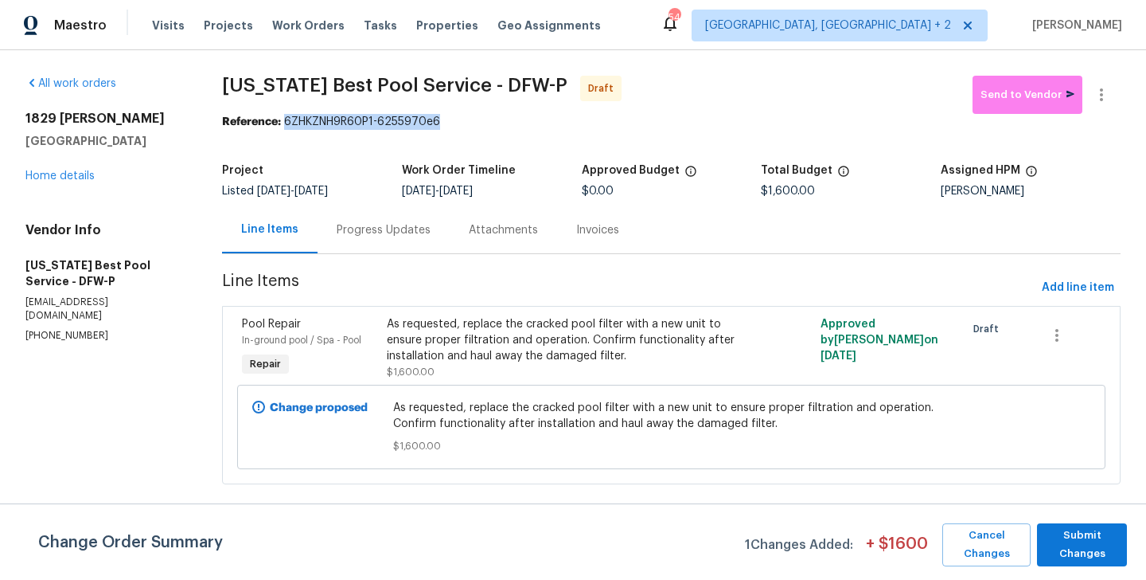
drag, startPoint x: 283, startPoint y: 119, endPoint x: 478, endPoint y: 119, distance: 195.1
click at [478, 119] on div "Reference: 6ZHKZNH9R60P1-6255970e6" at bounding box center [671, 122] width 899 height 16
copy div "6ZHKZNH9R60P1-6255970e6"
click at [1084, 548] on span "Submit Changes" at bounding box center [1082, 544] width 74 height 37
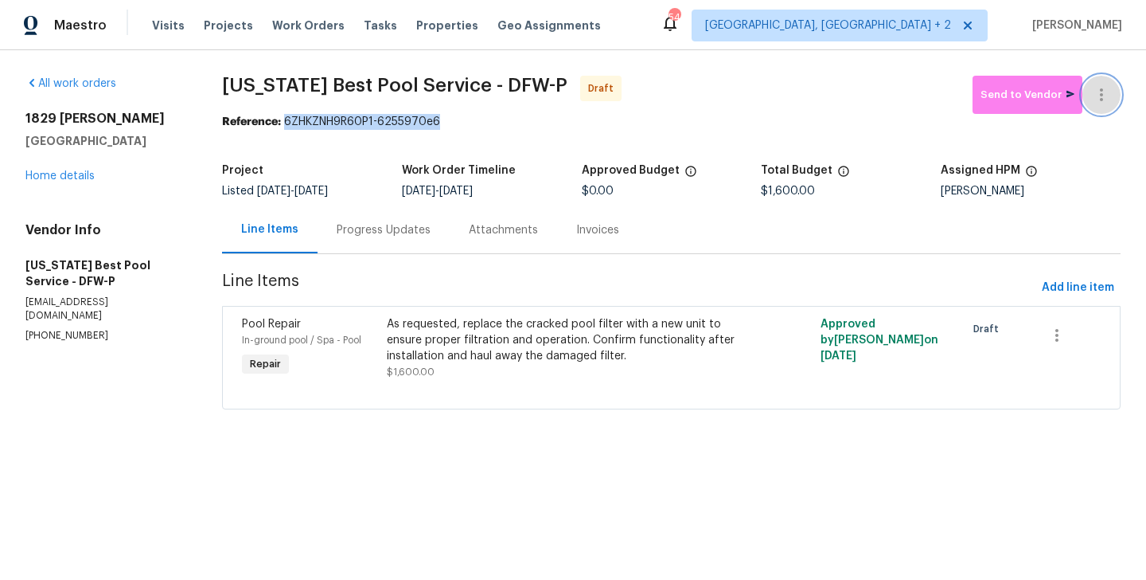
click at [1107, 76] on button "button" at bounding box center [1102, 95] width 38 height 38
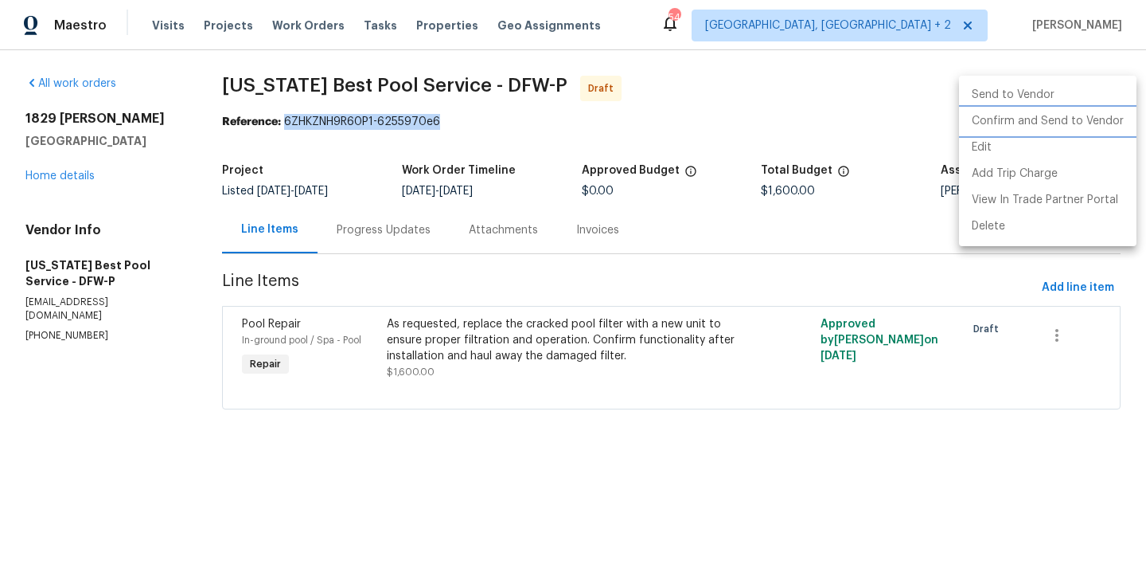
click at [1106, 124] on li "Confirm and Send to Vendor" at bounding box center [1048, 121] width 178 height 26
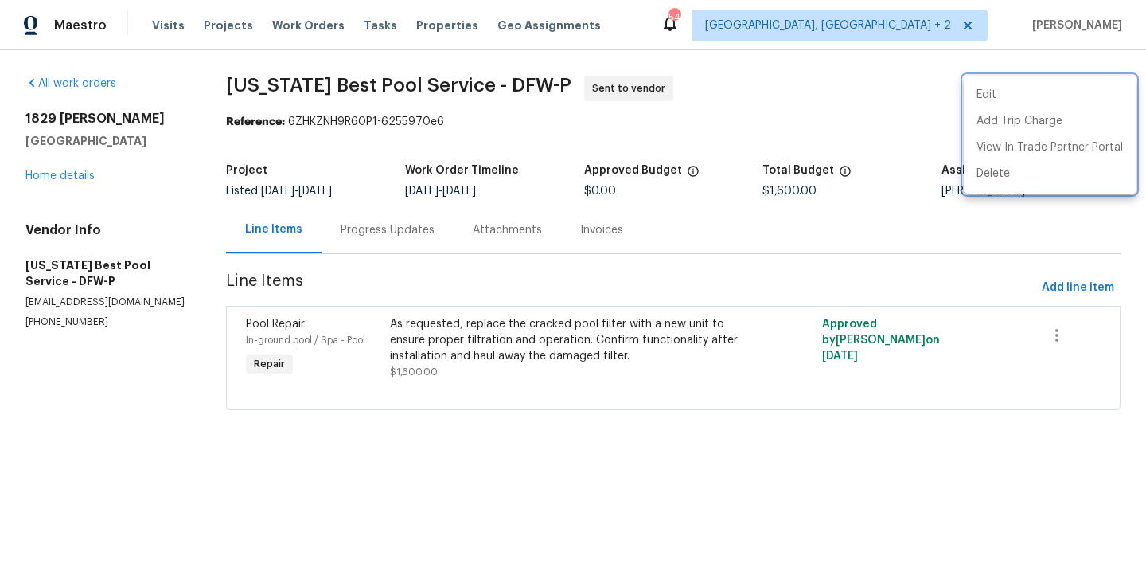
click at [414, 234] on div at bounding box center [573, 290] width 1146 height 580
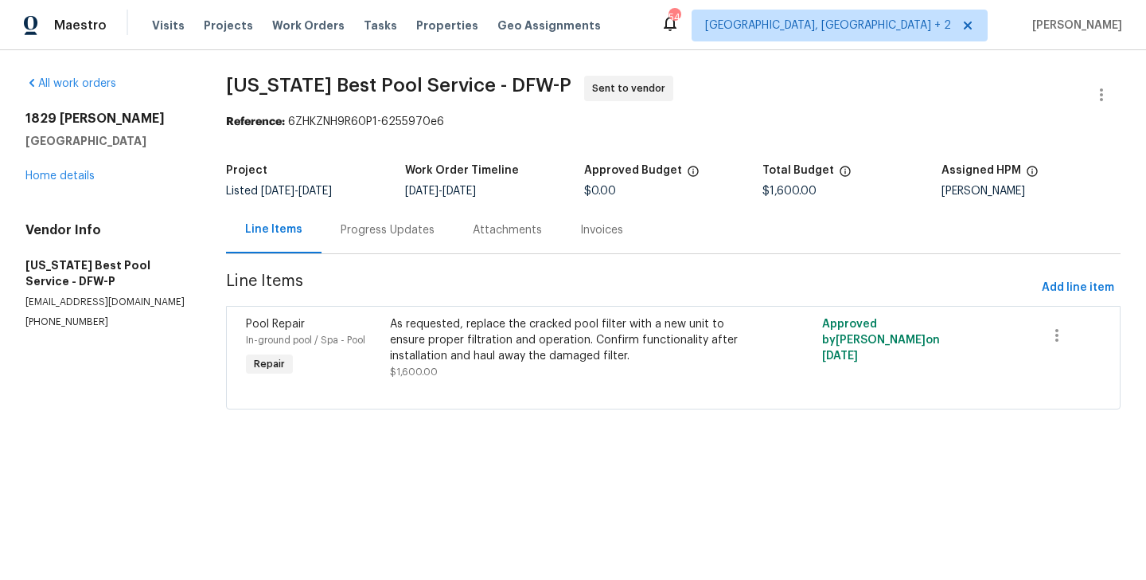
click at [414, 234] on div "Progress Updates" at bounding box center [388, 230] width 94 height 16
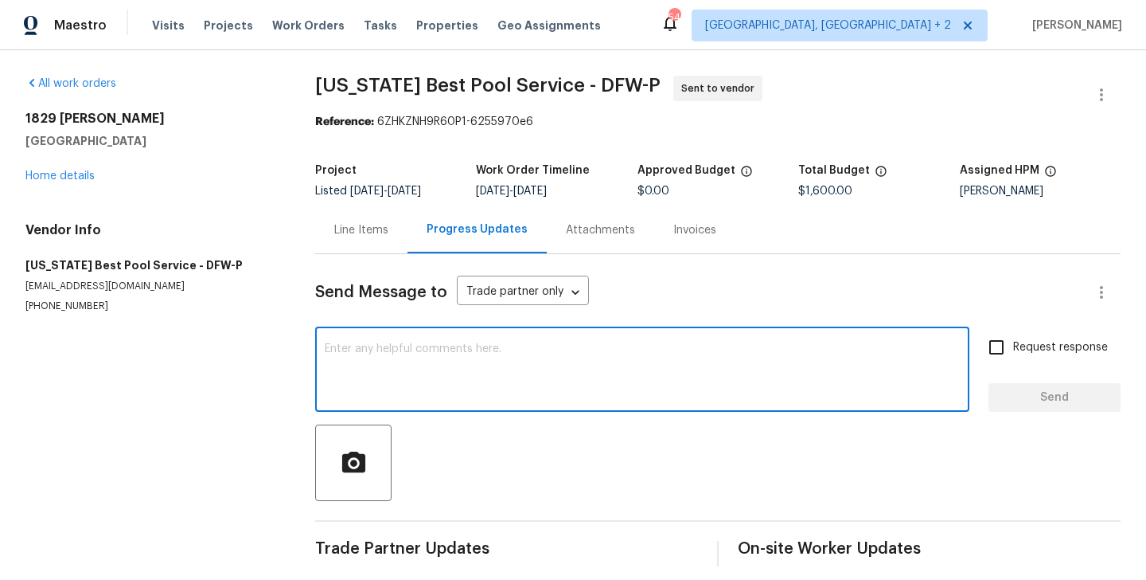
click at [424, 391] on textarea at bounding box center [642, 371] width 635 height 56
paste textarea "Hi this is Blessida with Opendoor. I’m confirming you received the WO for the p…"
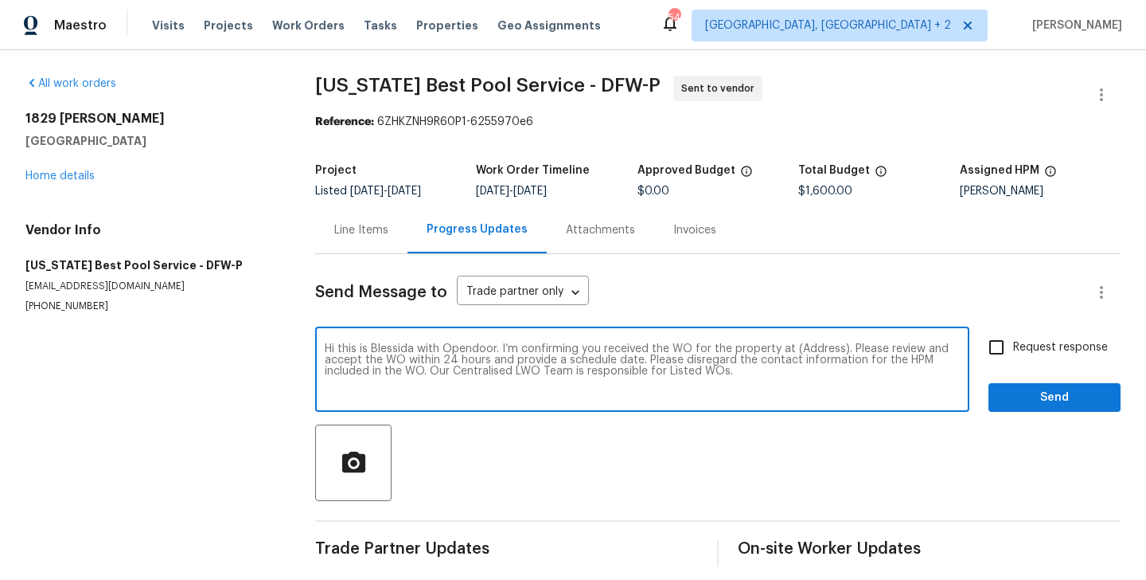
click at [808, 352] on textarea "Hi this is Blessida with Opendoor. I’m confirming you received the WO for the p…" at bounding box center [642, 371] width 635 height 56
paste textarea "1829 Boyd Ct, Carrollton, TX 75010"
type textarea "Hi this is Blessida with Opendoor. I’m confirming you received the WO for the p…"
click at [1045, 341] on span "Request response" at bounding box center [1061, 347] width 95 height 17
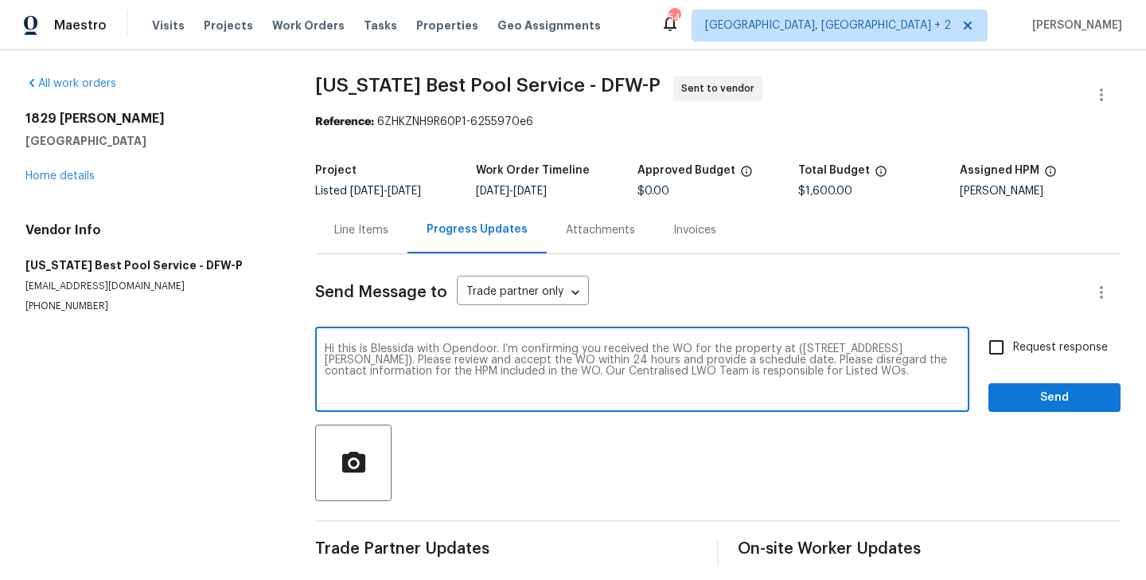
click at [1014, 341] on input "Request response" at bounding box center [996, 346] width 33 height 33
checkbox input "true"
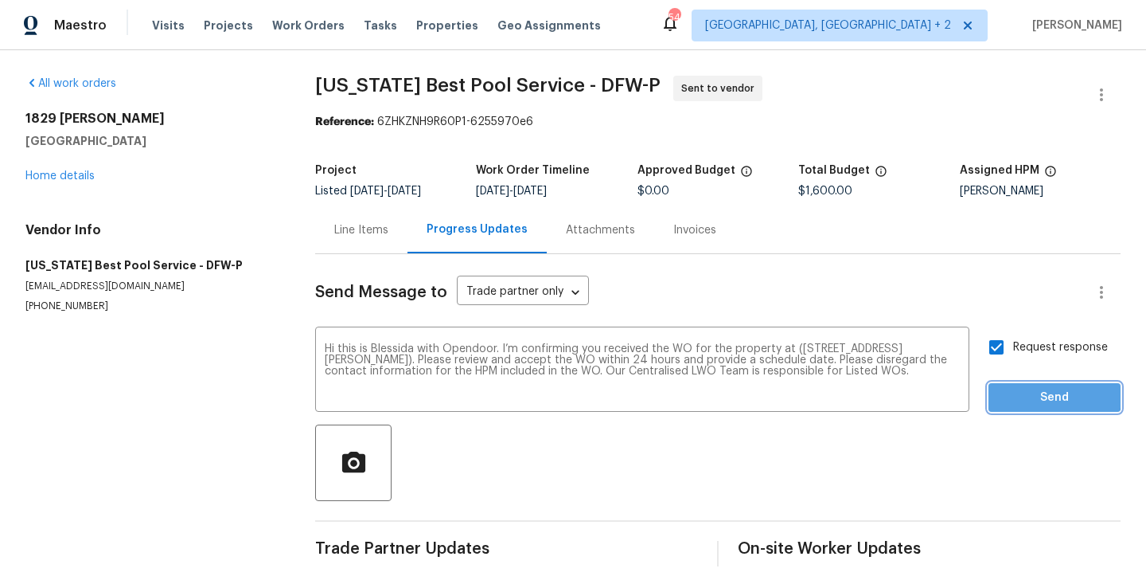
click at [1026, 390] on span "Send" at bounding box center [1055, 398] width 107 height 20
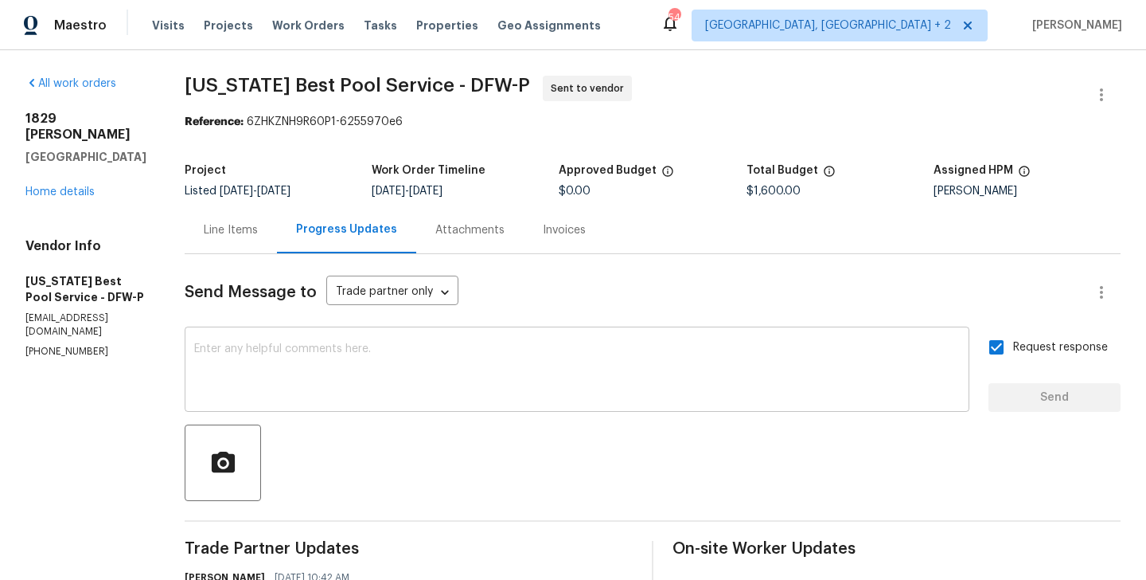
click at [502, 390] on textarea at bounding box center [577, 371] width 766 height 56
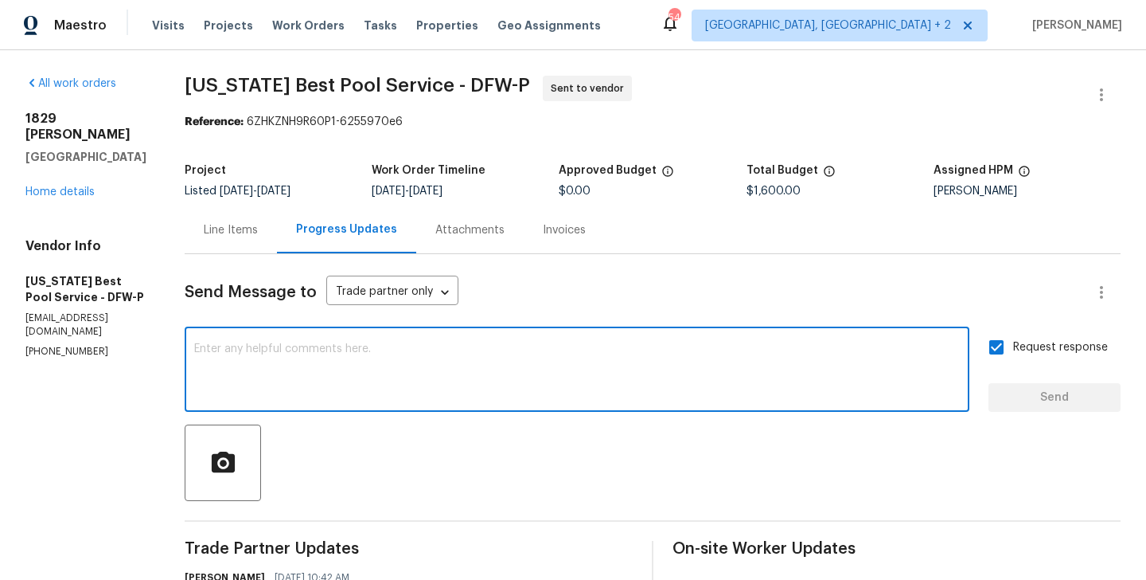
paste textarea "The Work Orders must include before-photos (both close-up and wide-angle) and a…"
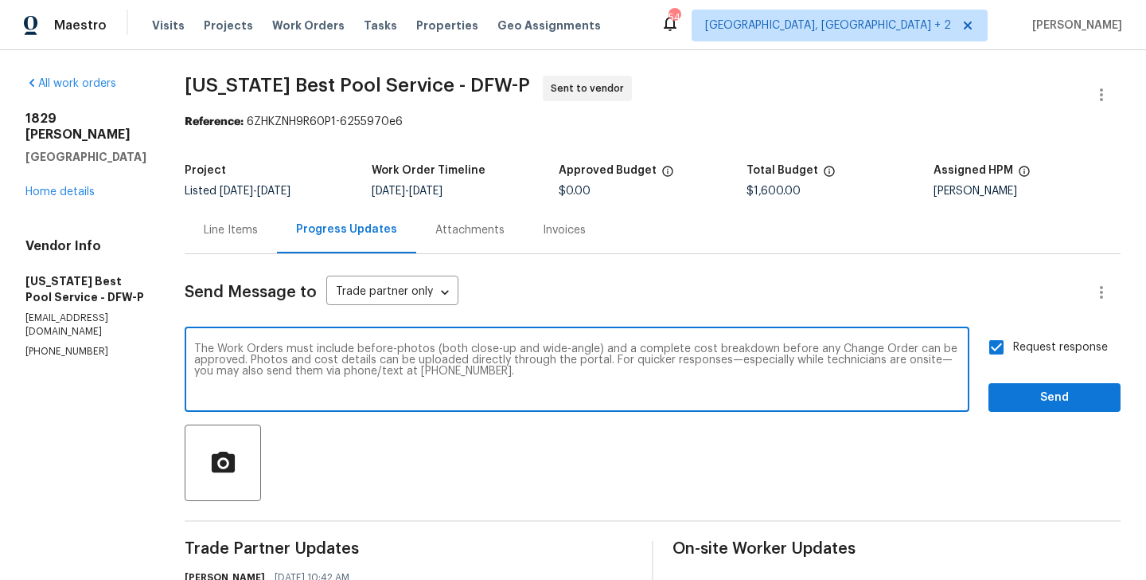
type textarea "The Work Orders must include before-photos (both close-up and wide-angle) and a…"
click at [1057, 401] on span "Send" at bounding box center [1055, 398] width 107 height 20
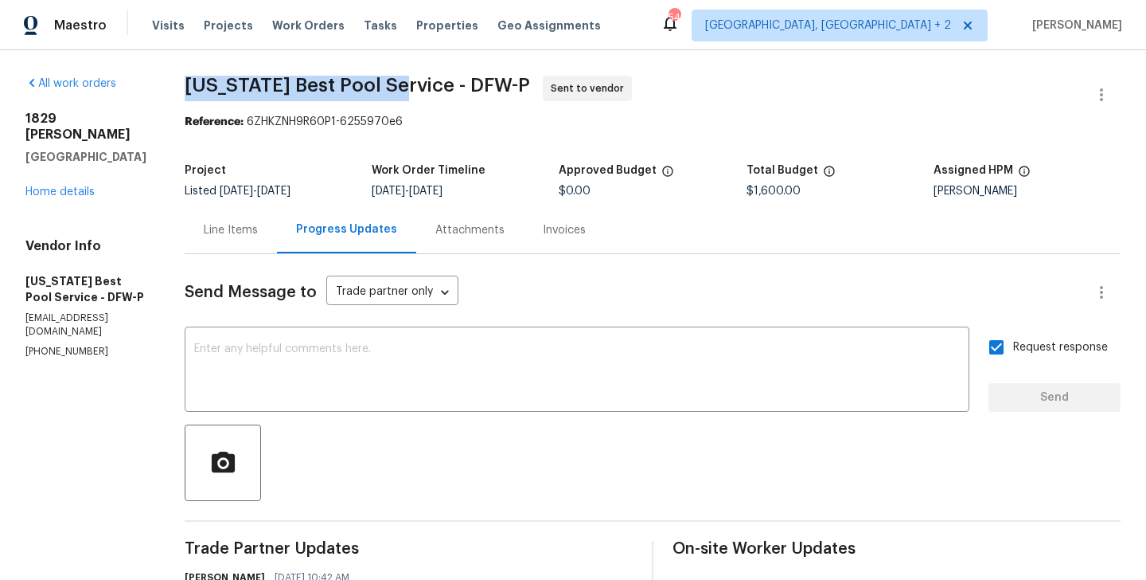
drag, startPoint x: 178, startPoint y: 93, endPoint x: 393, endPoint y: 92, distance: 214.2
click at [393, 92] on div "All work orders 1829 Boyd Ct Carrollton, TX 75010 Home details Vendor Info Texa…" at bounding box center [573, 446] width 1146 height 793
copy span "Texas Best Pool Service"
click at [283, 247] on div "Progress Updates" at bounding box center [346, 229] width 139 height 47
click at [221, 238] on div "Line Items" at bounding box center [231, 229] width 92 height 47
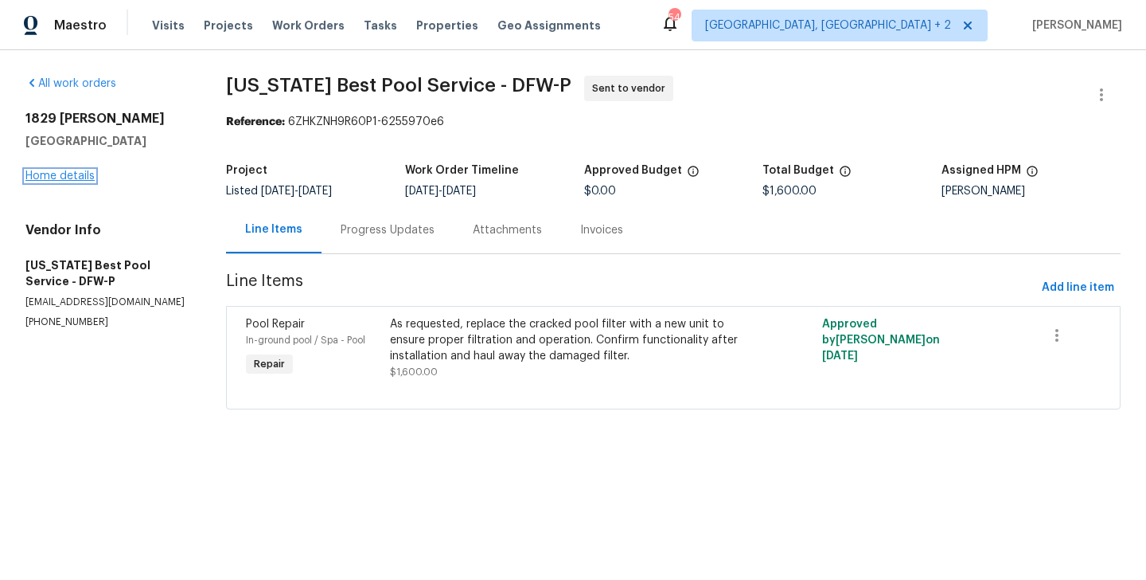
click at [61, 172] on link "Home details" at bounding box center [59, 175] width 69 height 11
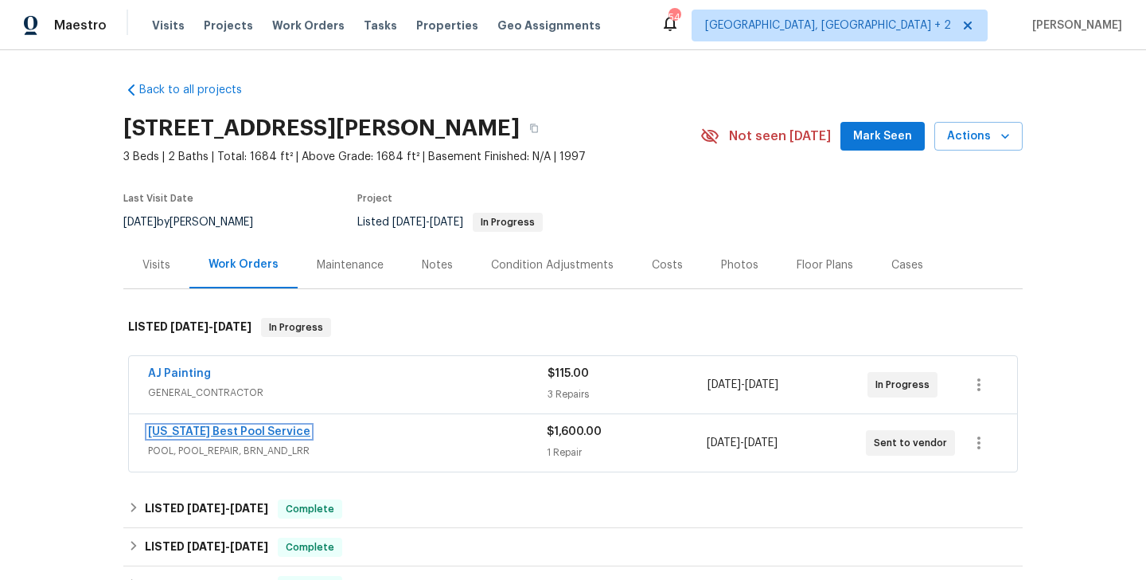
click at [241, 430] on link "Texas Best Pool Service" at bounding box center [229, 431] width 162 height 11
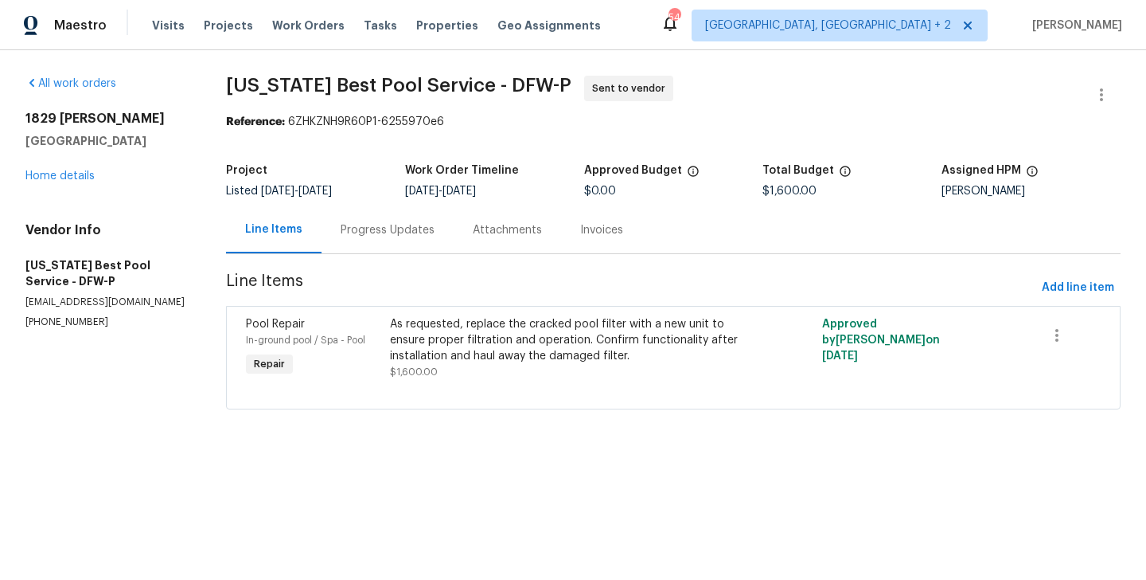
click at [356, 239] on div "Progress Updates" at bounding box center [388, 229] width 132 height 47
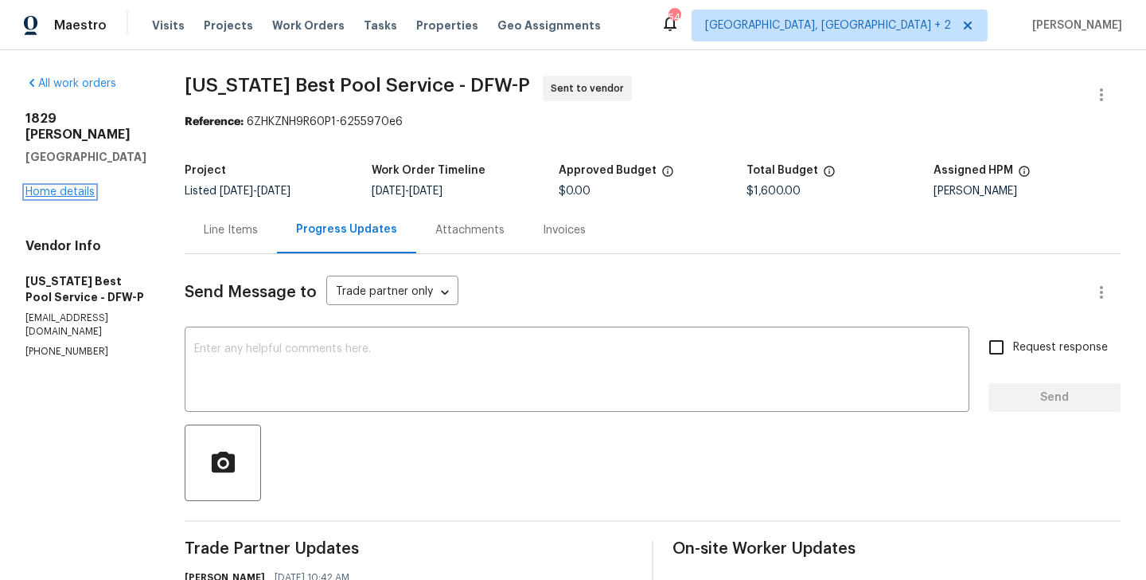
click at [48, 186] on link "Home details" at bounding box center [59, 191] width 69 height 11
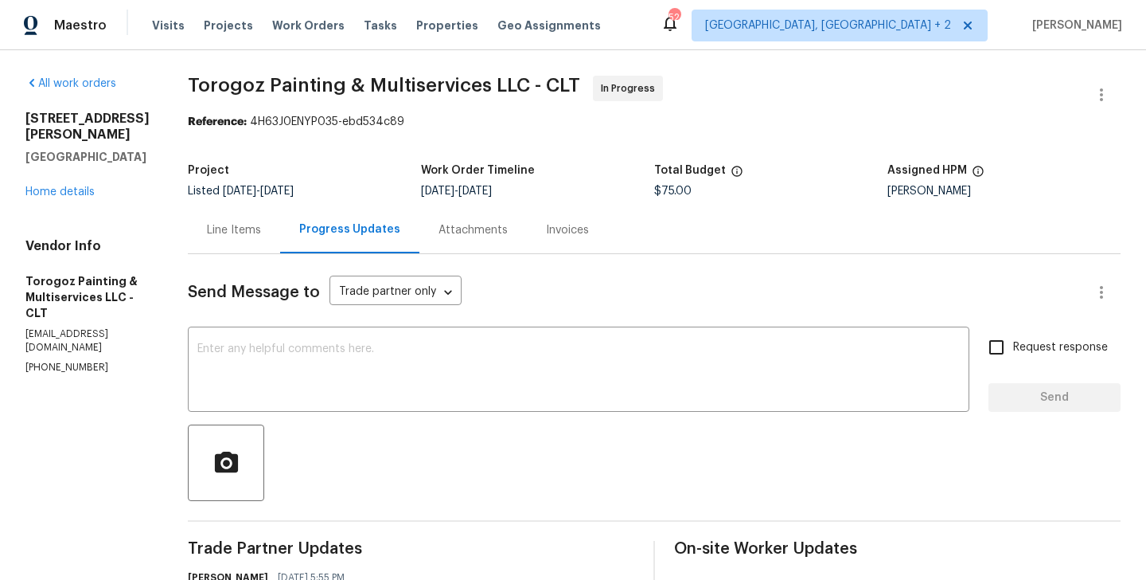
click at [57, 332] on section "All work orders [STREET_ADDRESS][PERSON_NAME] Home details Vendor Info Torogoz …" at bounding box center [87, 477] width 124 height 803
copy p "[PHONE_NUMBER]"
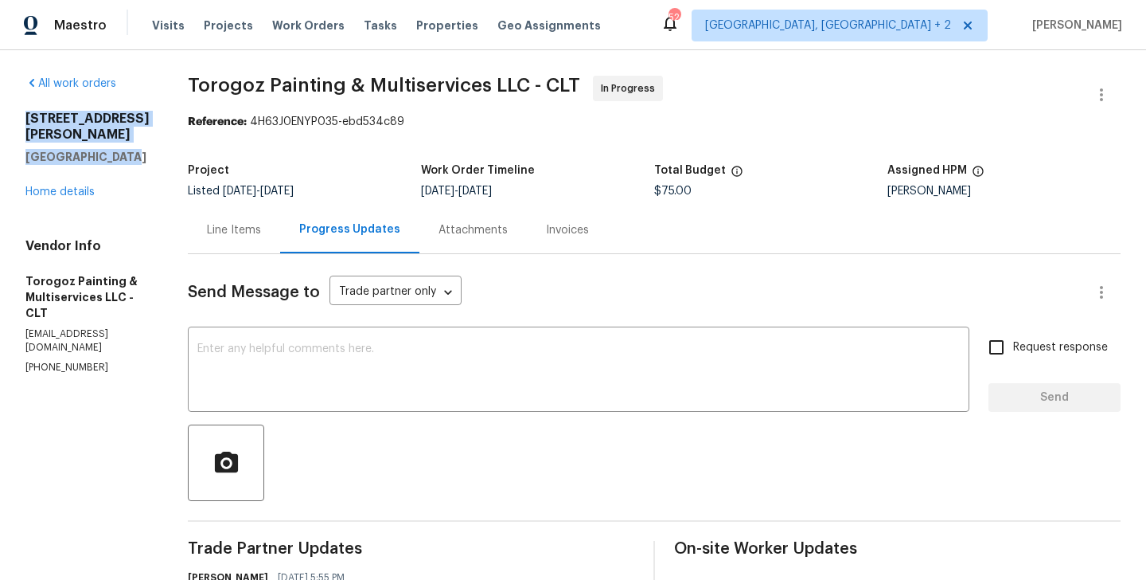
drag, startPoint x: 123, startPoint y: 146, endPoint x: 16, endPoint y: 100, distance: 116.2
click at [16, 100] on div "All work orders [STREET_ADDRESS][PERSON_NAME] Home details Vendor Info Torogoz …" at bounding box center [573, 476] width 1146 height 853
copy div "[STREET_ADDRESS][PERSON_NAME]"
click at [39, 169] on div "[STREET_ADDRESS][PERSON_NAME] Home details" at bounding box center [87, 155] width 124 height 89
click at [52, 186] on link "Home details" at bounding box center [59, 191] width 69 height 11
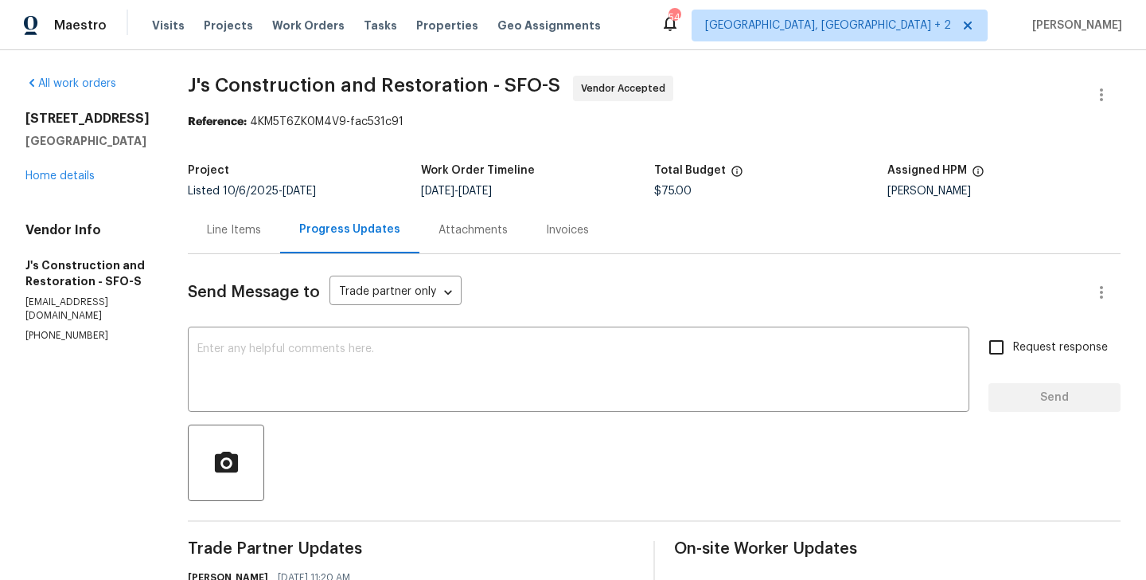
click at [79, 292] on div "Vendor Info J's Construction and Restoration - SFO-S [EMAIL_ADDRESS][DOMAIN_NAM…" at bounding box center [87, 282] width 124 height 120
copy p "[EMAIL_ADDRESS][DOMAIN_NAME]"
click at [55, 329] on p "[PHONE_NUMBER]" at bounding box center [87, 336] width 124 height 14
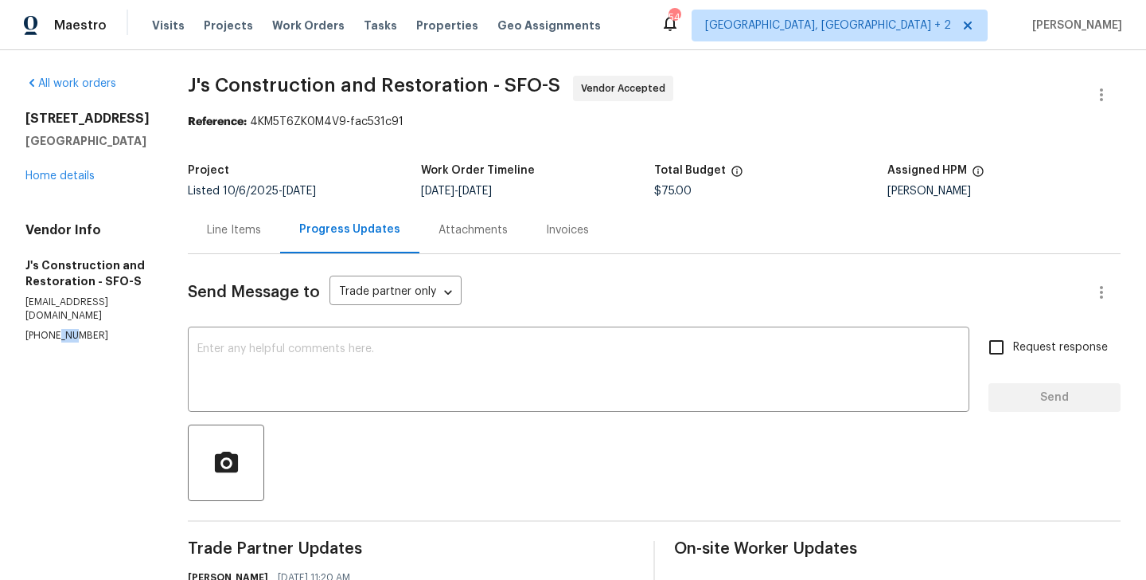
click at [55, 329] on p "[PHONE_NUMBER]" at bounding box center [87, 336] width 124 height 14
copy p "[PHONE_NUMBER]"
click at [240, 217] on div "Line Items" at bounding box center [234, 229] width 92 height 47
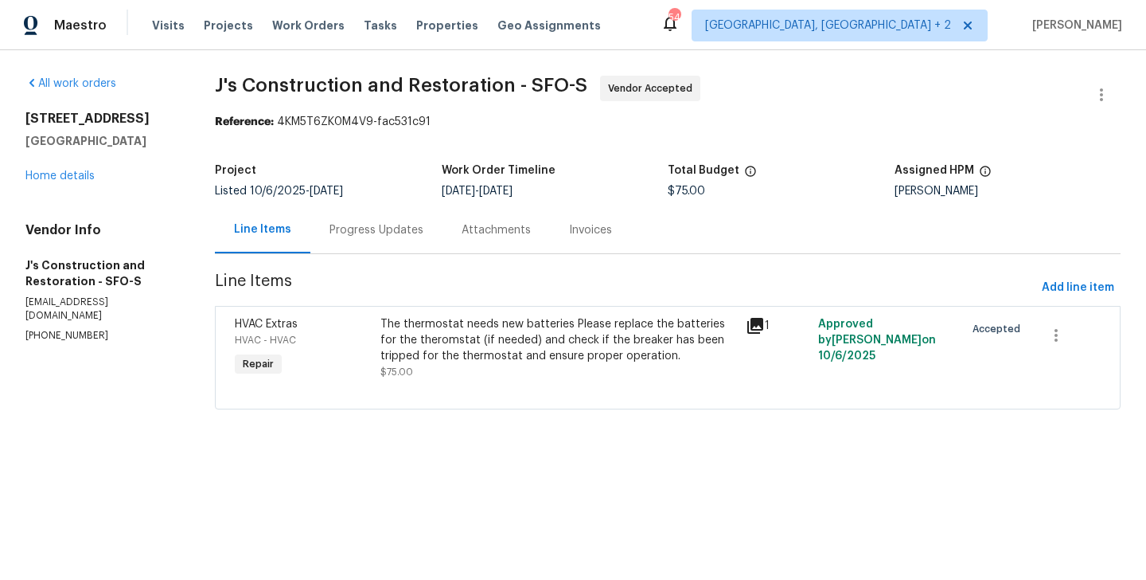
click at [125, 344] on section "All work orders 3221 Browntail Way San Ramon, CA 94582 Home details Vendor Info…" at bounding box center [100, 252] width 151 height 353
click at [357, 244] on div "Progress Updates" at bounding box center [377, 229] width 132 height 47
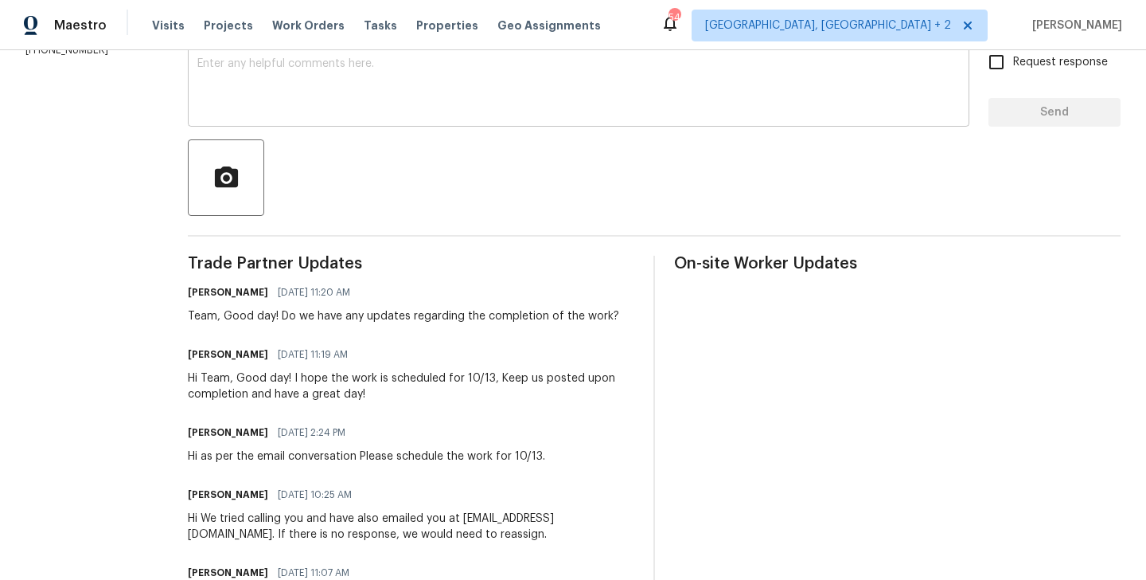
scroll to position [386, 0]
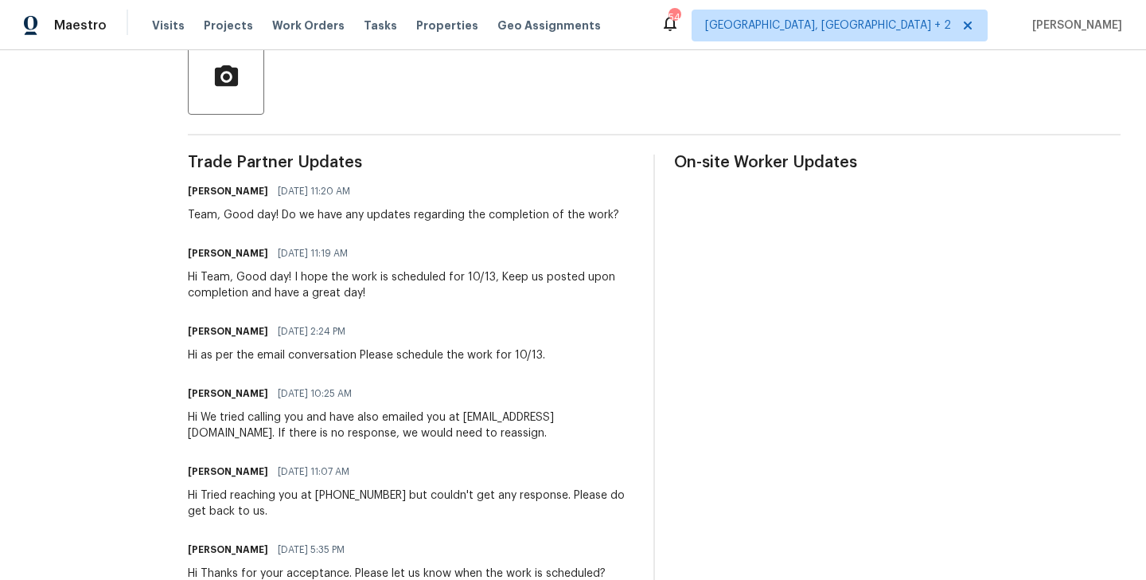
click at [346, 334] on span "10/09/2025 2:24 PM" at bounding box center [312, 331] width 68 height 16
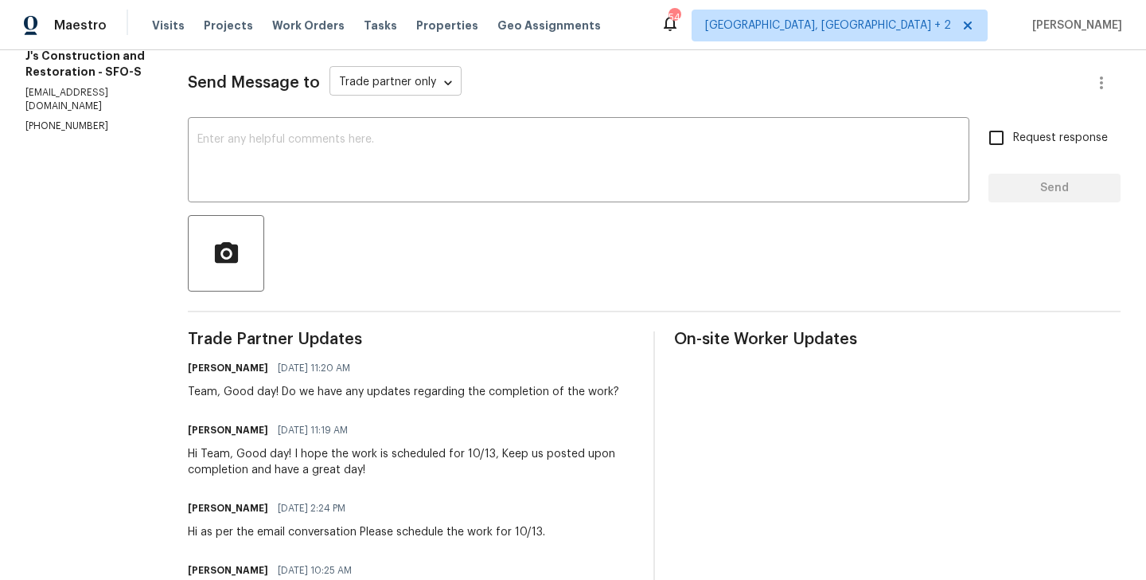
scroll to position [0, 0]
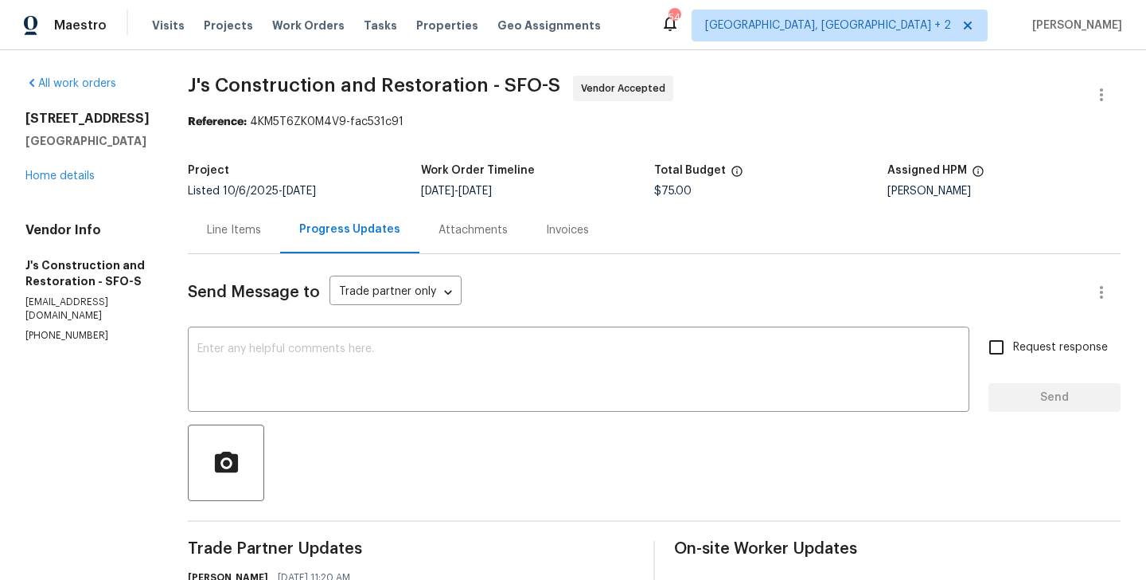
copy p "(916) 848-9554"
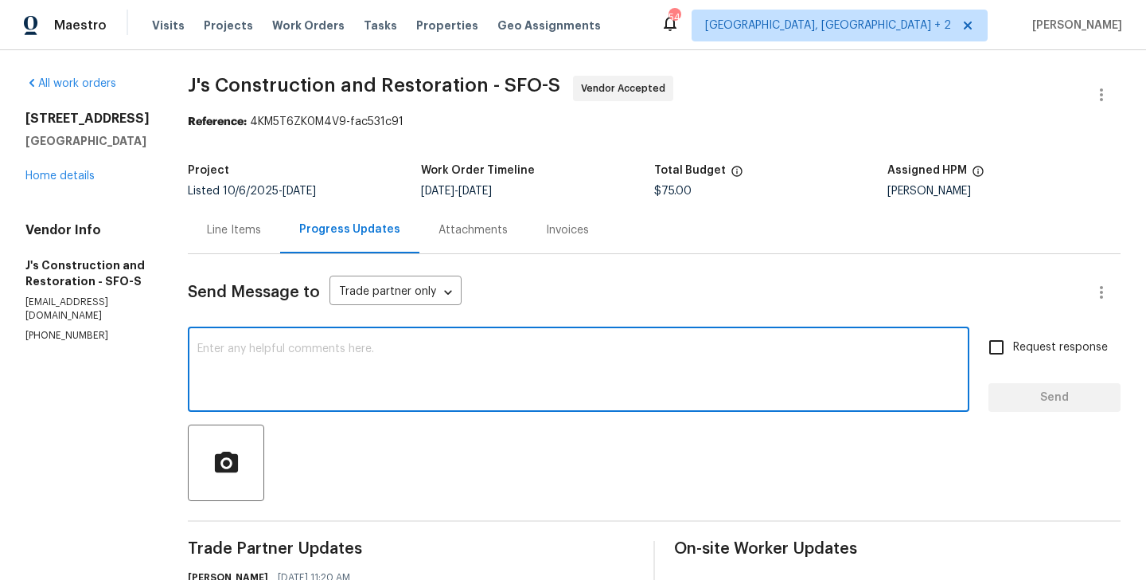
click at [251, 393] on textarea at bounding box center [578, 371] width 763 height 56
paste textarea "(916) 848-9554"
click at [473, 346] on textarea "Hi We tried reaching you at (916) 848-9554" at bounding box center [578, 371] width 763 height 56
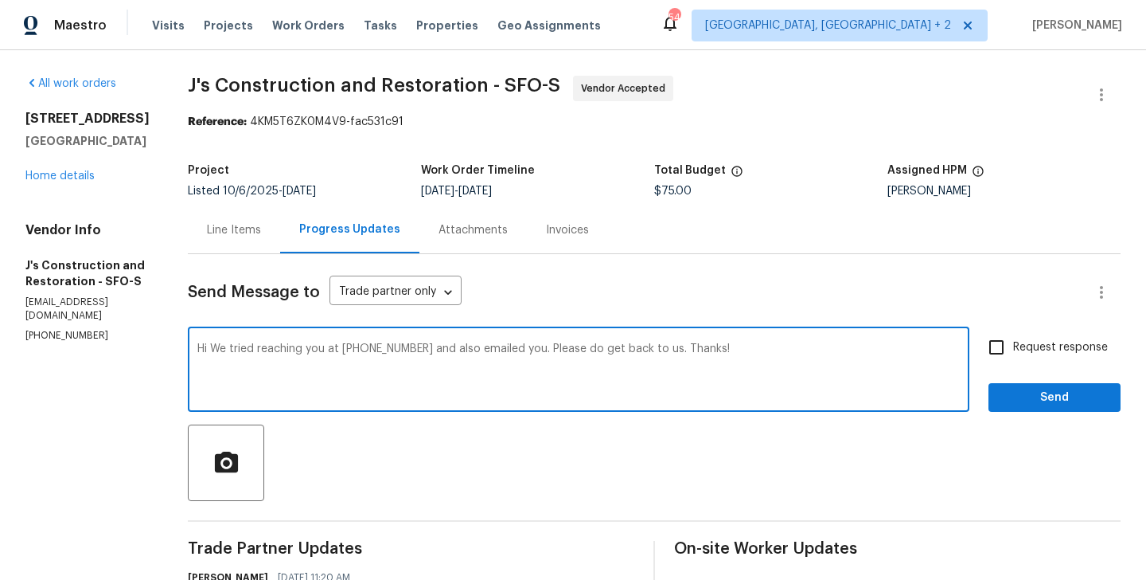
type textarea "Hi We tried reaching you at (916) 848-9554 and also emailed you. Please do get …"
click at [1031, 338] on label "Request response" at bounding box center [1044, 346] width 128 height 33
click at [1014, 338] on input "Request response" at bounding box center [996, 346] width 33 height 33
checkbox input "true"
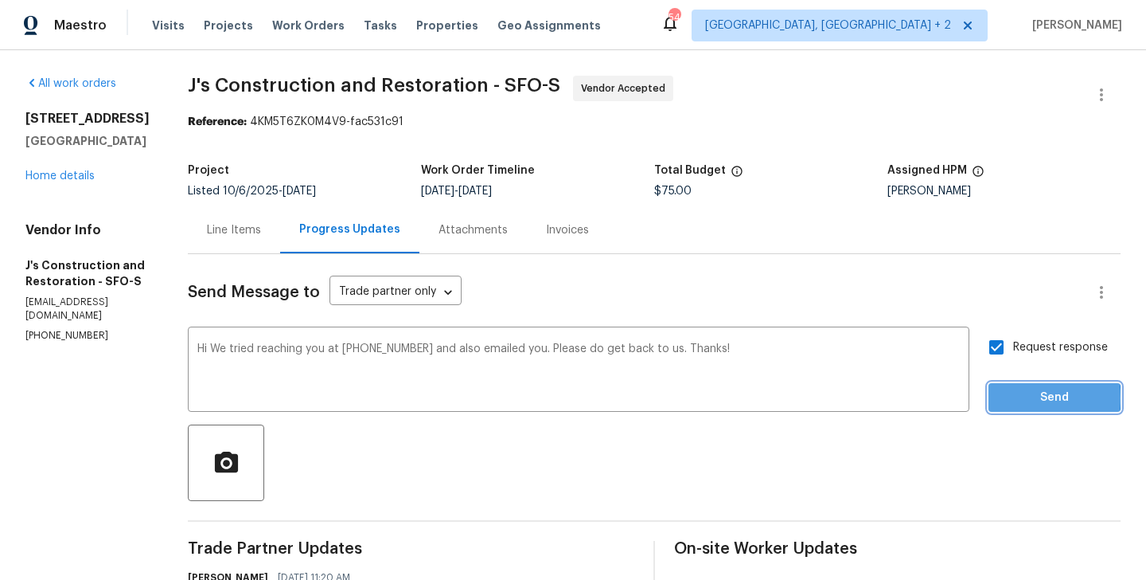
click at [1014, 398] on span "Send" at bounding box center [1055, 398] width 107 height 20
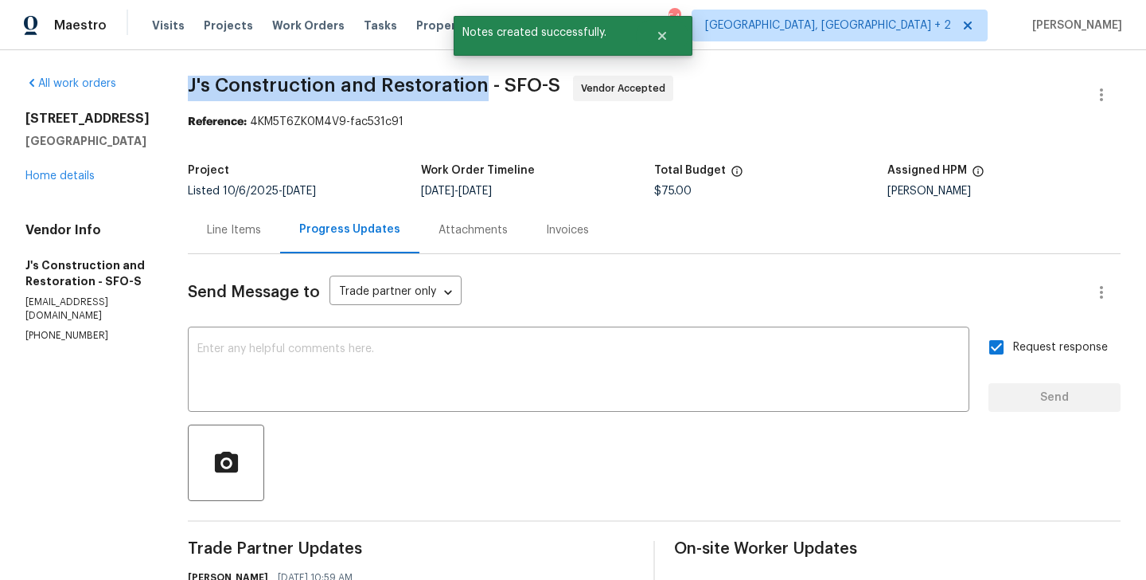
drag, startPoint x: 213, startPoint y: 84, endPoint x: 510, endPoint y: 85, distance: 297.0
copy span "J's Construction and Restoration"
click at [67, 176] on link "Home details" at bounding box center [59, 175] width 69 height 11
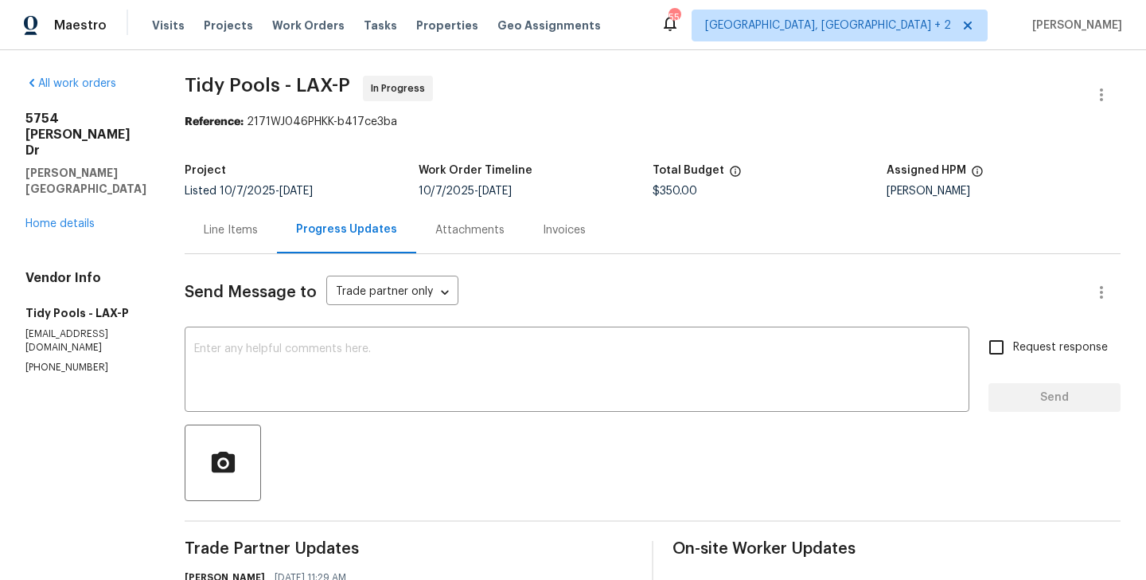
copy p "[PHONE_NUMBER]"
drag, startPoint x: 58, startPoint y: 162, endPoint x: 7, endPoint y: 98, distance: 82.2
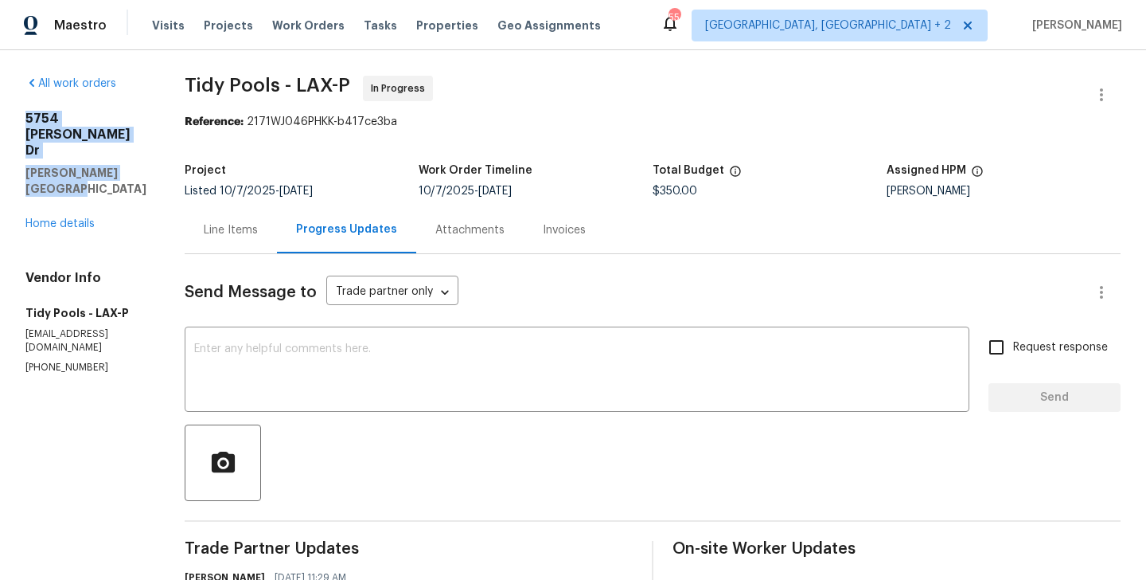
copy div "[STREET_ADDRESS][PERSON_NAME][PERSON_NAME]"
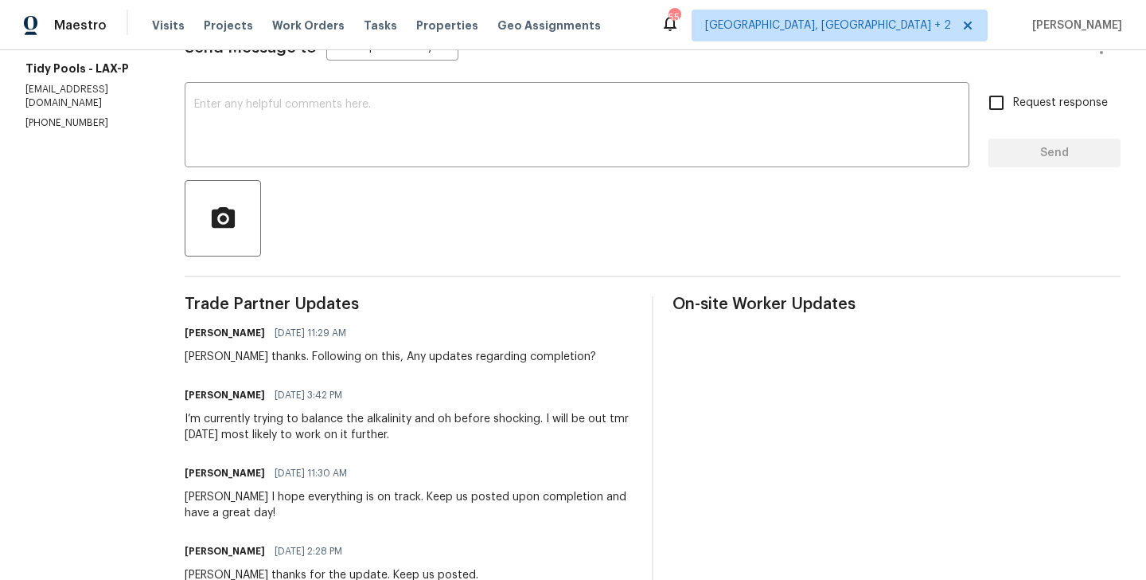
scroll to position [290, 0]
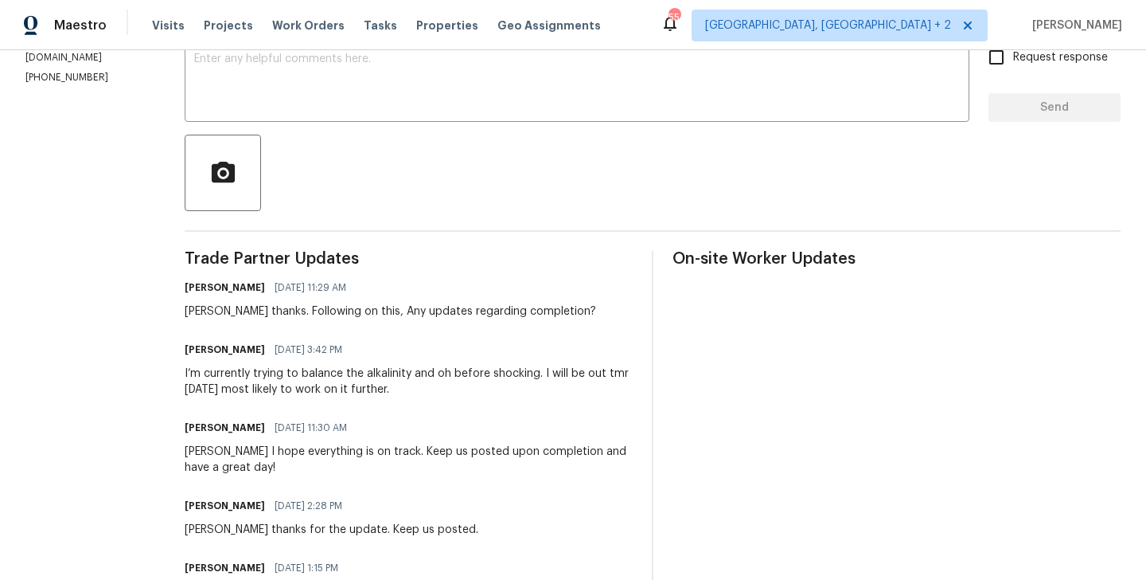
click at [195, 311] on div "[PERSON_NAME] thanks. Following on this, Any updates regarding completion?" at bounding box center [391, 311] width 412 height 16
copy div "[PERSON_NAME]"
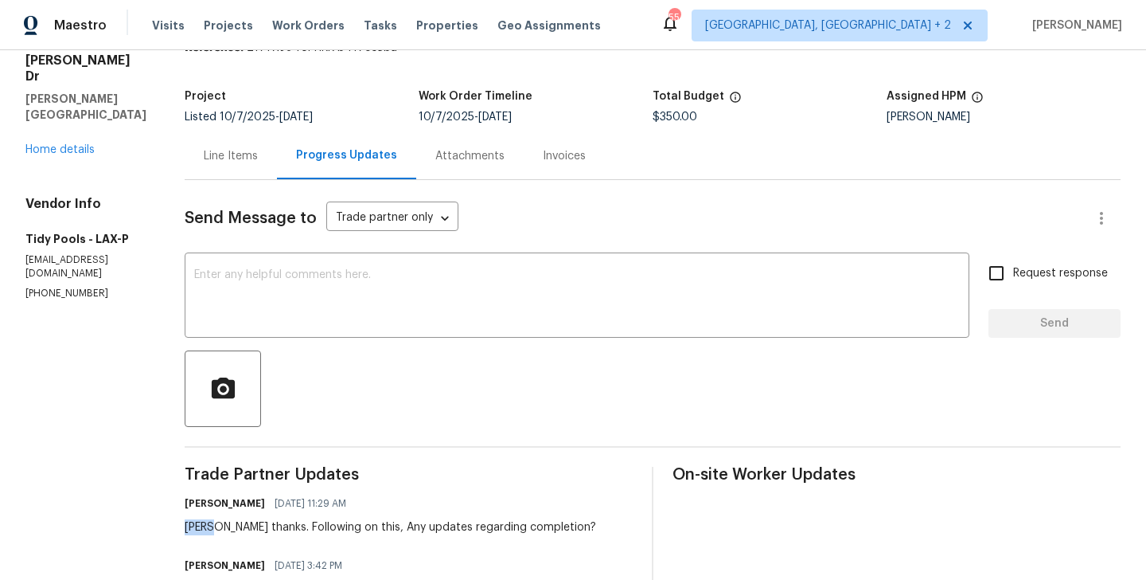
scroll to position [0, 0]
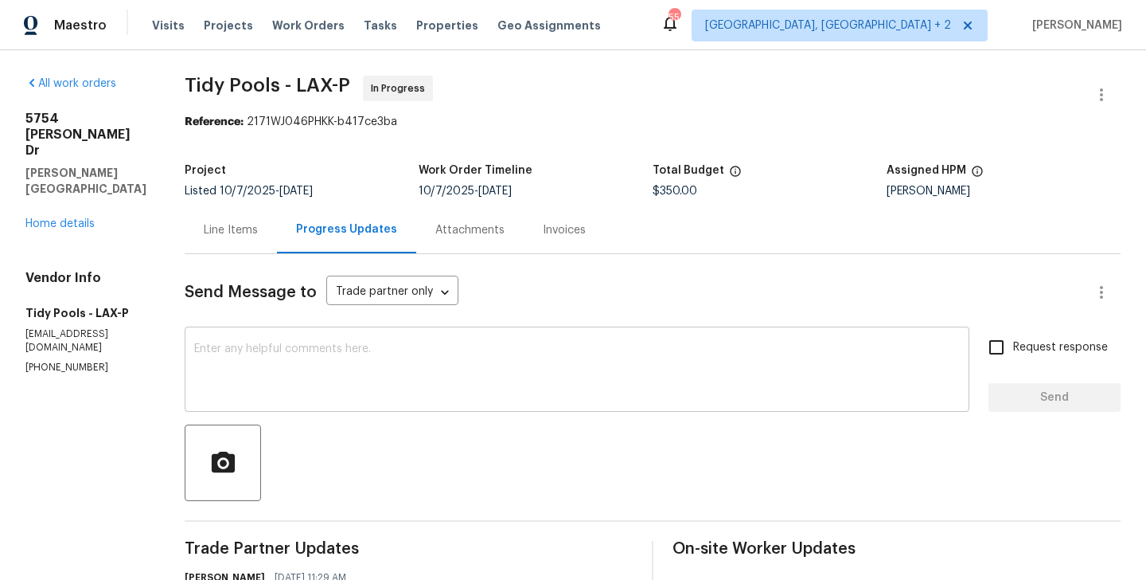
click at [316, 405] on div "x ​" at bounding box center [577, 370] width 785 height 81
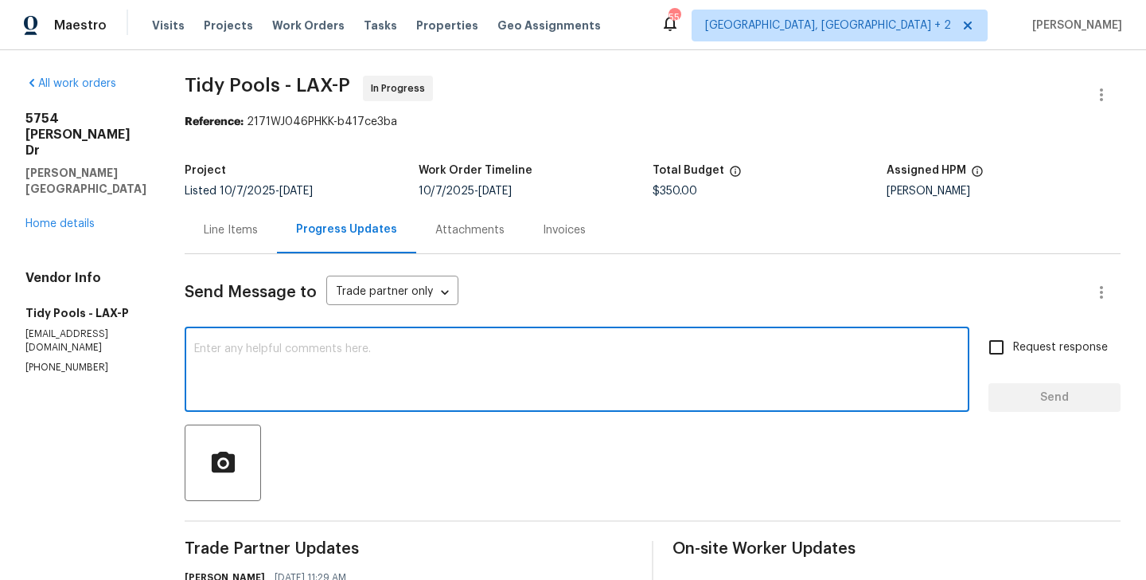
paste textarea "[PERSON_NAME]"
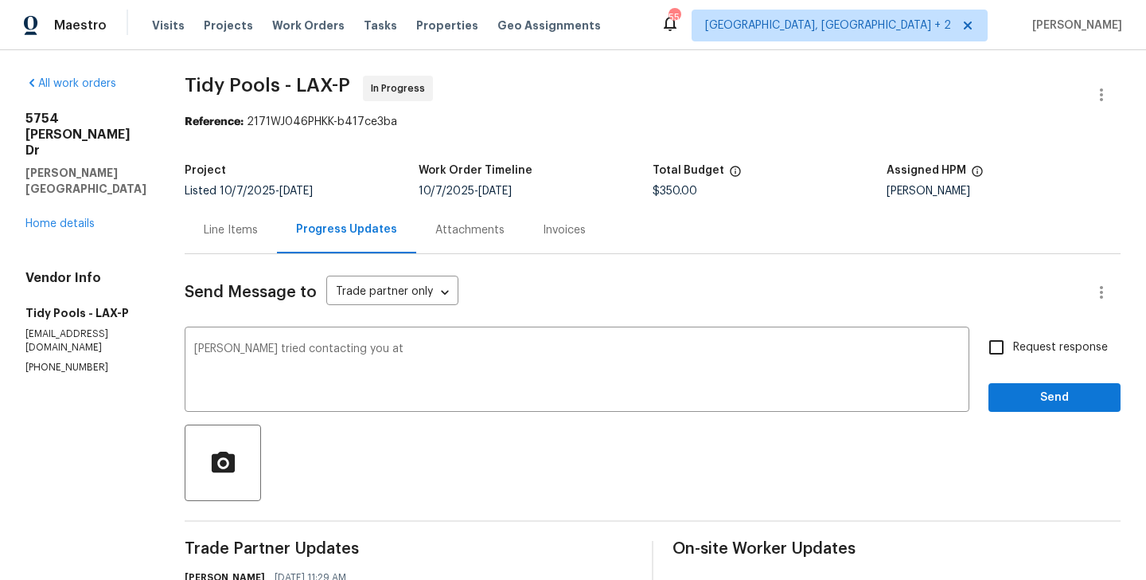
copy p "[PHONE_NUMBER]"
click at [385, 358] on textarea "[PERSON_NAME] tried contacting you at" at bounding box center [577, 371] width 766 height 56
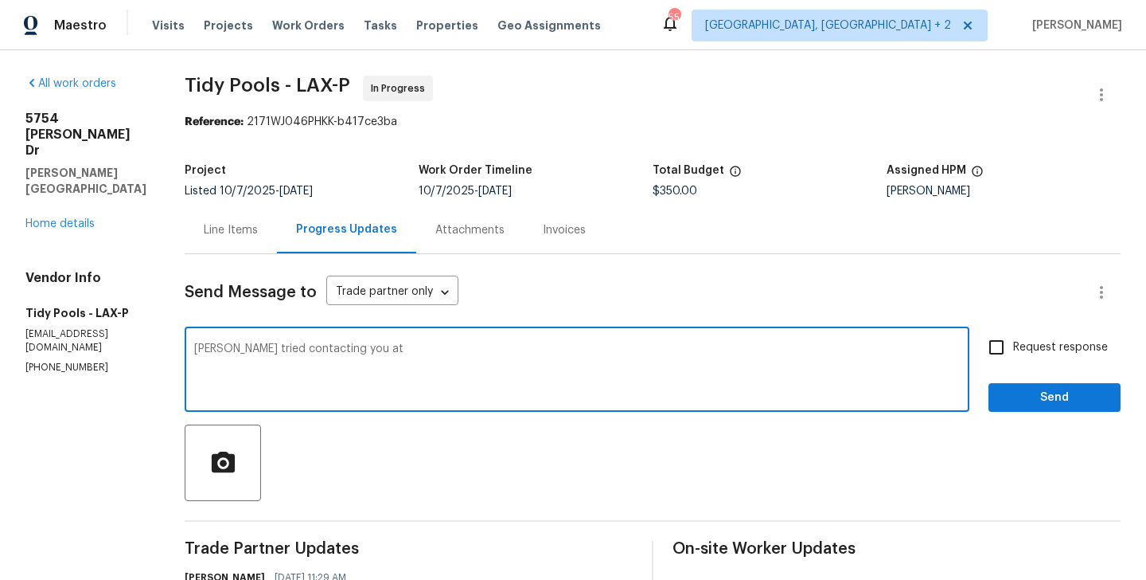
paste textarea "[PHONE_NUMBER]"
type textarea "[PERSON_NAME] tried contacting you at [PHONE_NUMBER] and also have emailed you.…"
click at [1009, 342] on input "Request response" at bounding box center [996, 346] width 33 height 33
checkbox input "true"
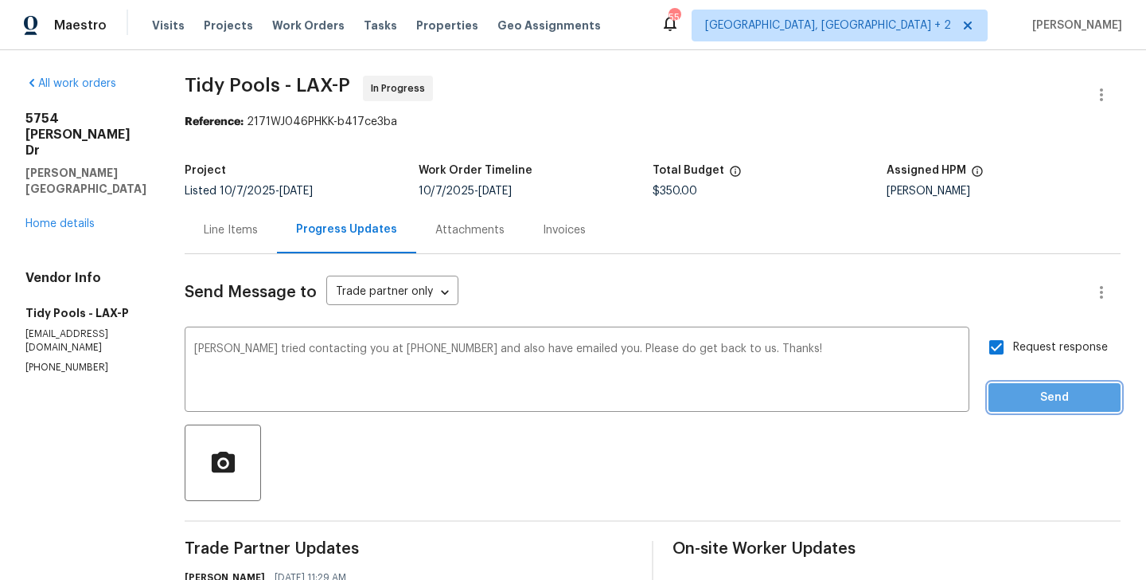
click at [1009, 385] on button "Send" at bounding box center [1055, 397] width 132 height 29
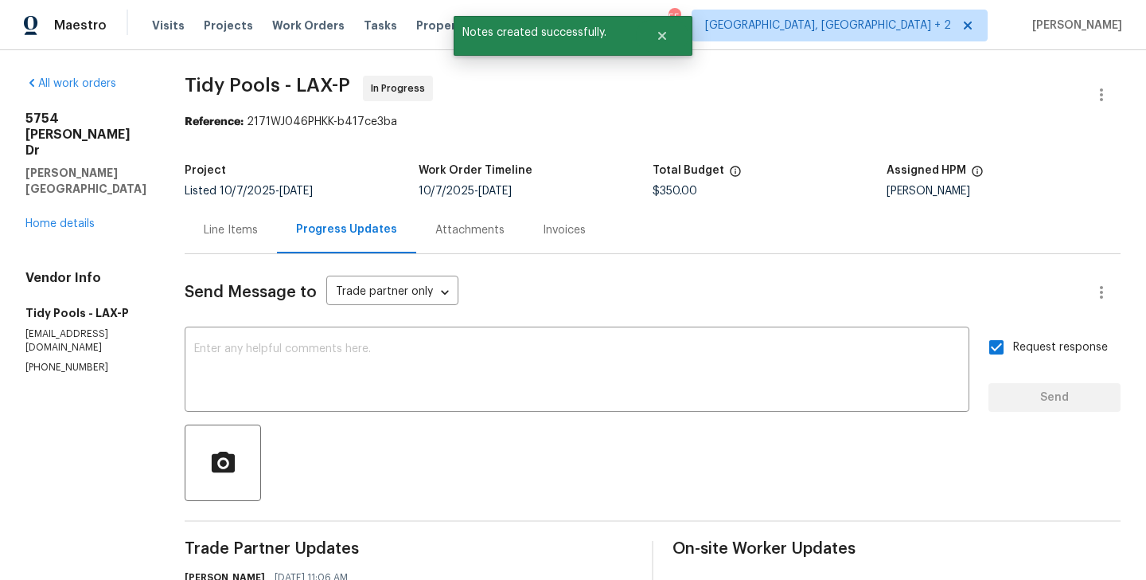
click at [104, 327] on p "[EMAIL_ADDRESS][DOMAIN_NAME]" at bounding box center [85, 340] width 121 height 27
copy p "[EMAIL_ADDRESS][DOMAIN_NAME]"
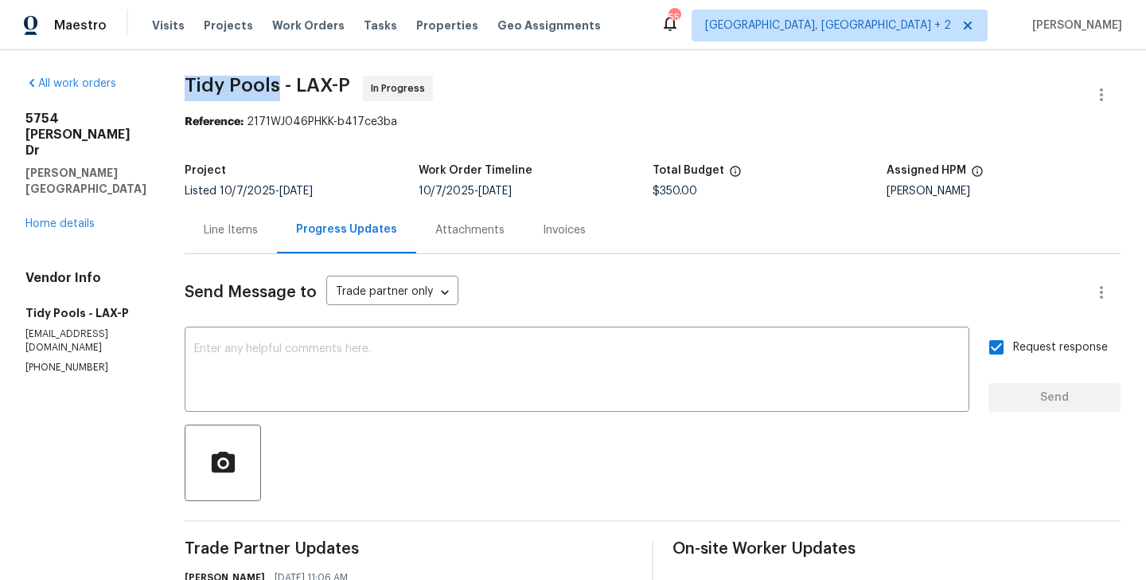
drag, startPoint x: 171, startPoint y: 84, endPoint x: 275, endPoint y: 84, distance: 104.3
copy span "Tidy Pools"
click at [61, 185] on div "[STREET_ADDRESS][PERSON_NAME][PERSON_NAME] Home details" at bounding box center [85, 171] width 121 height 121
click at [56, 218] on link "Home details" at bounding box center [59, 223] width 69 height 11
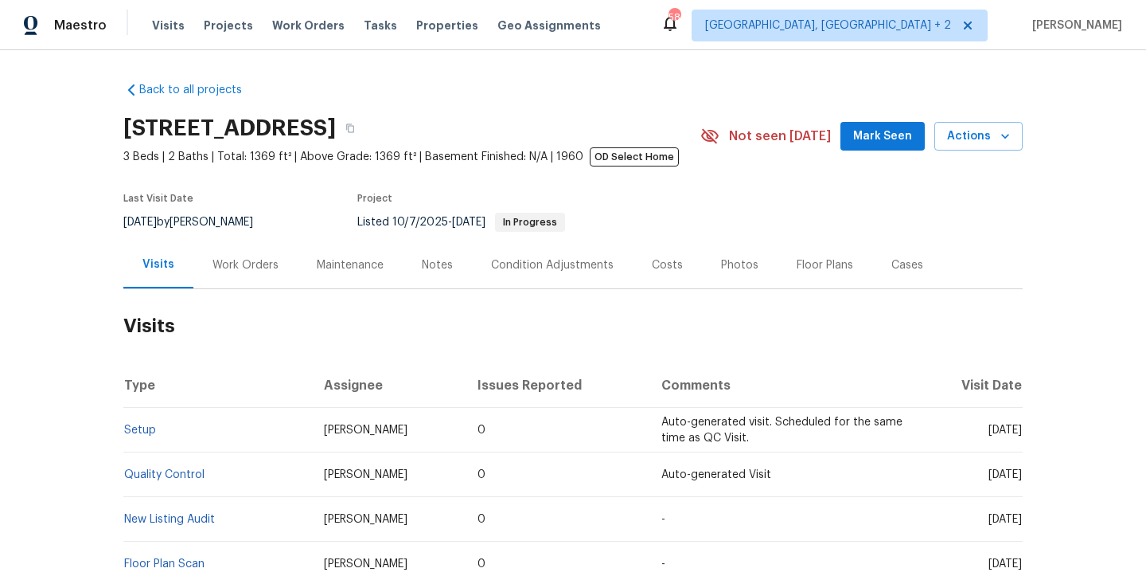
click at [223, 233] on div "Last Visit Date 10/3/2025 by Jason Bouque Project Listed 10/7/2025 - 10/15/2025…" at bounding box center [393, 212] width 540 height 57
click at [238, 291] on h2 "Visits" at bounding box center [573, 326] width 900 height 74
click at [230, 277] on div "Work Orders" at bounding box center [245, 264] width 104 height 47
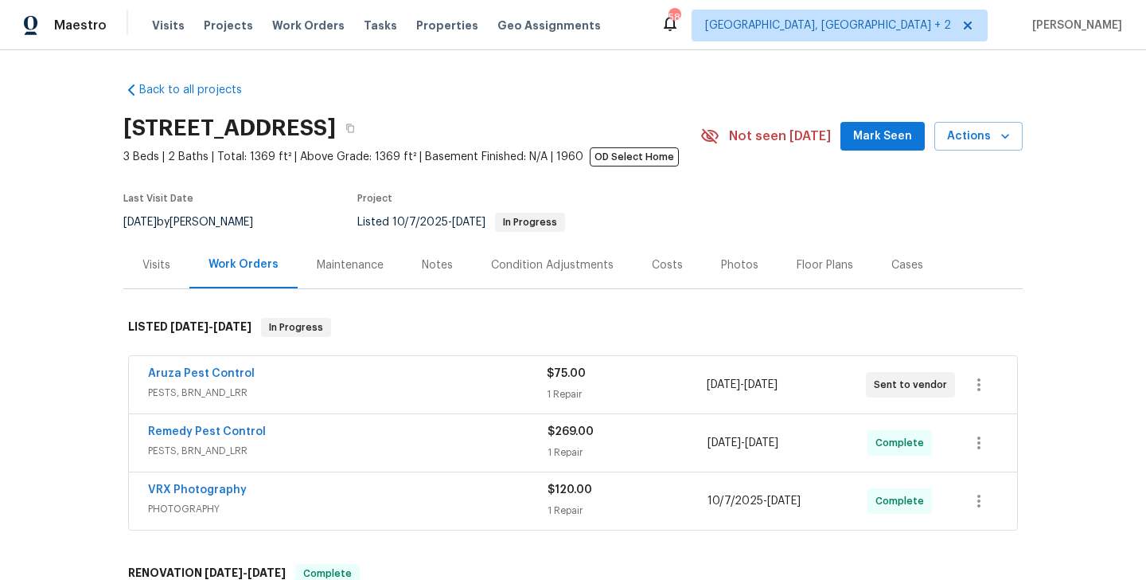
click at [221, 367] on span "Aruza Pest Control" at bounding box center [201, 373] width 107 height 16
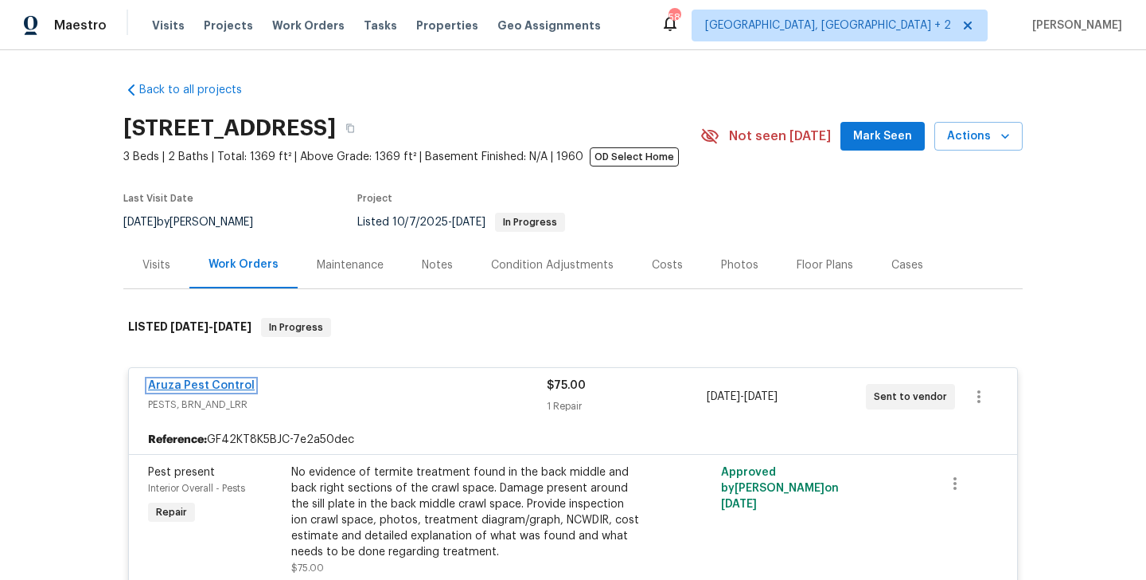
click at [219, 388] on link "Aruza Pest Control" at bounding box center [201, 385] width 107 height 11
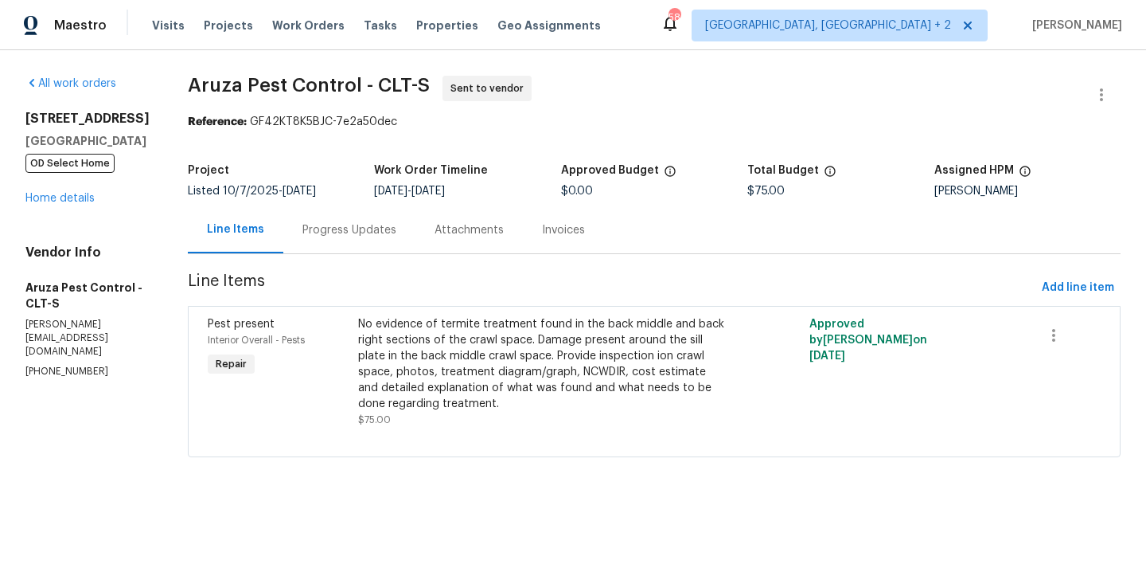
click at [352, 234] on div "Progress Updates" at bounding box center [350, 230] width 94 height 16
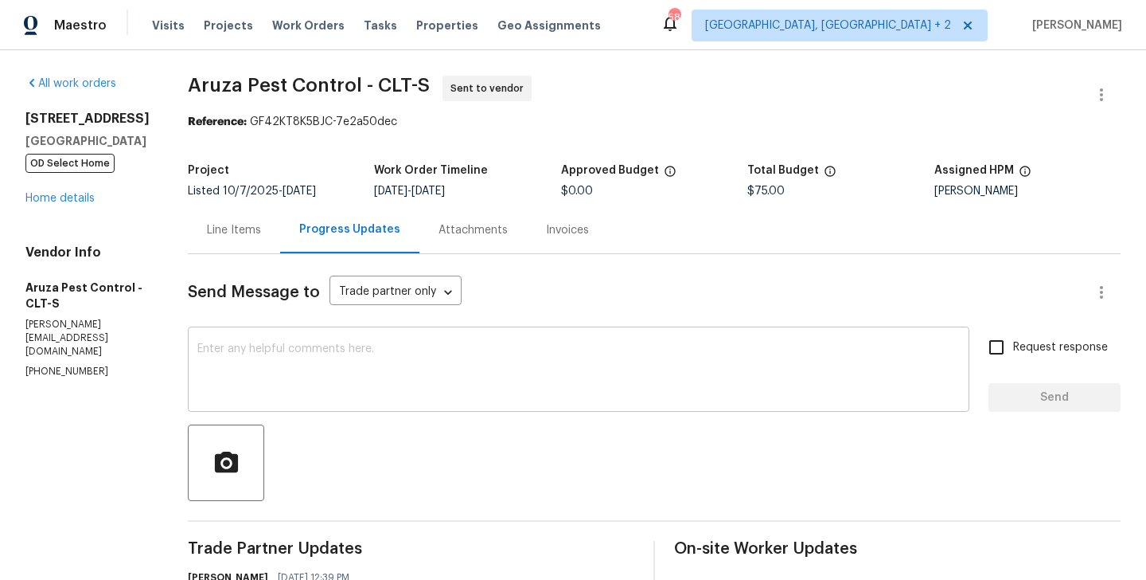
scroll to position [106, 0]
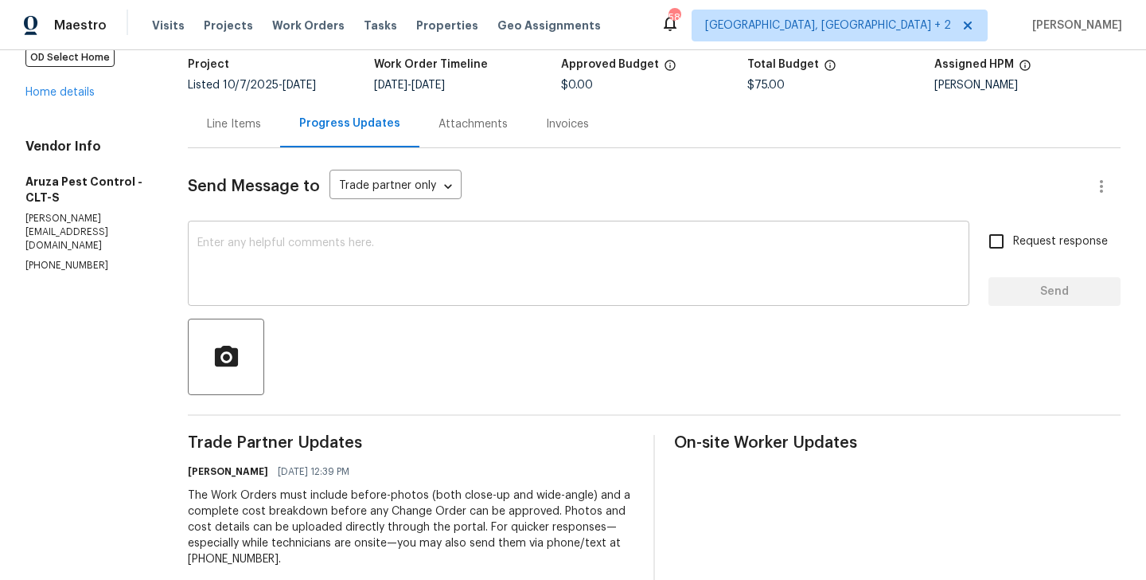
click at [361, 284] on textarea at bounding box center [578, 265] width 763 height 56
click at [66, 252] on section "All work orders 3249 Harrow Pl Charlotte, NC 28205 OD Select Home Home details …" at bounding box center [87, 333] width 124 height 726
copy p "(980) 890-7074"
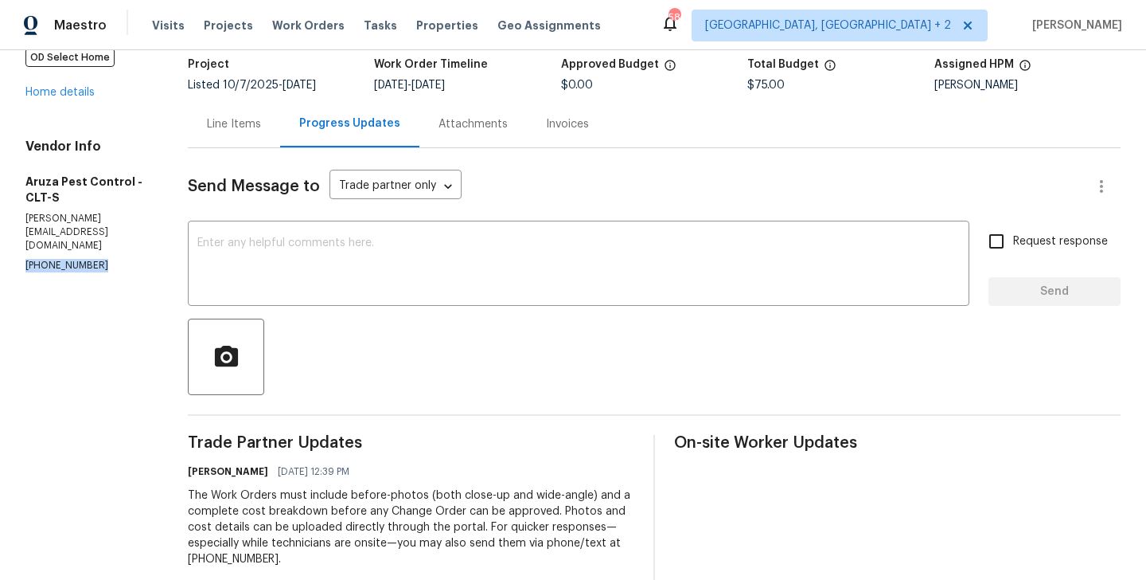
scroll to position [0, 0]
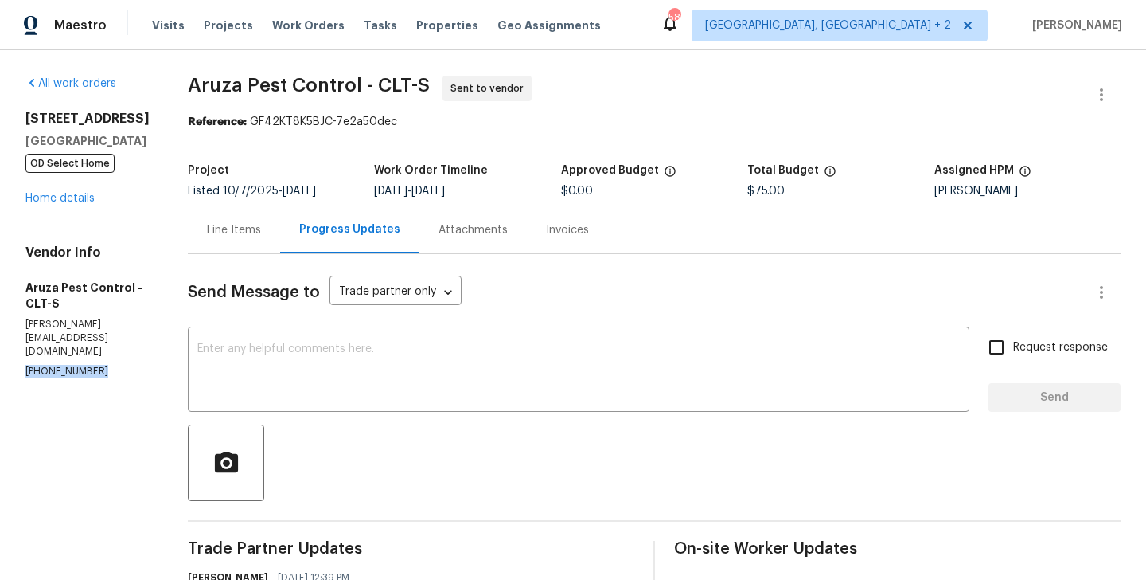
drag, startPoint x: 148, startPoint y: 144, endPoint x: 11, endPoint y: 100, distance: 144.0
click at [11, 100] on div "All work orders 3249 Harrow Pl Charlotte, NC 28205 OD Select Home Home details …" at bounding box center [573, 438] width 1146 height 777
copy div "3249 Harrow Pl Charlotte, NC 28205"
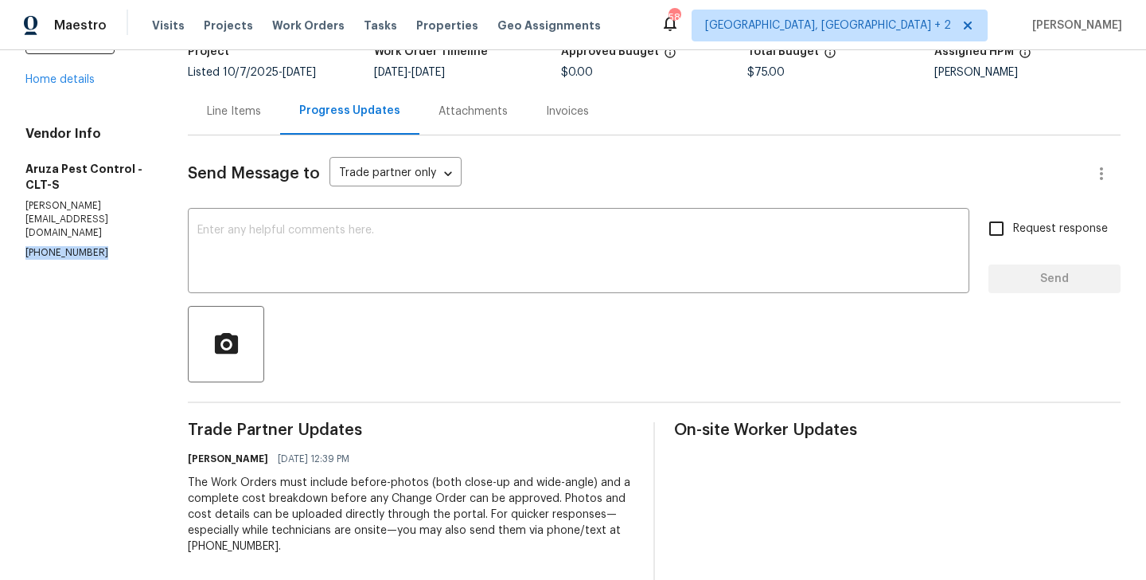
scroll to position [118, 0]
click at [391, 257] on textarea at bounding box center [578, 253] width 763 height 56
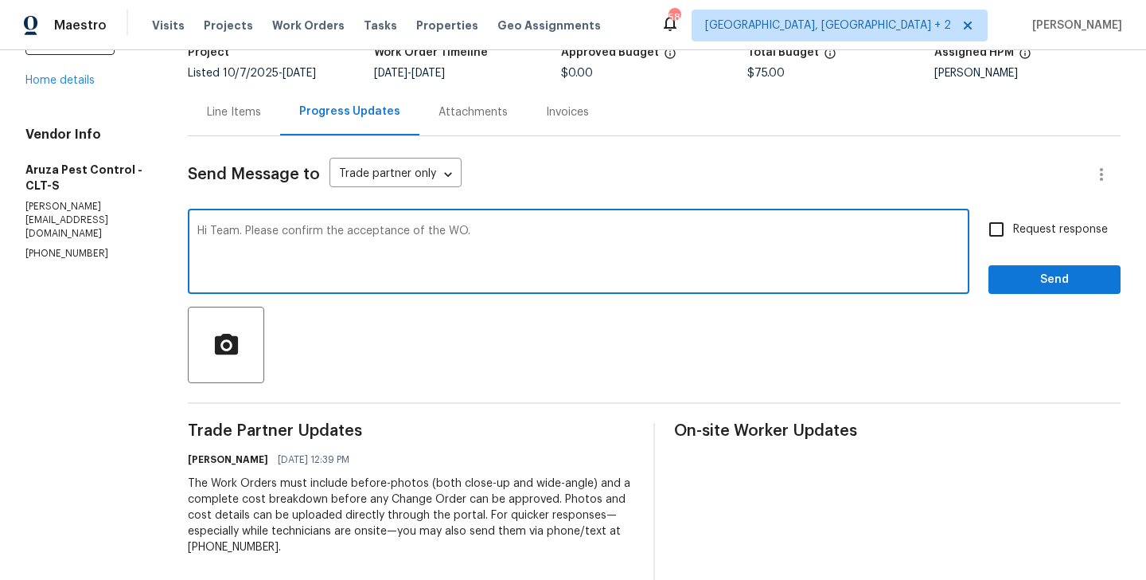
type textarea "Hi Team. Please confirm the acceptance of the WO."
click at [1015, 213] on label "Request response" at bounding box center [1044, 229] width 128 height 33
click at [1014, 213] on input "Request response" at bounding box center [996, 229] width 33 height 33
checkbox input "true"
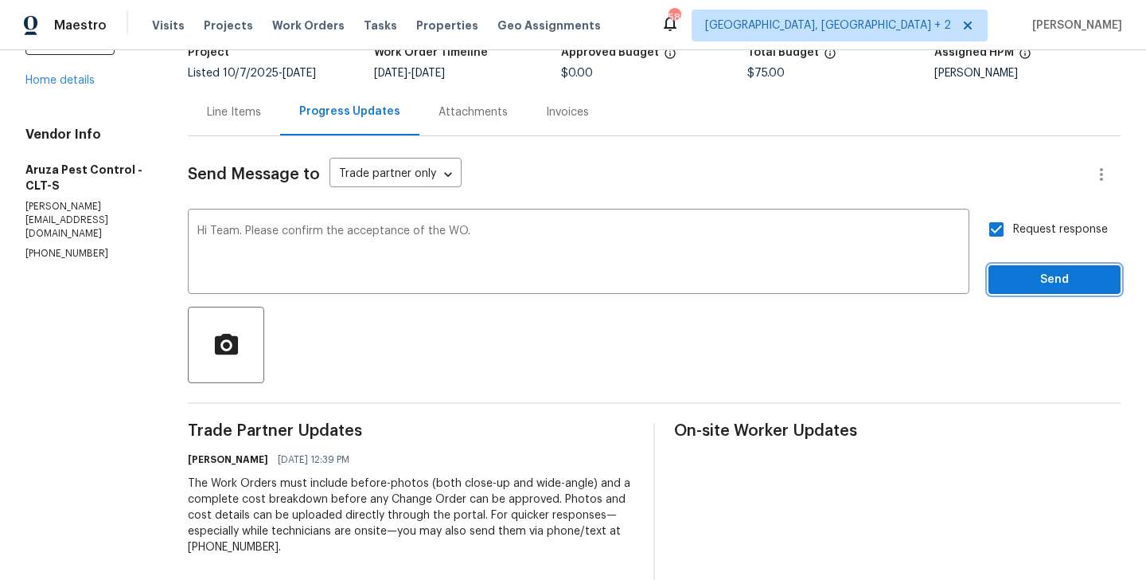
click at [1015, 278] on span "Send" at bounding box center [1055, 280] width 107 height 20
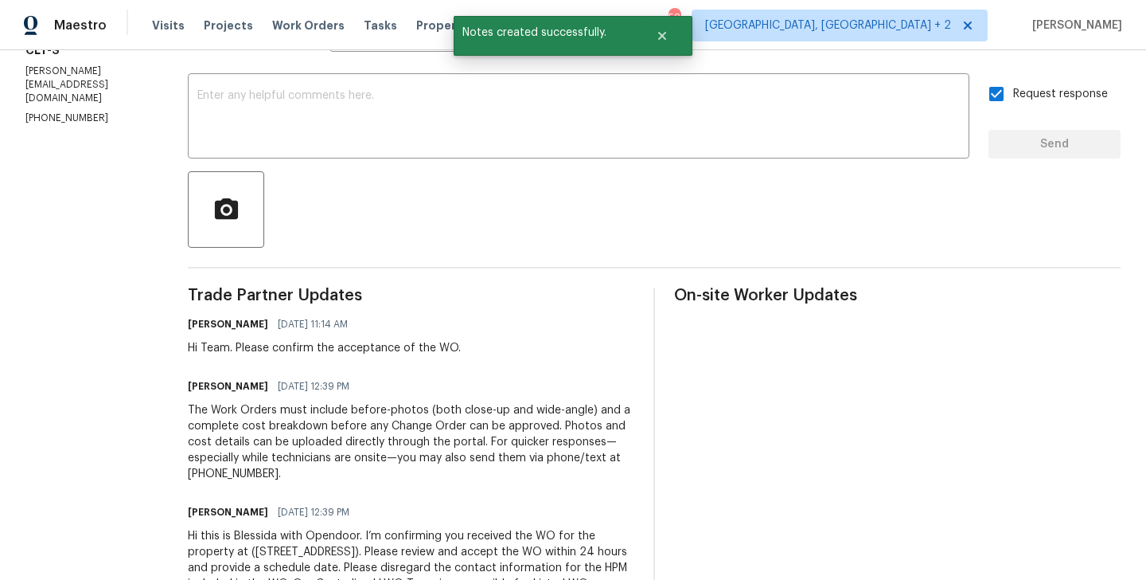
scroll to position [0, 0]
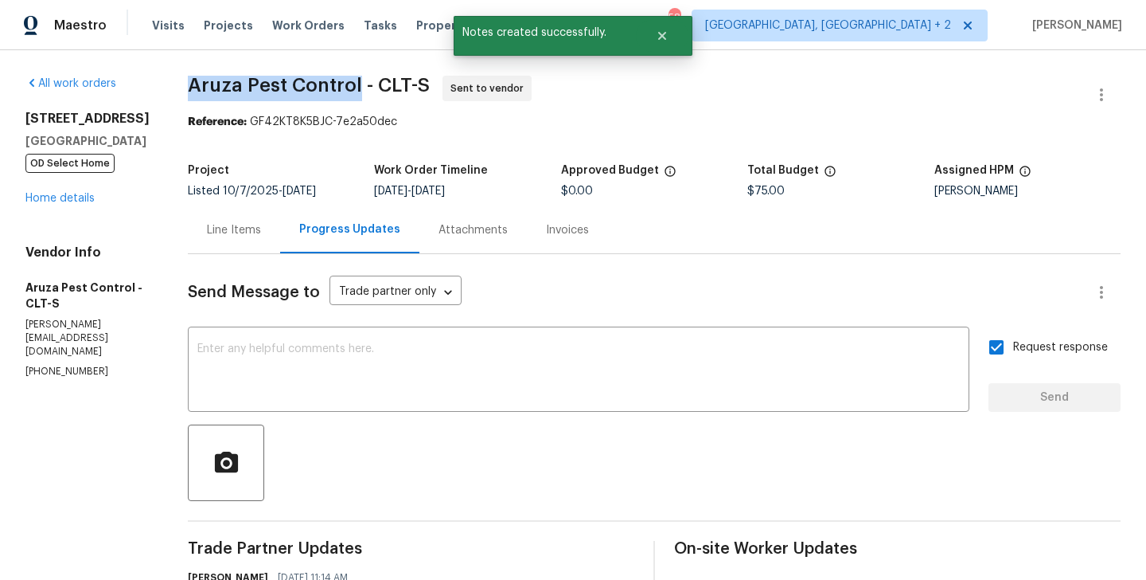
drag, startPoint x: 193, startPoint y: 88, endPoint x: 359, endPoint y: 88, distance: 166.4
click at [358, 88] on span "Aruza Pest Control - CLT-S" at bounding box center [309, 85] width 242 height 19
copy span "Aruza Pest Control"
click at [76, 198] on link "Home details" at bounding box center [59, 198] width 69 height 11
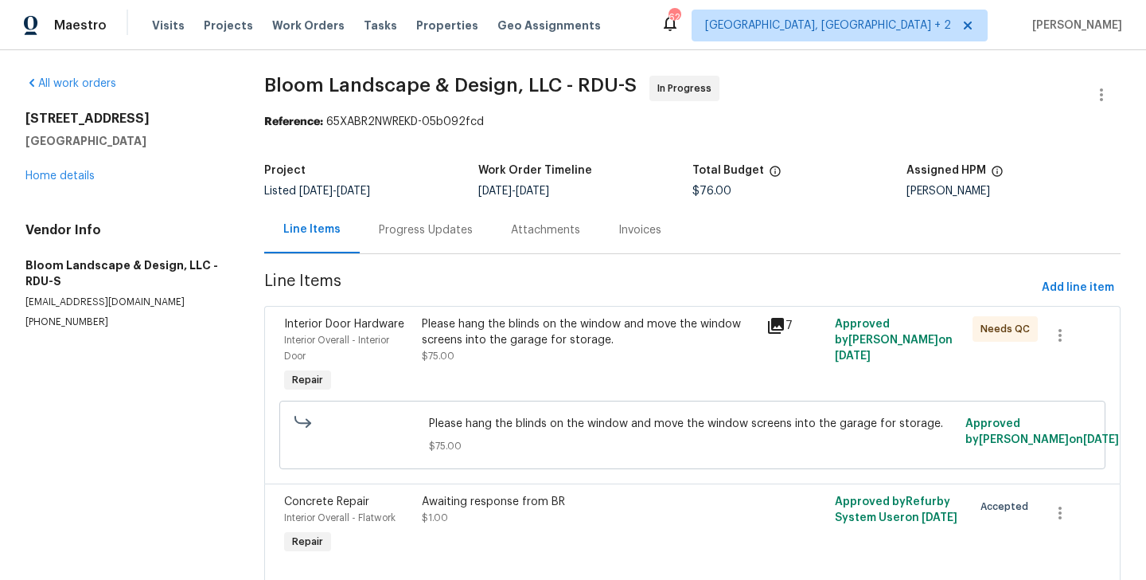
click at [414, 218] on div "Progress Updates" at bounding box center [426, 229] width 132 height 47
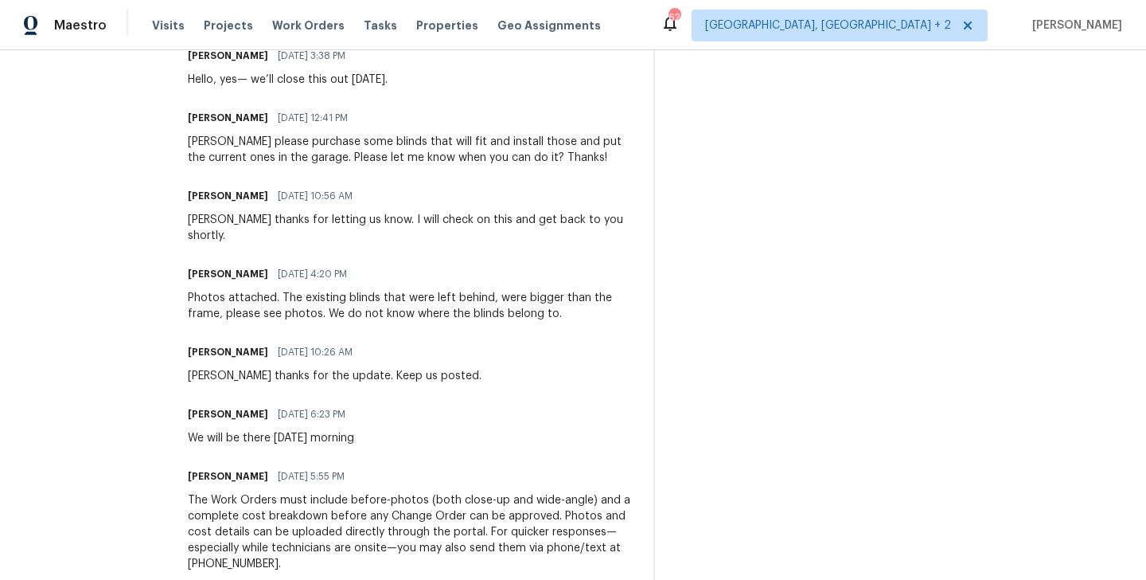
scroll to position [276, 0]
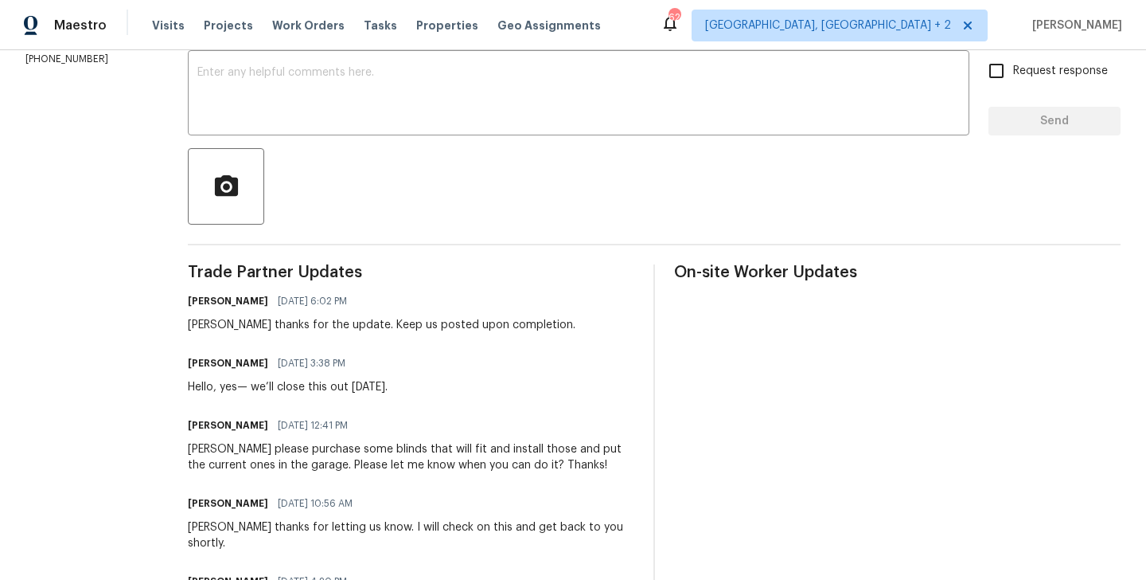
click at [223, 326] on div "[PERSON_NAME] thanks for the update. Keep us posted upon completion." at bounding box center [382, 325] width 388 height 16
copy div "[PERSON_NAME]"
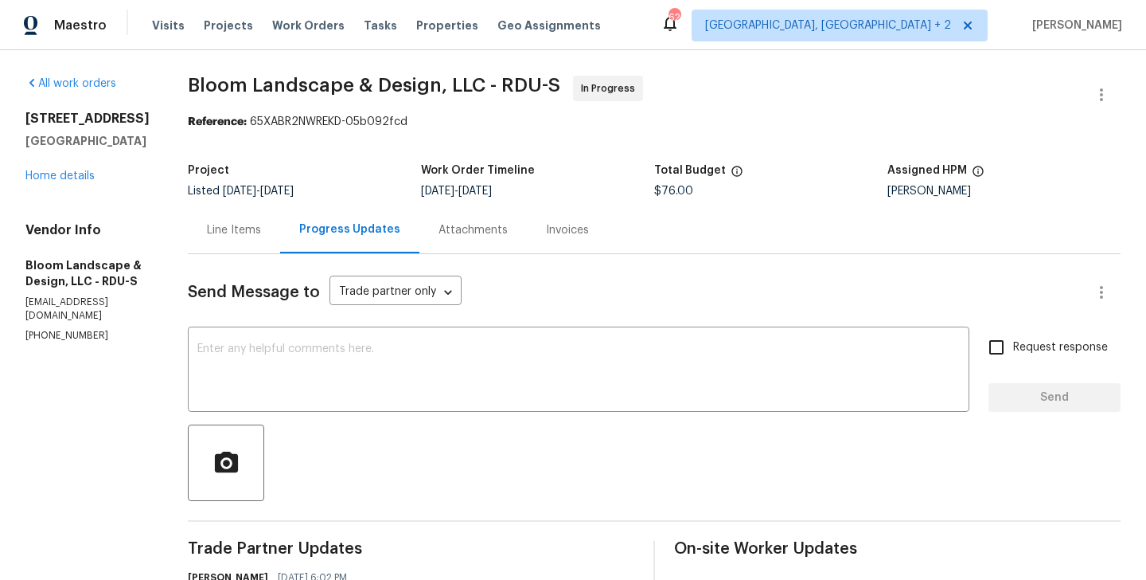
click at [248, 241] on div "Line Items" at bounding box center [234, 229] width 92 height 47
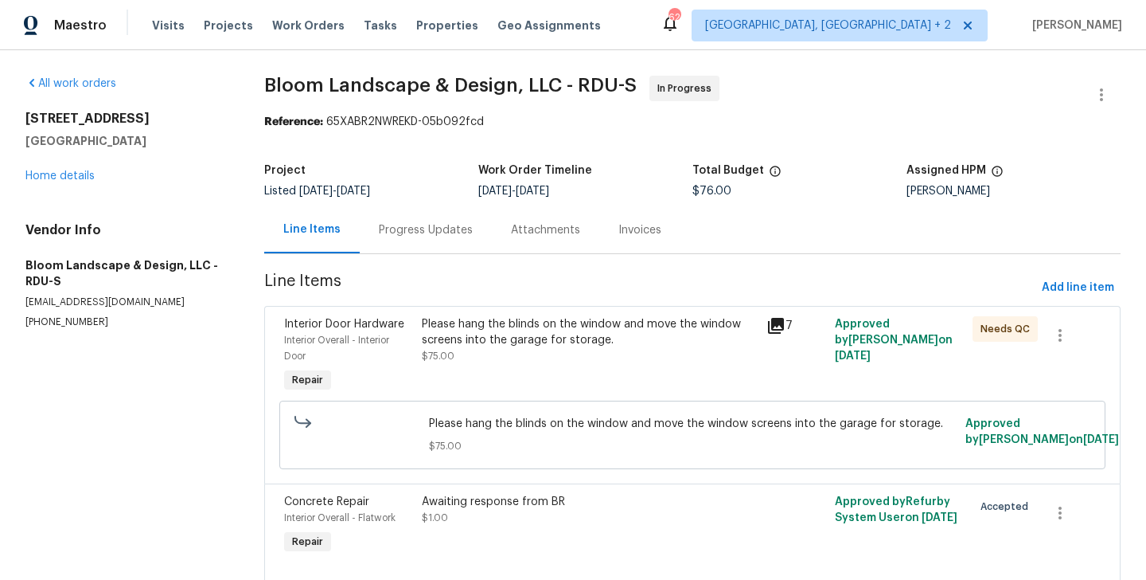
scroll to position [62, 0]
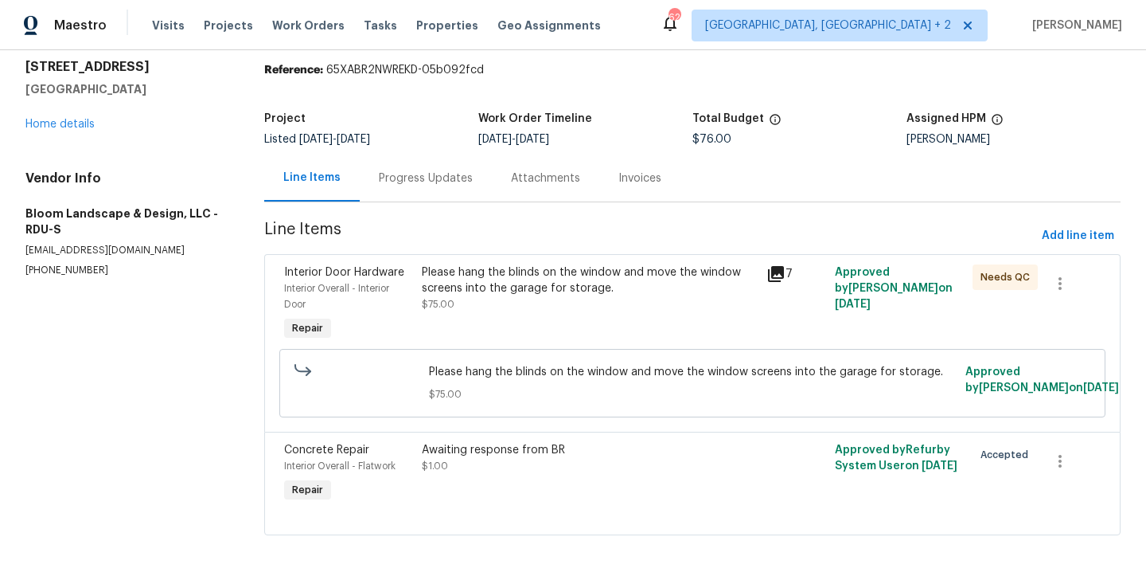
click at [518, 283] on div "Please hang the blinds on the window and move the window screens into the garag…" at bounding box center [589, 280] width 334 height 32
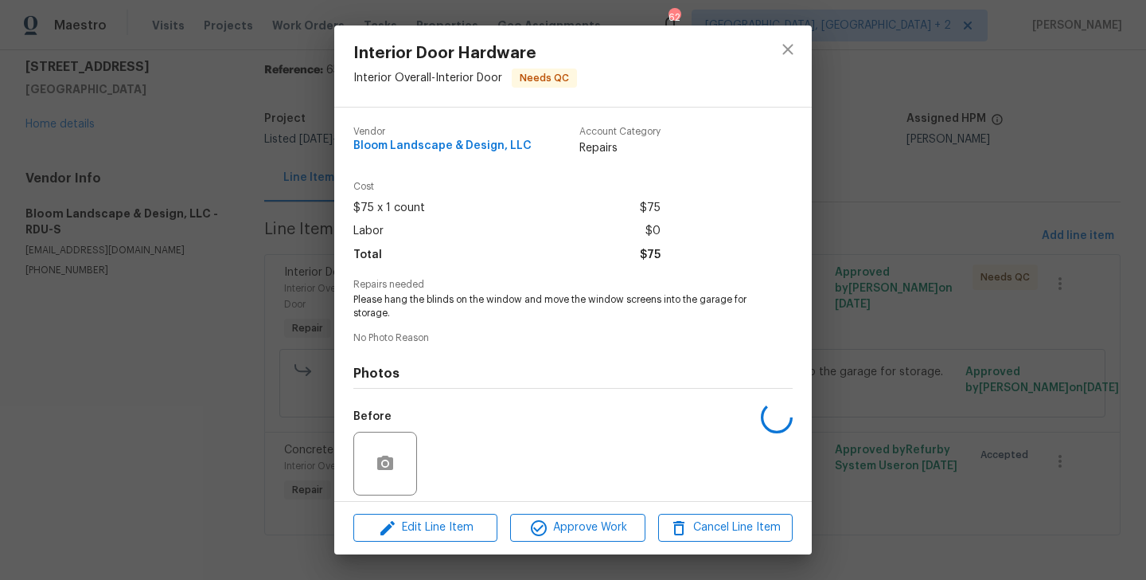
scroll to position [114, 0]
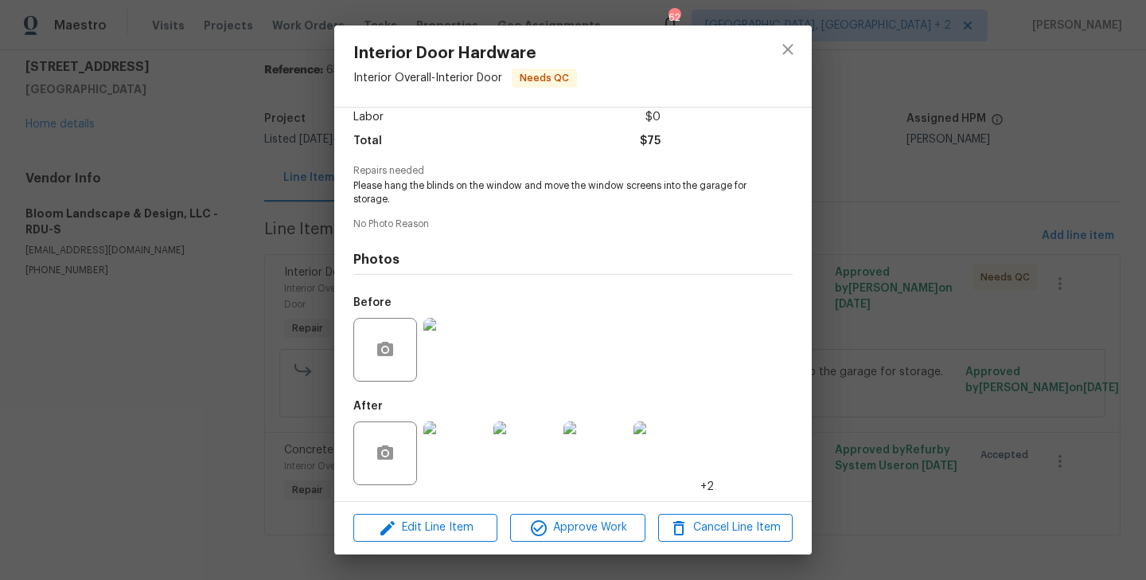
click at [458, 459] on img at bounding box center [456, 453] width 64 height 64
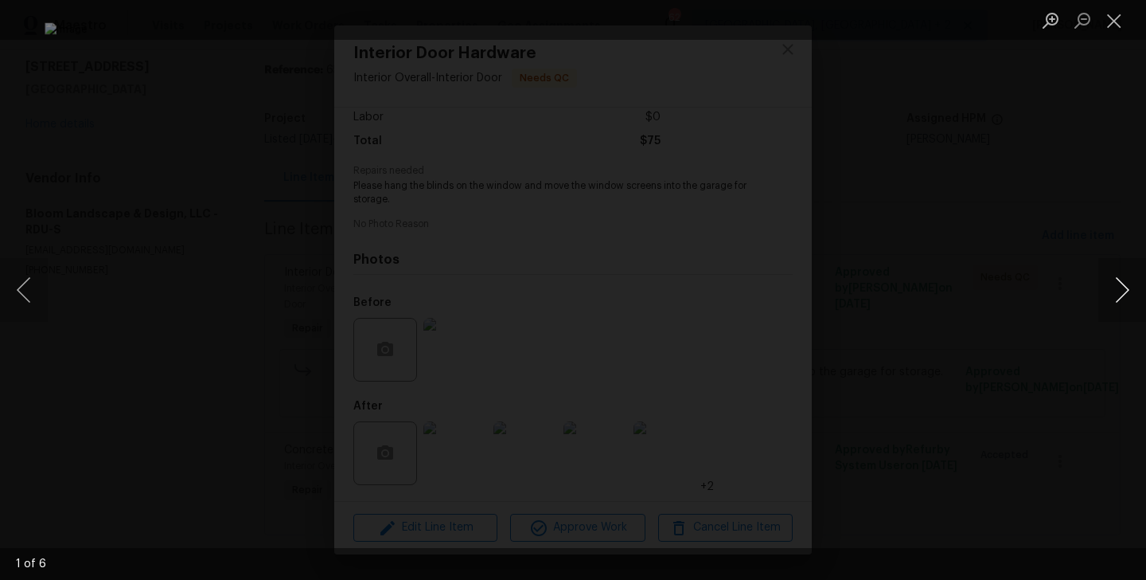
click at [1142, 282] on button "Next image" at bounding box center [1123, 290] width 48 height 64
click at [1141, 282] on button "Next image" at bounding box center [1123, 290] width 48 height 64
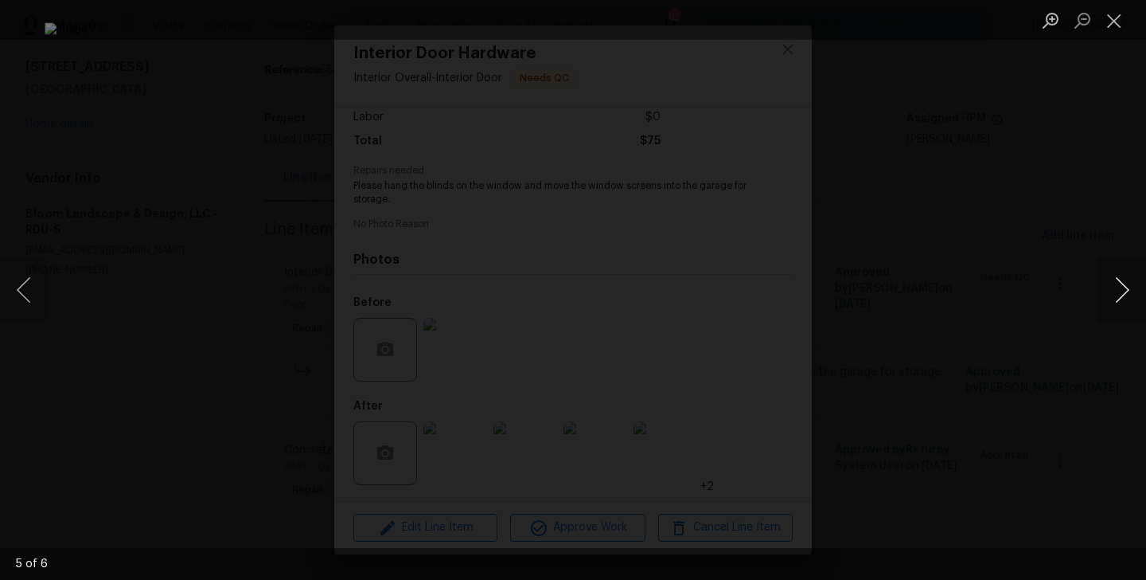
click at [1141, 282] on button "Next image" at bounding box center [1123, 290] width 48 height 64
click at [1060, 266] on div "Lightbox" at bounding box center [573, 290] width 1146 height 580
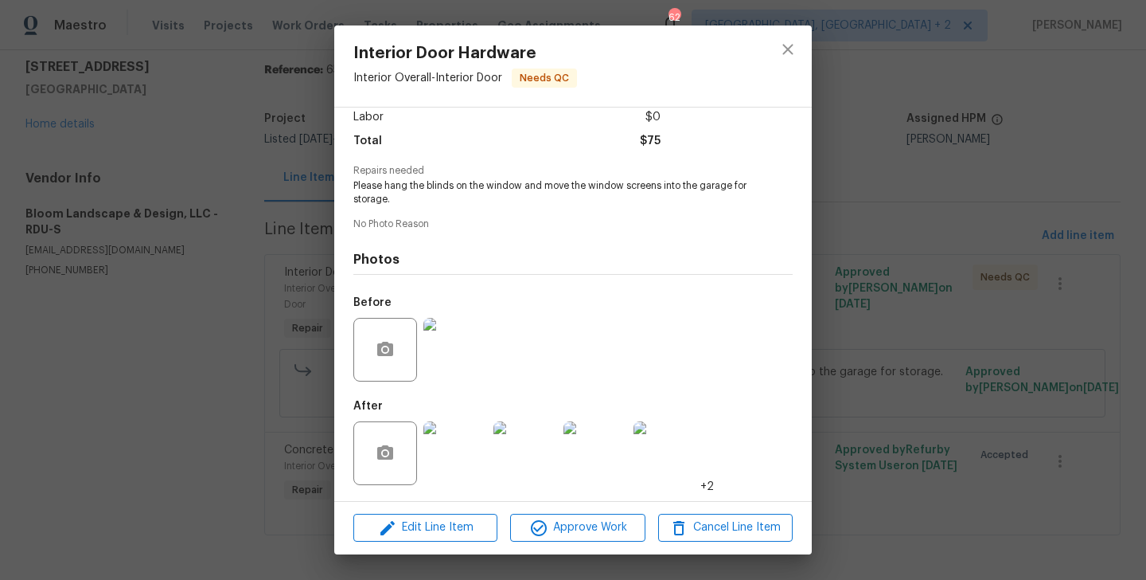
click at [1060, 266] on div "Interior Door Hardware Interior Overall - Interior Door Needs QC Vendor Bloom L…" at bounding box center [573, 290] width 1146 height 580
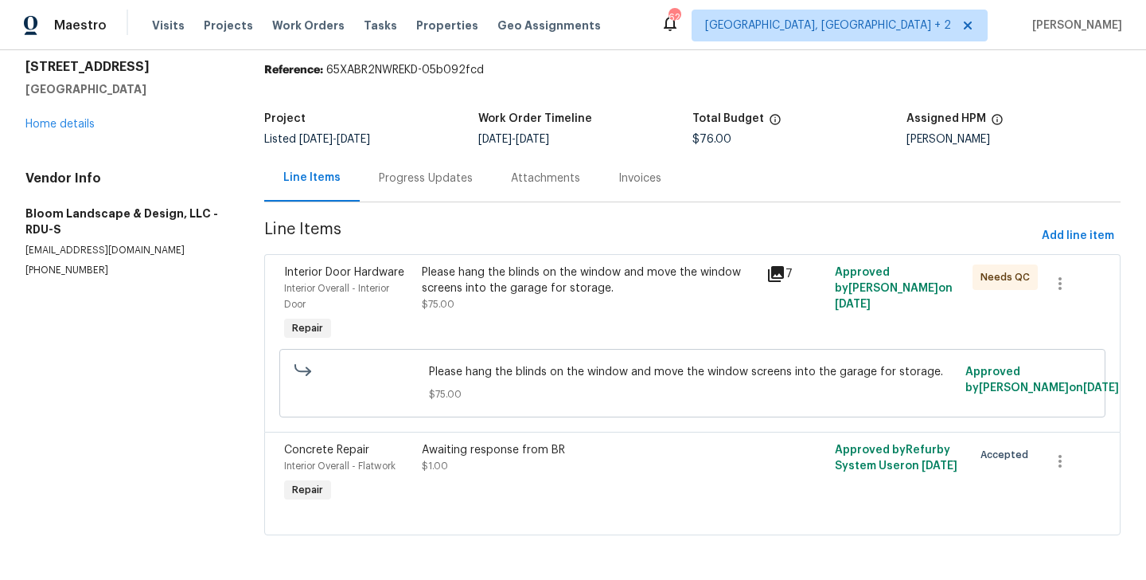
click at [428, 175] on div "Progress Updates" at bounding box center [426, 178] width 94 height 16
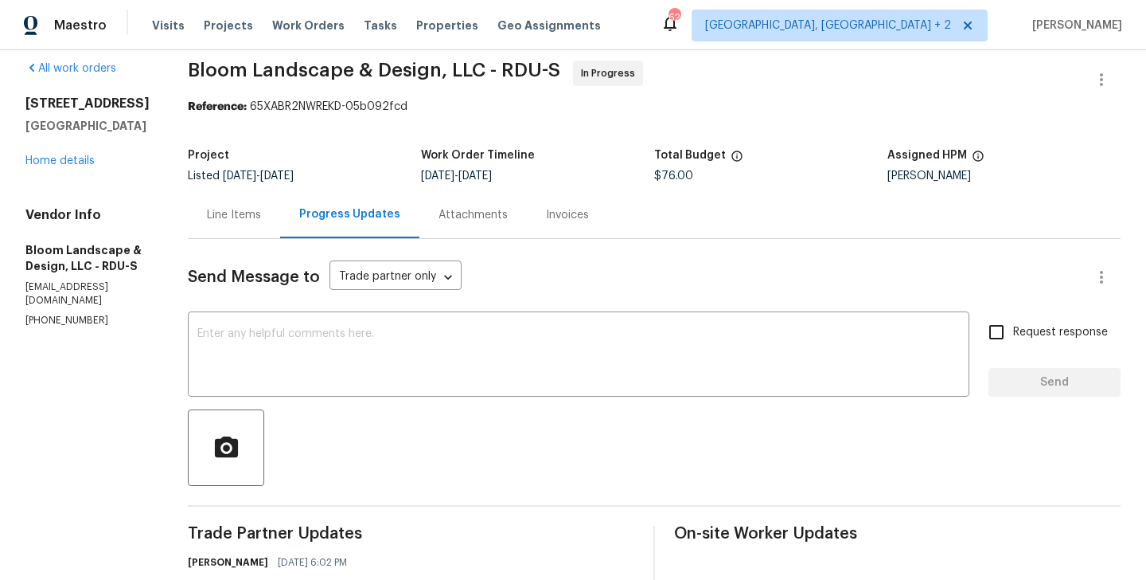
scroll to position [62, 0]
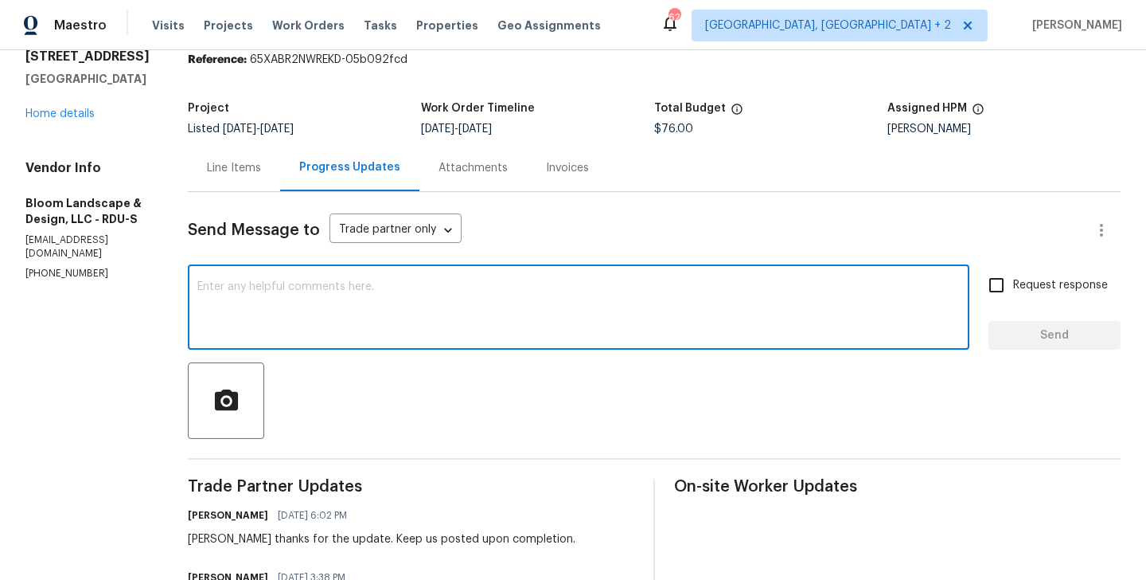
click at [361, 314] on textarea at bounding box center [578, 309] width 763 height 56
paste textarea "Leila"
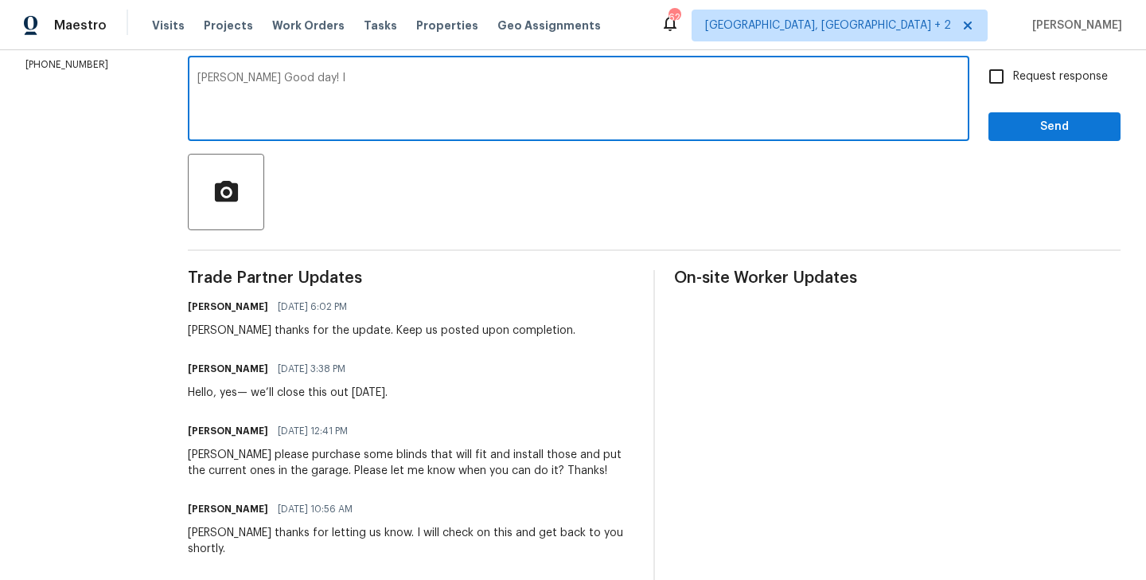
scroll to position [0, 0]
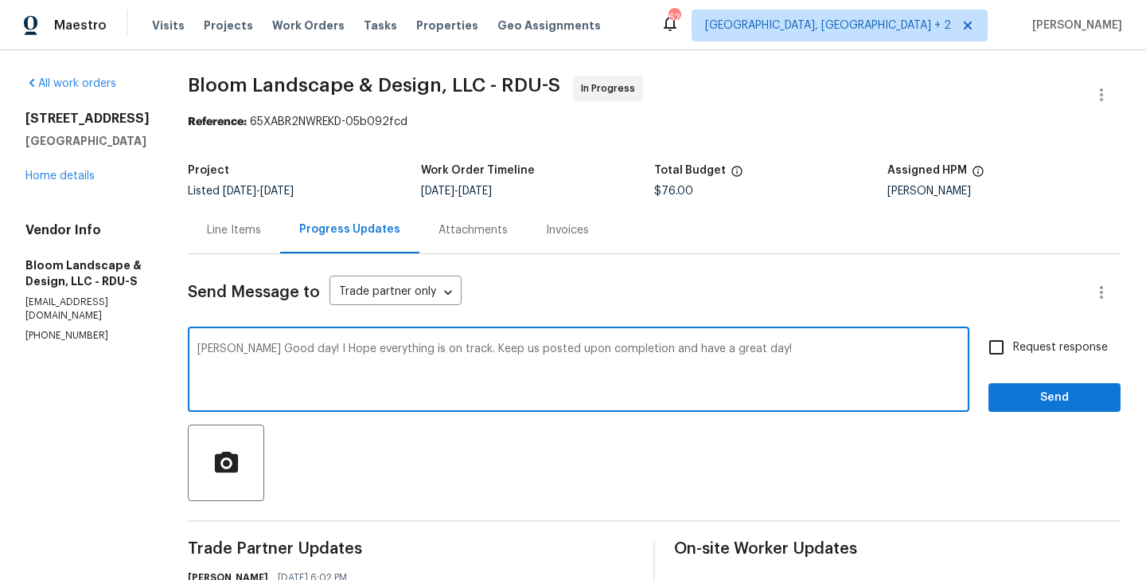
type textarea "Leila Good day! I Hope everything is on track. Keep us posted upon completion a…"
click at [1036, 347] on span "Request response" at bounding box center [1061, 347] width 95 height 17
click at [1014, 347] on input "Request response" at bounding box center [996, 346] width 33 height 33
checkbox input "true"
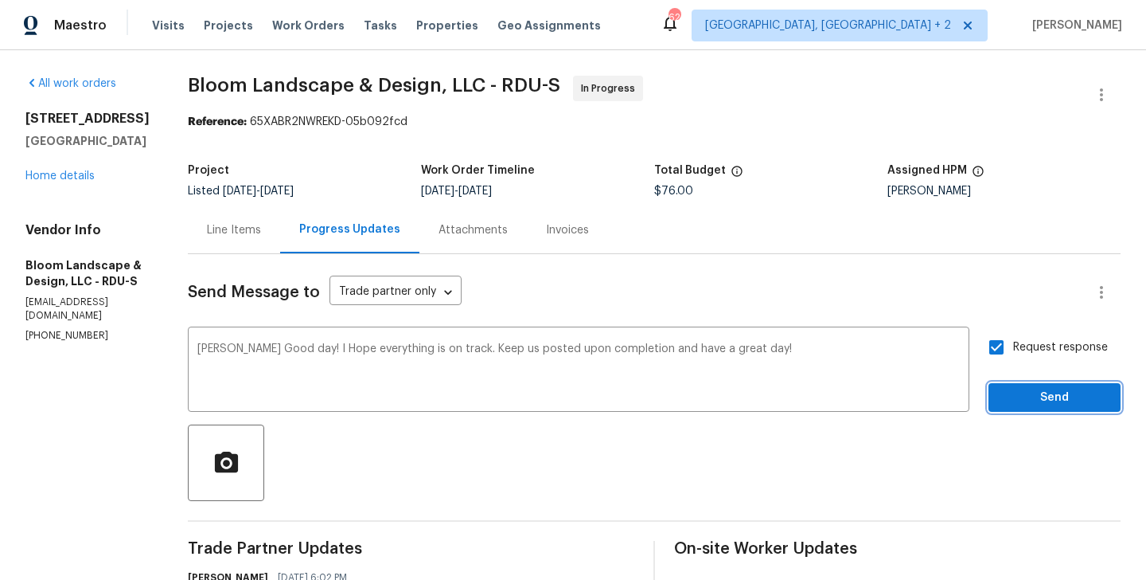
click at [1023, 393] on span "Send" at bounding box center [1055, 398] width 107 height 20
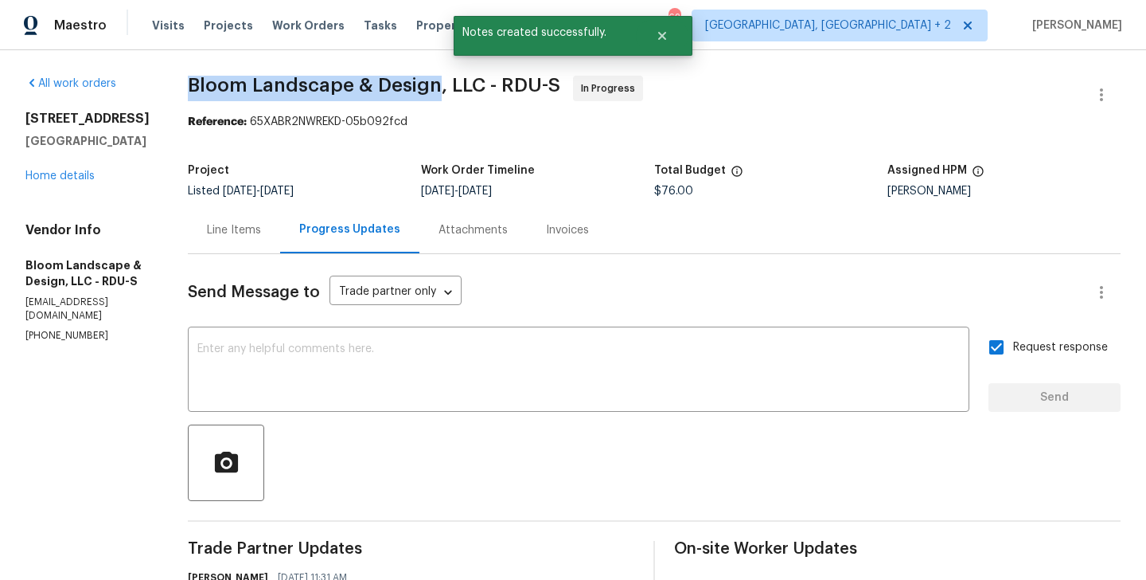
drag, startPoint x: 195, startPoint y: 79, endPoint x: 451, endPoint y: 83, distance: 255.6
copy span "Bloom Landscape & Design"
click at [71, 176] on link "Home details" at bounding box center [59, 175] width 69 height 11
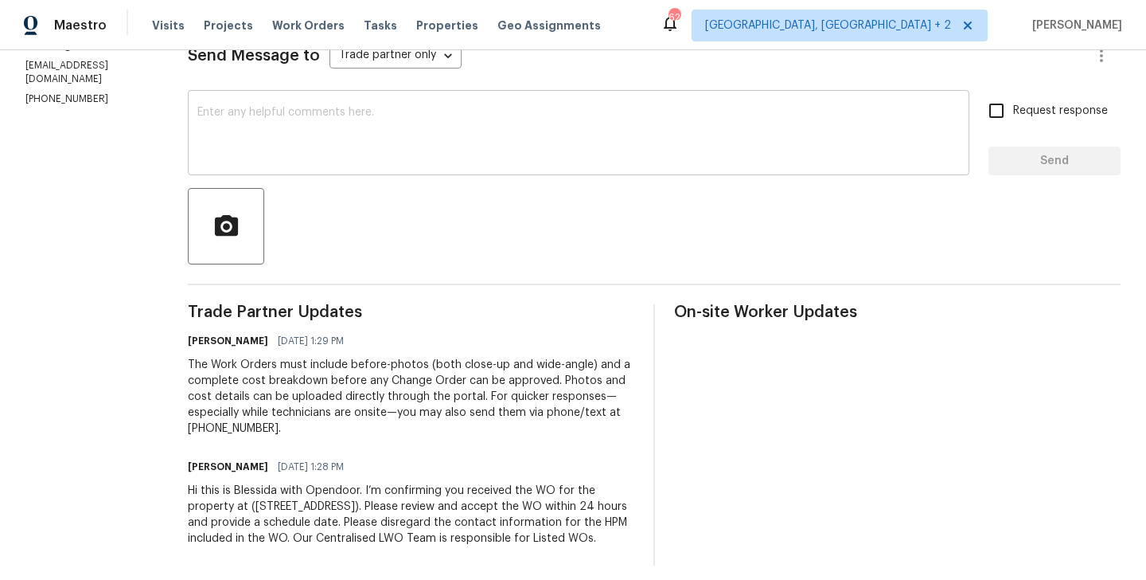
scroll to position [83, 0]
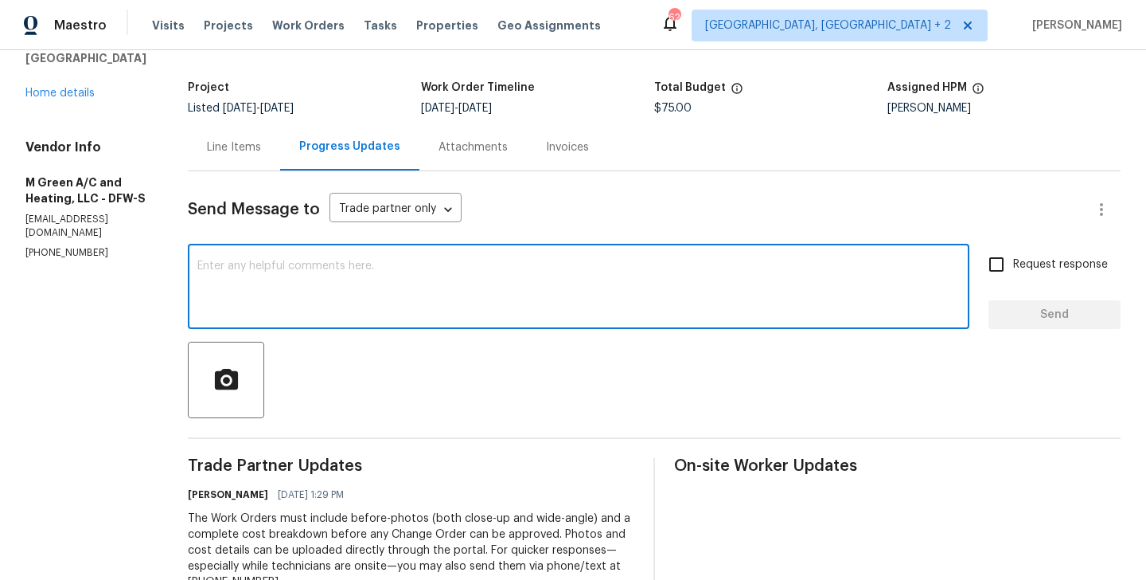
click at [352, 281] on textarea at bounding box center [578, 288] width 763 height 56
type textarea "Hi Thanks for your acceptance. Please let us know when the work is scheduled?"
click at [996, 283] on div "Request response Send" at bounding box center [1055, 288] width 132 height 81
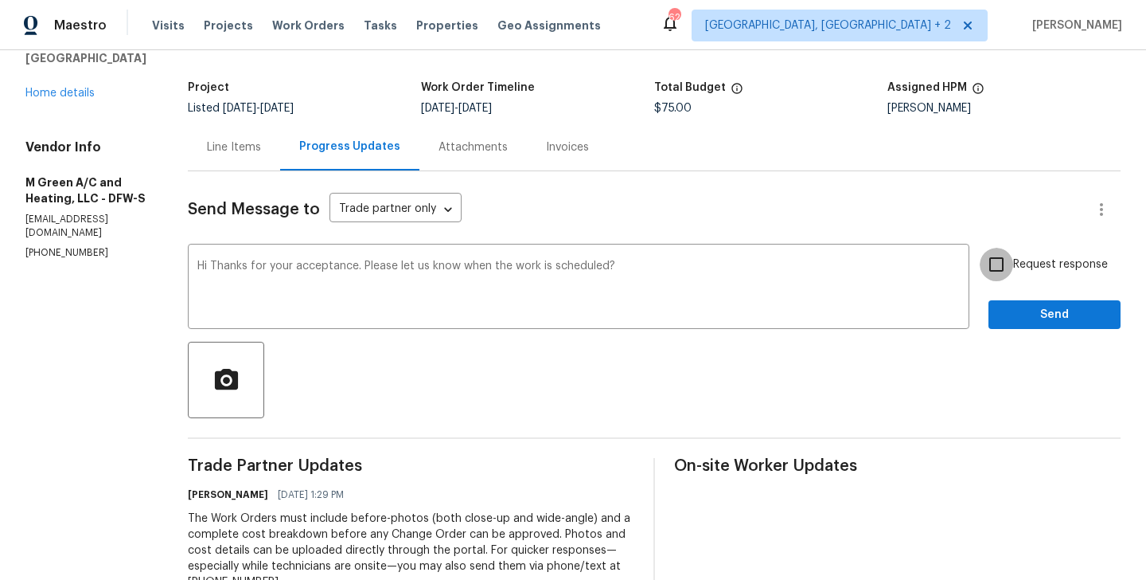
click at [1003, 278] on input "Request response" at bounding box center [996, 264] width 33 height 33
checkbox input "true"
click at [1003, 315] on span "Send" at bounding box center [1055, 315] width 107 height 20
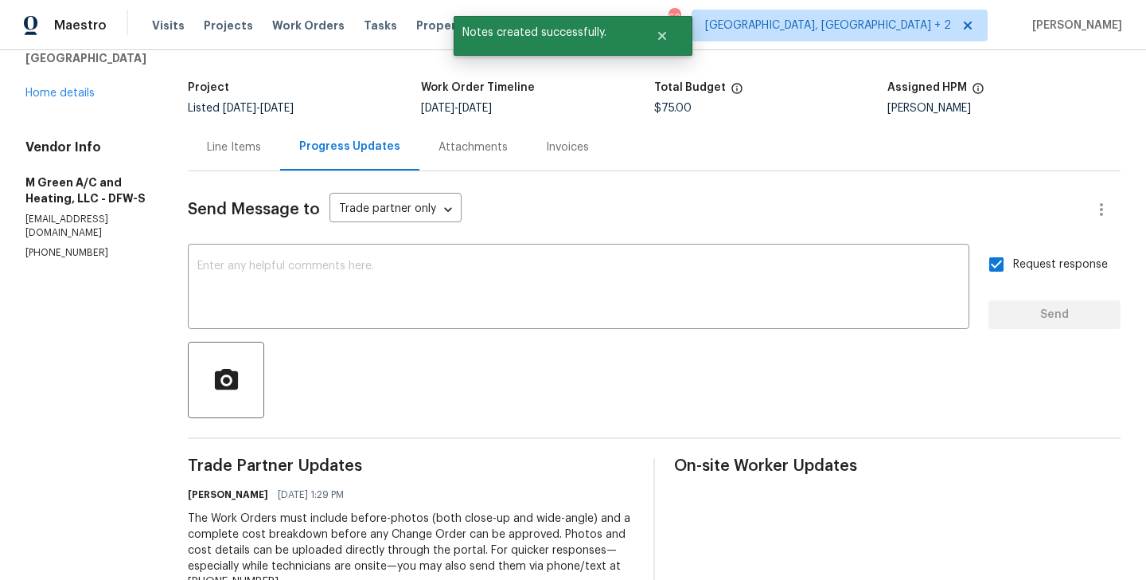
click at [86, 246] on p "[PHONE_NUMBER]" at bounding box center [87, 253] width 124 height 14
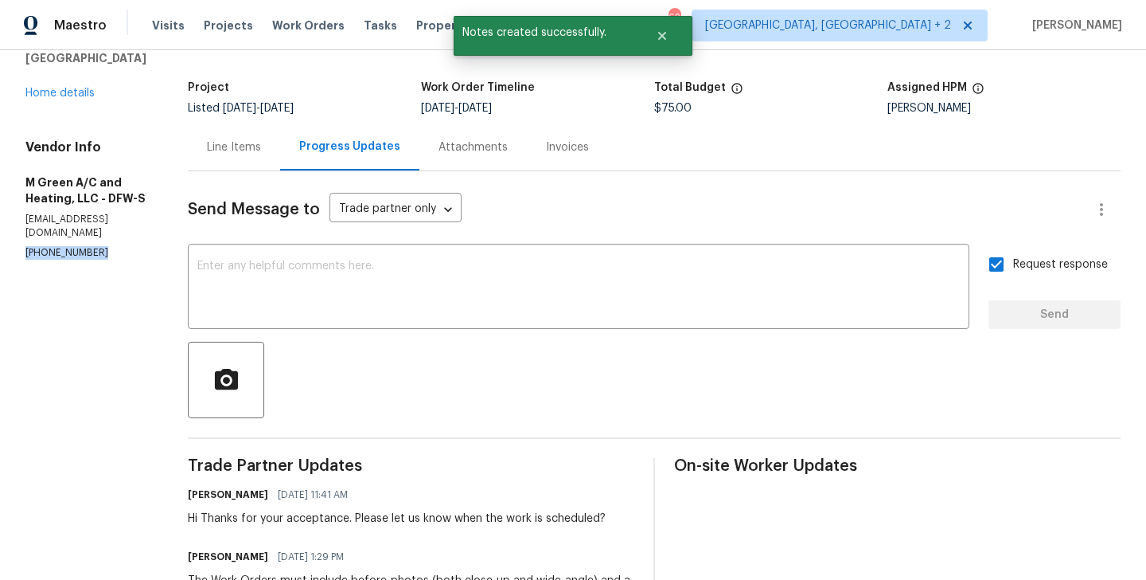
copy p "[PHONE_NUMBER]"
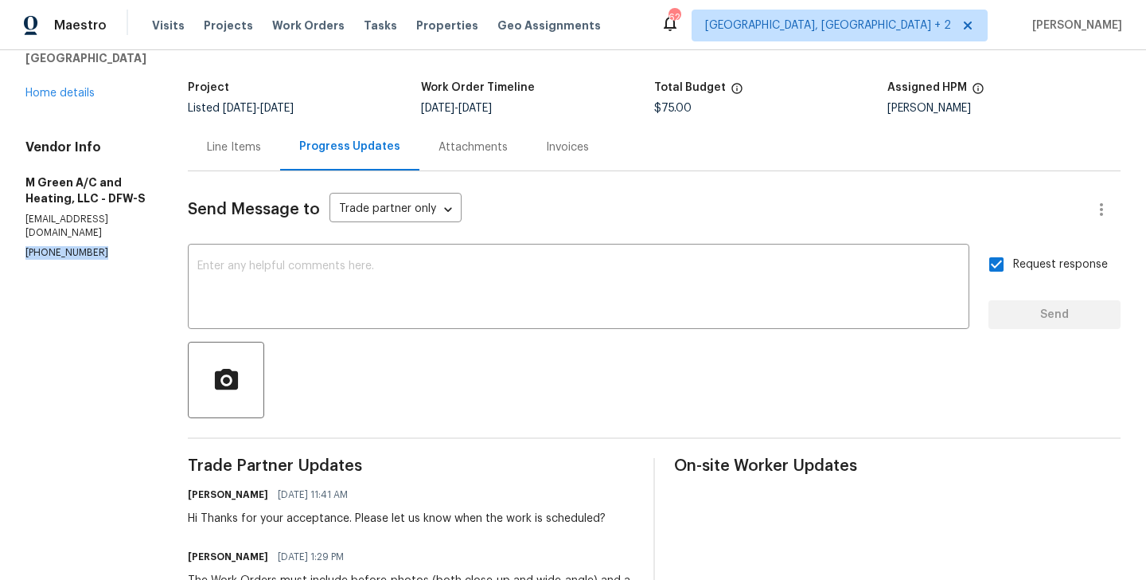
scroll to position [0, 0]
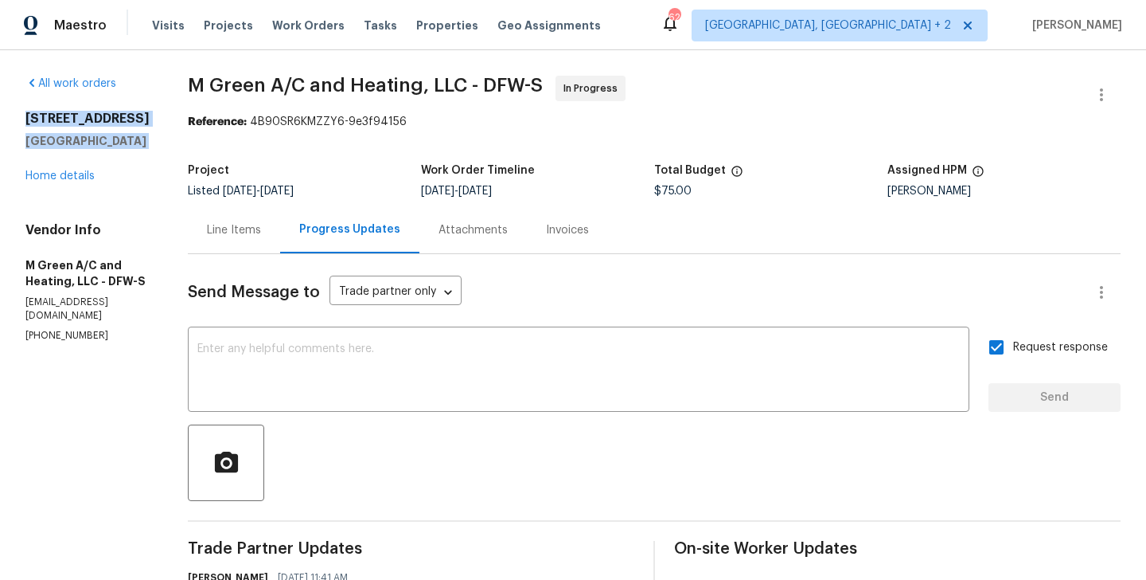
drag, startPoint x: 159, startPoint y: 149, endPoint x: 29, endPoint y: 115, distance: 134.2
click at [29, 115] on div "[STREET_ADDRESS][PERSON_NAME] Home details" at bounding box center [87, 147] width 124 height 73
copy div "[STREET_ADDRESS][PERSON_NAME]"
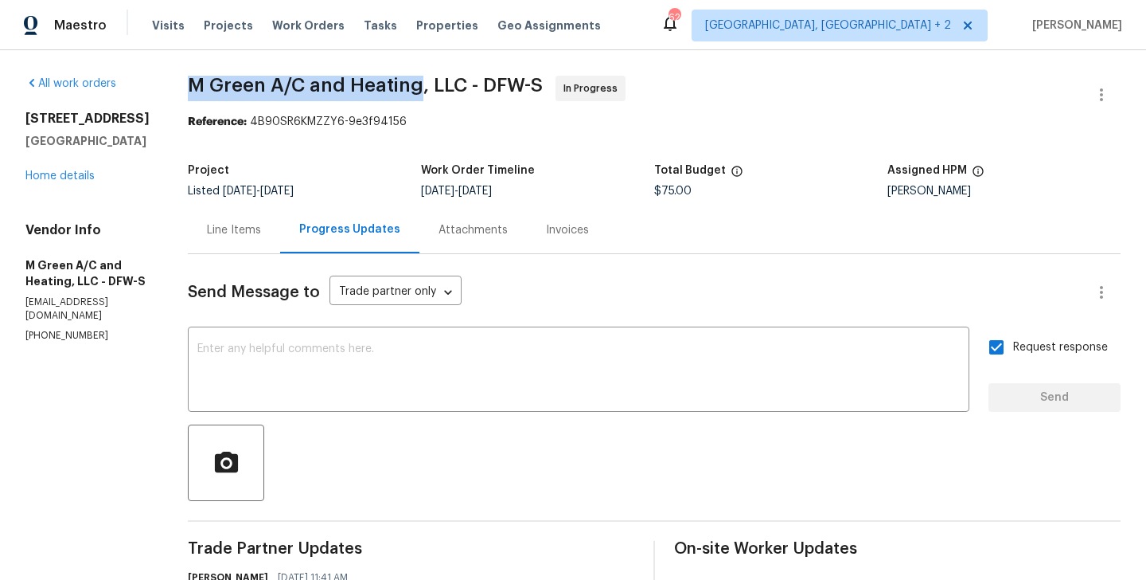
drag, startPoint x: 221, startPoint y: 81, endPoint x: 455, endPoint y: 87, distance: 234.1
click at [455, 87] on div "All work orders [STREET_ADDRESS][PERSON_NAME] Home details Vendor Info M Green …" at bounding box center [573, 469] width 1146 height 839
copy span "M Green A/C and Heating"
click at [73, 179] on link "Home details" at bounding box center [59, 175] width 69 height 11
